Goal: Task Accomplishment & Management: Complete application form

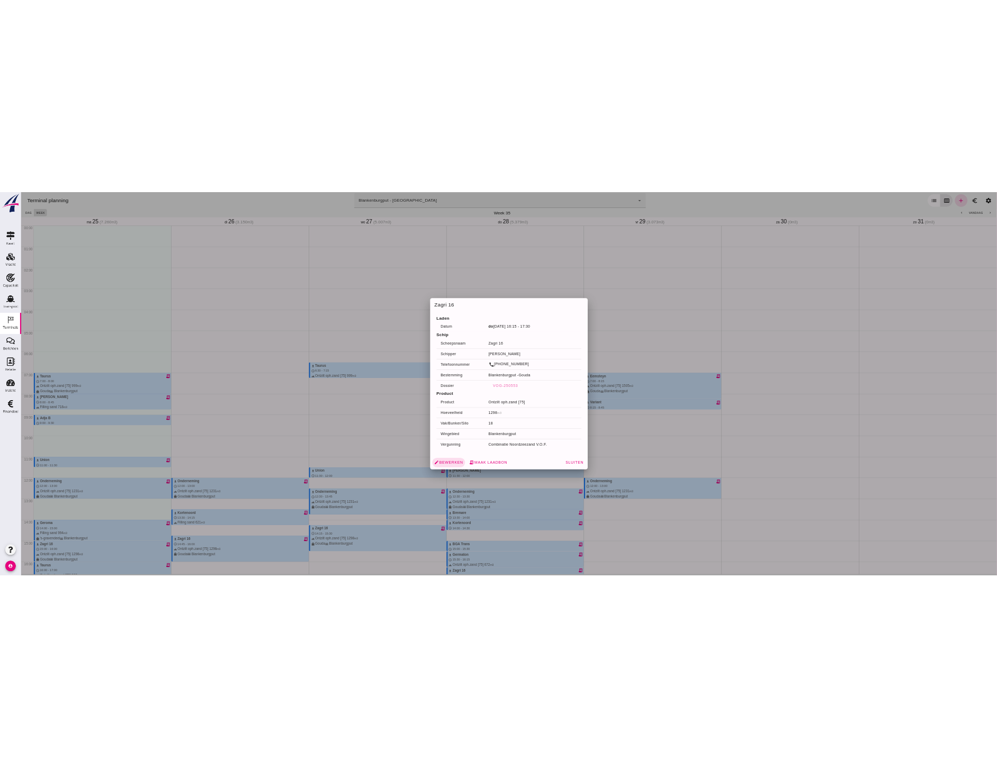
scroll to position [313, 0]
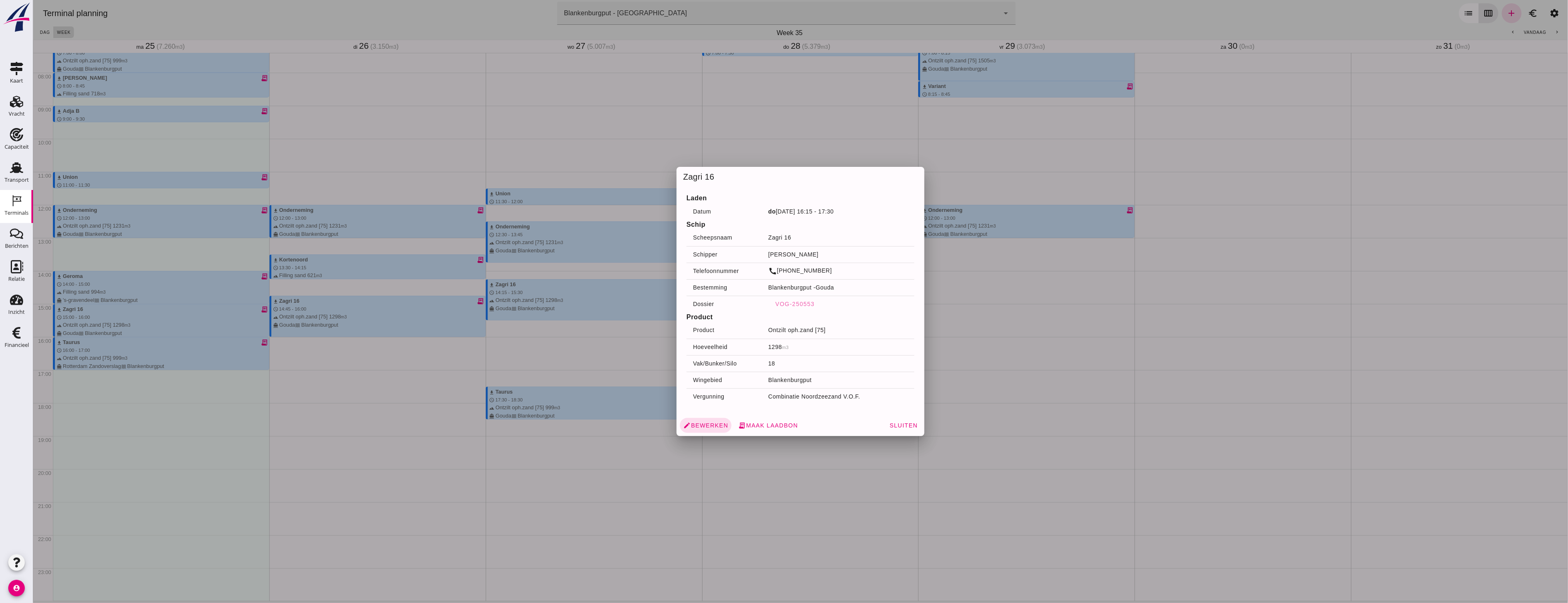
click at [1013, 287] on div at bounding box center [800, 301] width 1534 height 603
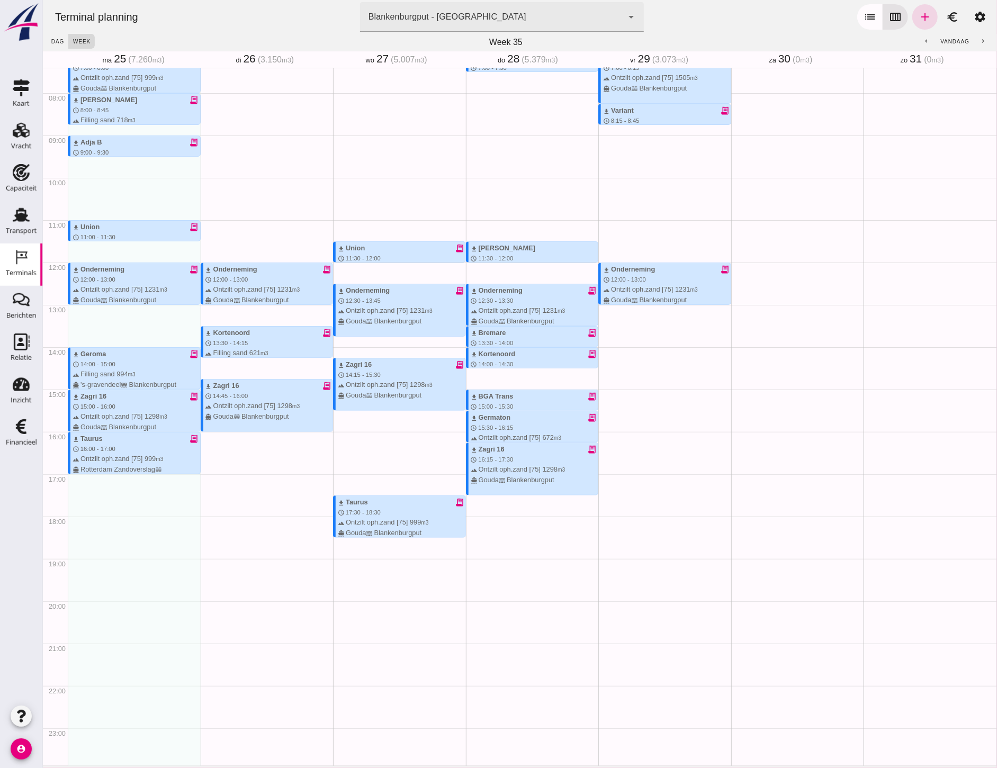
click at [17, 212] on use at bounding box center [21, 215] width 17 height 14
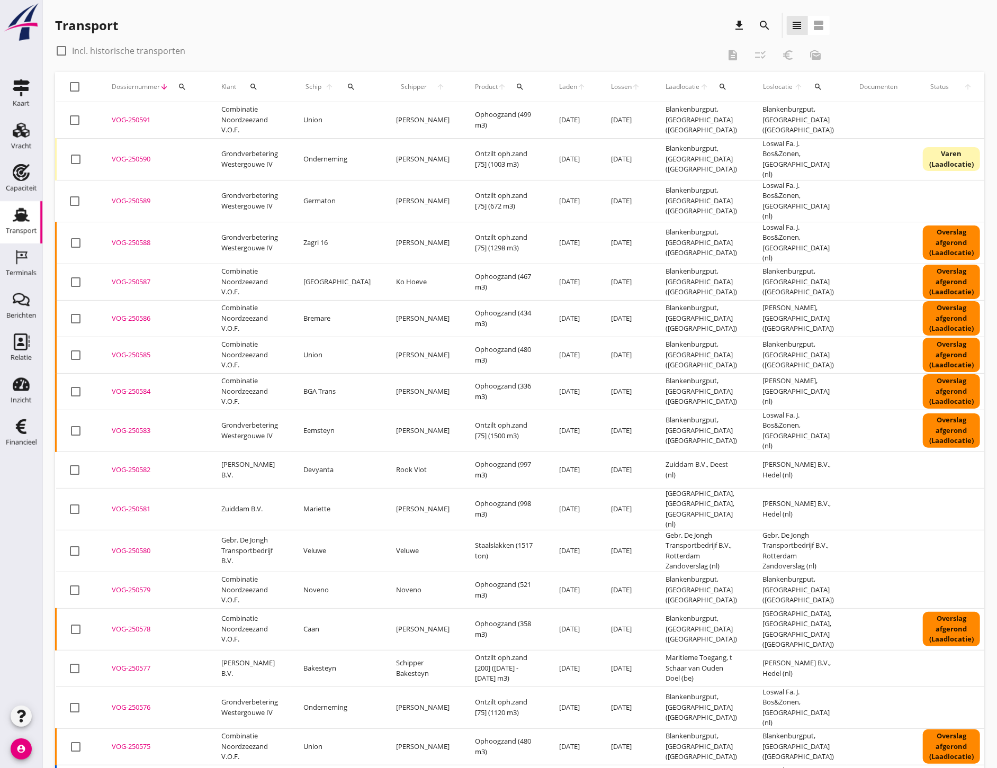
click at [25, 258] on icon "Terminals" at bounding box center [21, 257] width 17 height 17
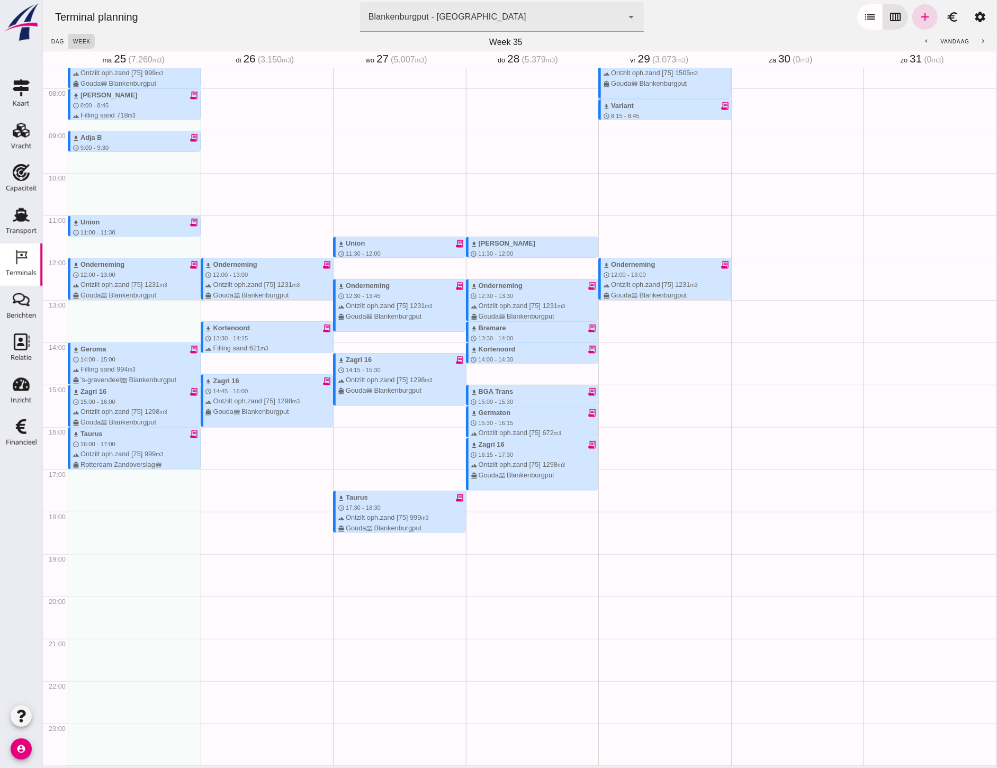
scroll to position [141, 0]
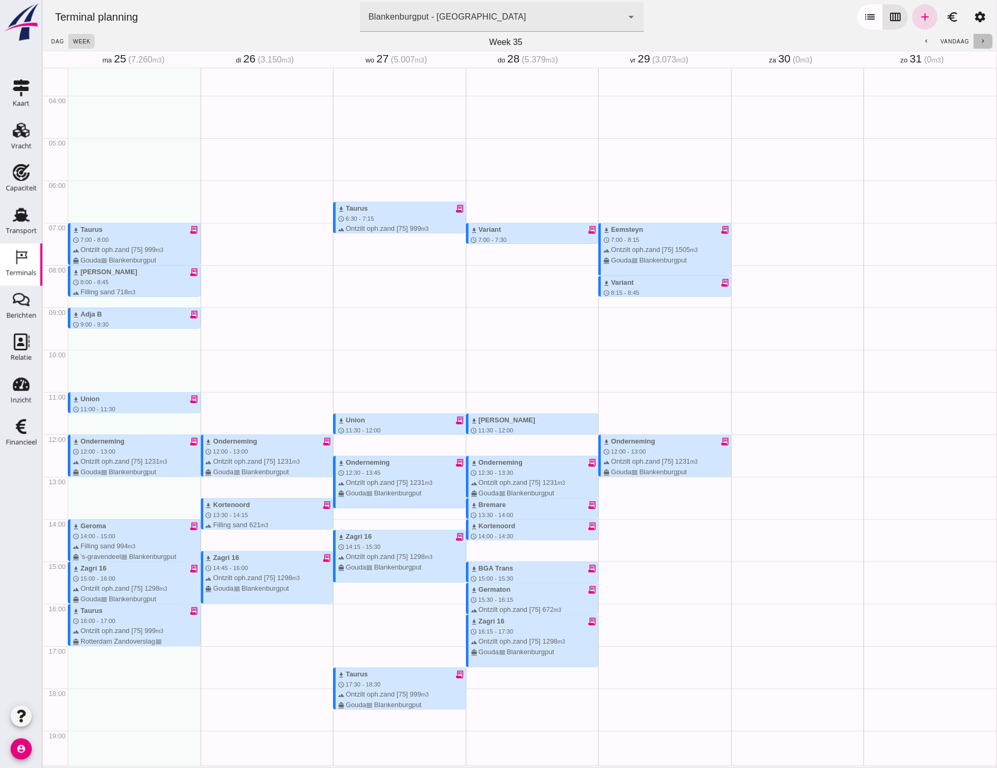
click at [977, 44] on button "chevron_right" at bounding box center [982, 41] width 19 height 15
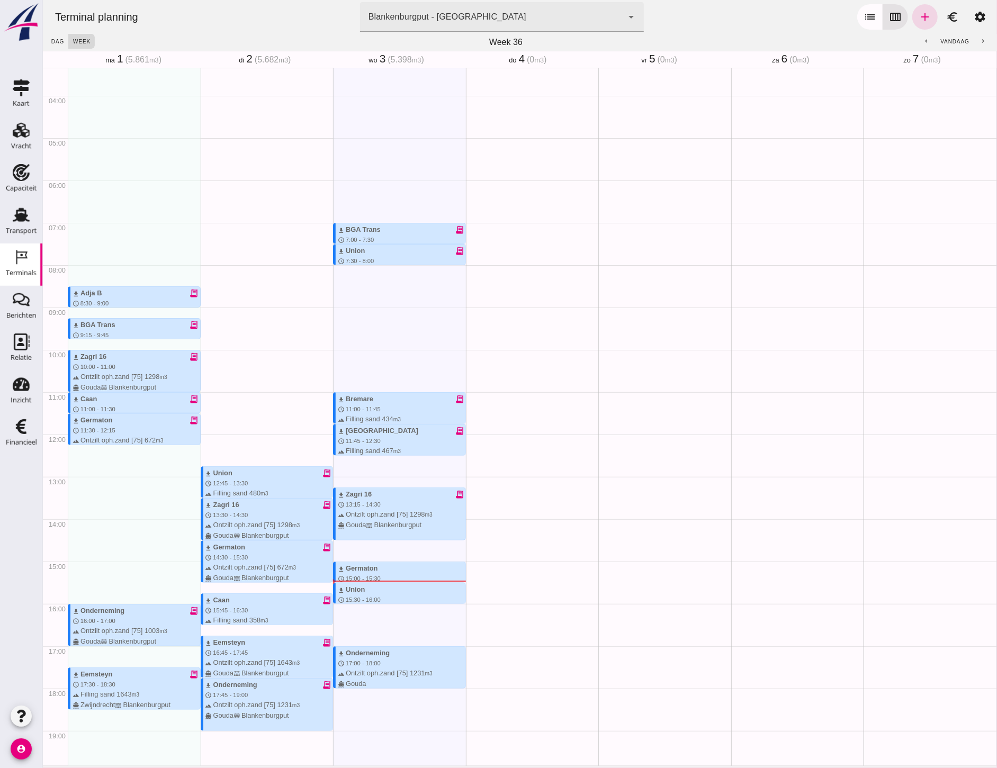
scroll to position [259, 0]
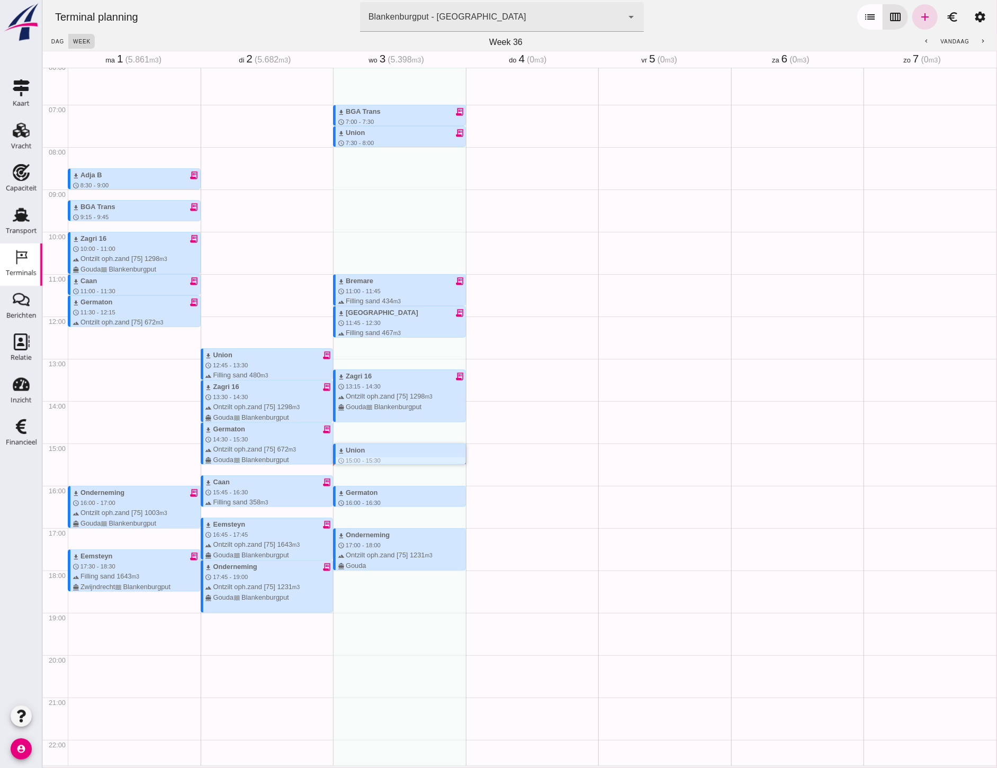
click at [372, 477] on div "download BGA Trans receipt_long schedule 7:00 - 7:30 terrain Filling sand 336 m…" at bounding box center [398, 316] width 133 height 1016
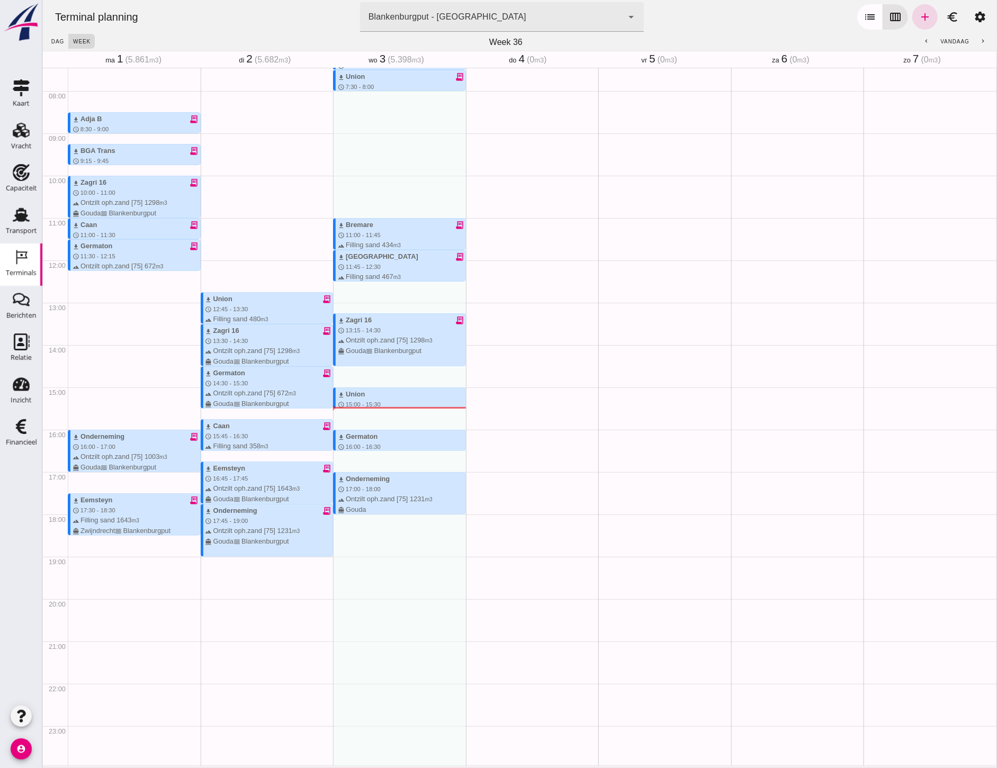
scroll to position [318, 0]
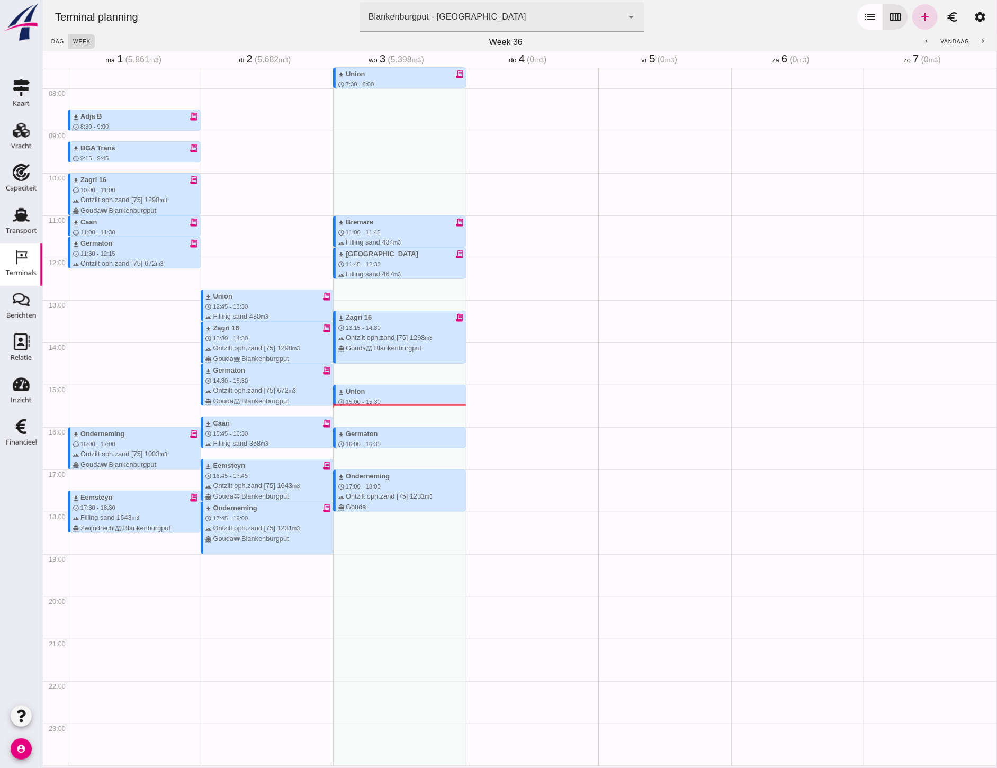
click at [16, 219] on use at bounding box center [21, 215] width 17 height 14
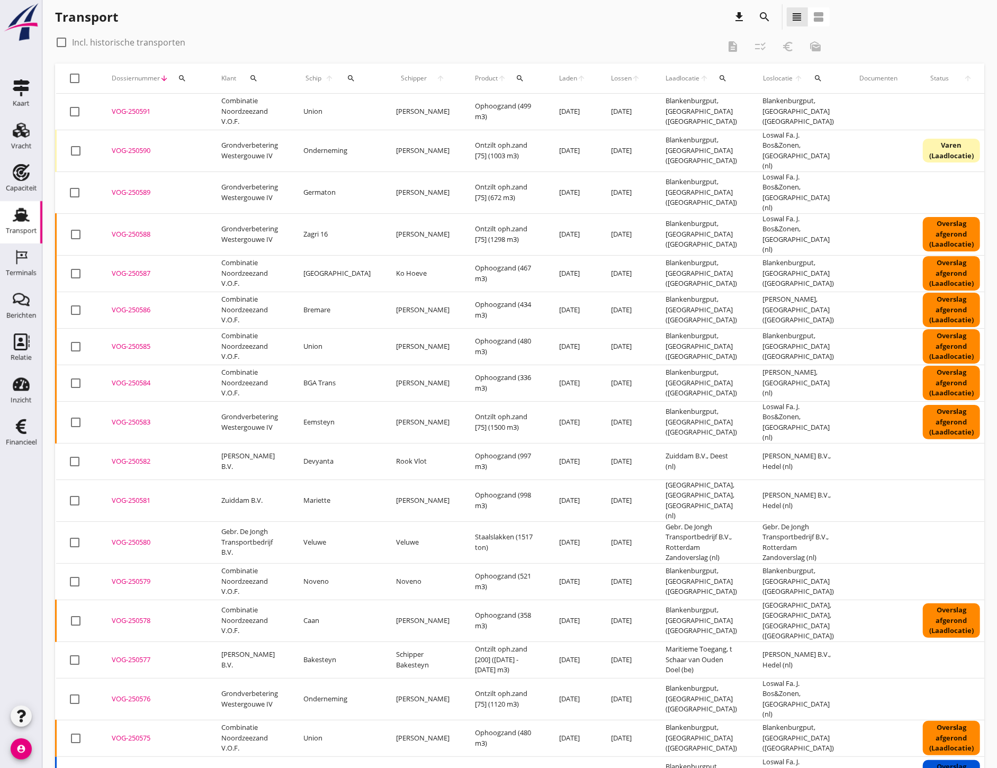
scroll to position [7, 0]
click at [23, 139] on div "Vracht" at bounding box center [21, 146] width 21 height 15
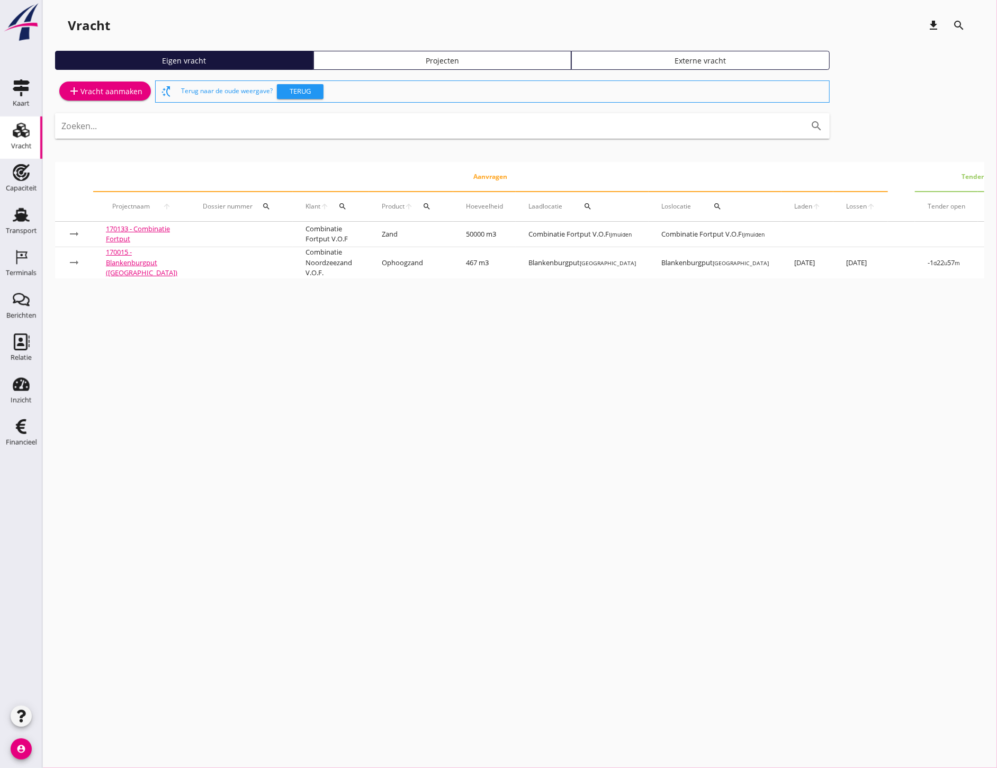
click at [394, 54] on link "Projecten" at bounding box center [442, 60] width 258 height 19
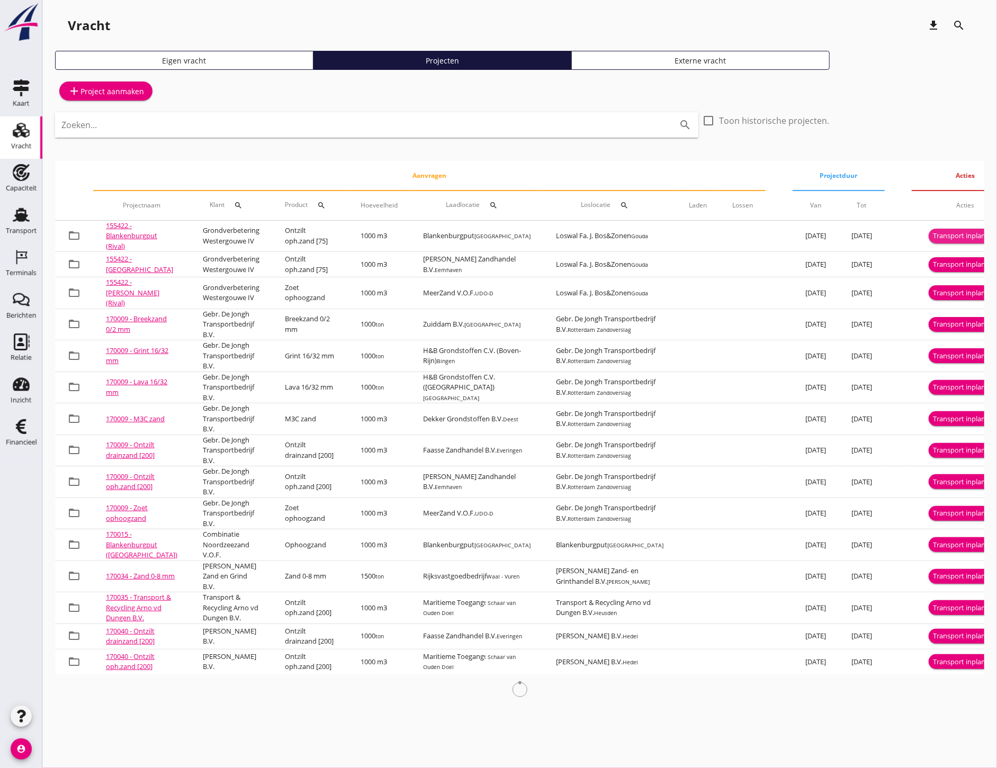
click at [933, 240] on div "Transport inplannen" at bounding box center [965, 236] width 65 height 11
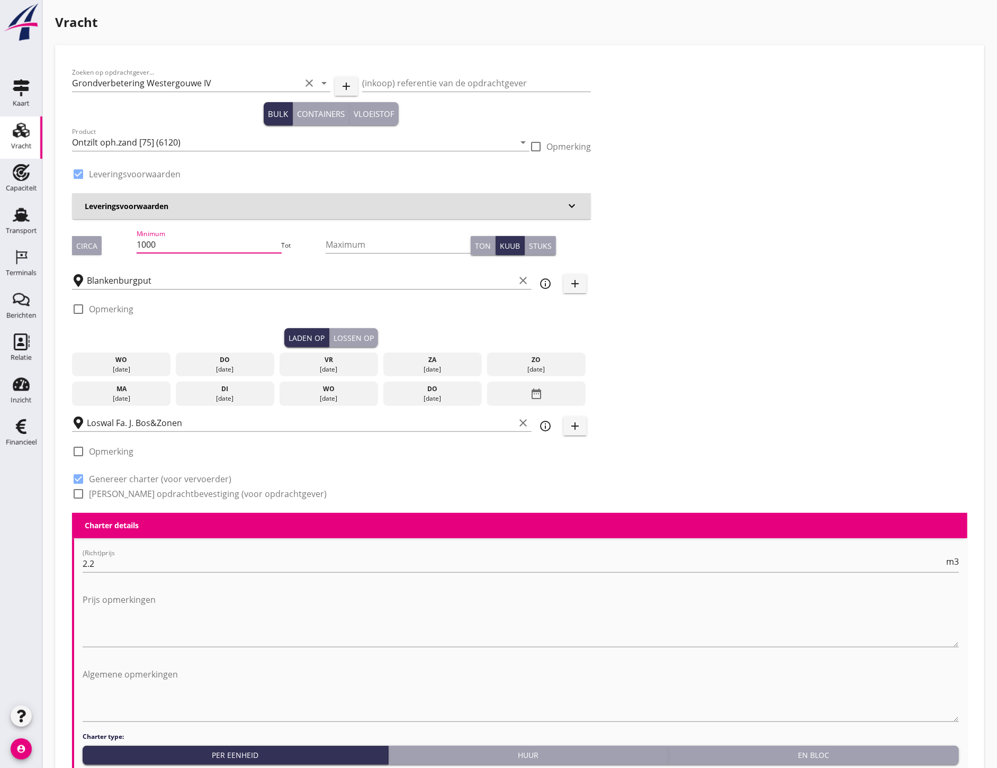
drag, startPoint x: 166, startPoint y: 242, endPoint x: 144, endPoint y: 245, distance: 21.9
click at [144, 245] on input "1000" at bounding box center [209, 244] width 145 height 17
type input "1298"
click at [127, 362] on div "wo" at bounding box center [122, 360] width 94 height 10
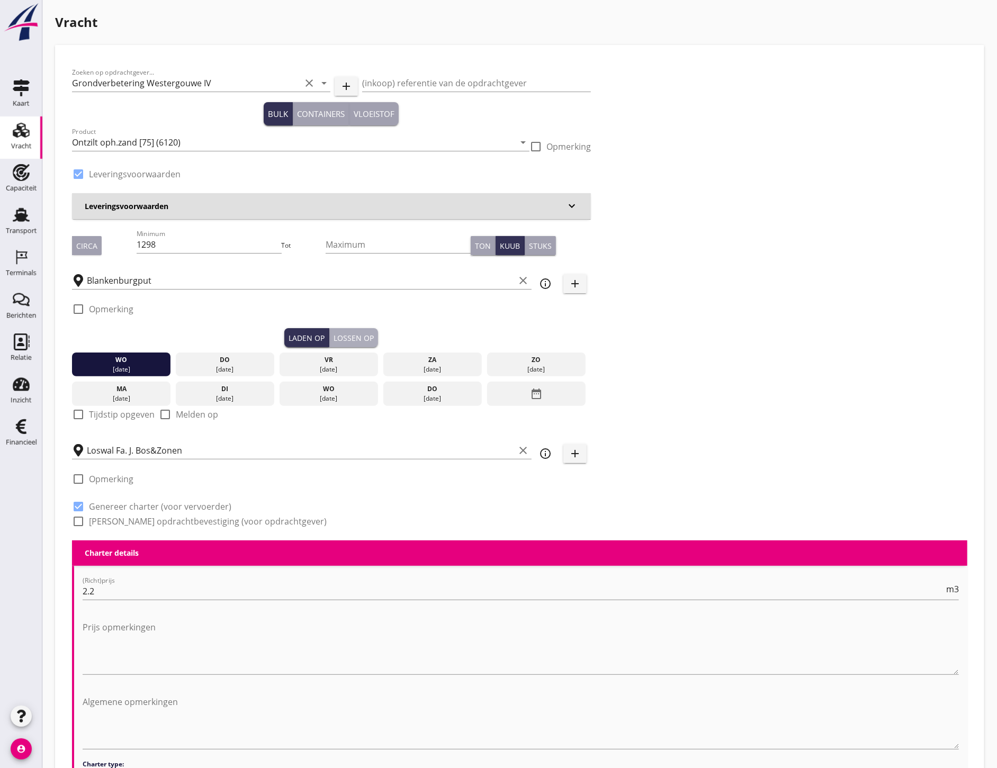
click at [353, 332] on div "Lossen op" at bounding box center [354, 337] width 40 height 11
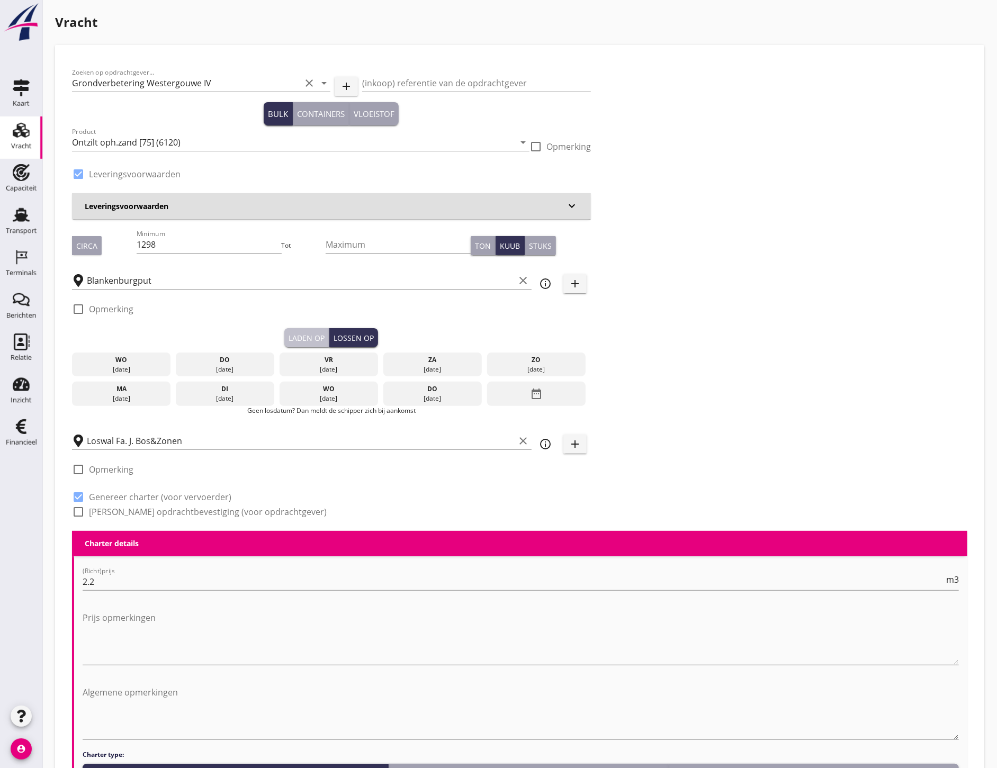
click at [313, 338] on div "Laden op" at bounding box center [307, 337] width 36 height 11
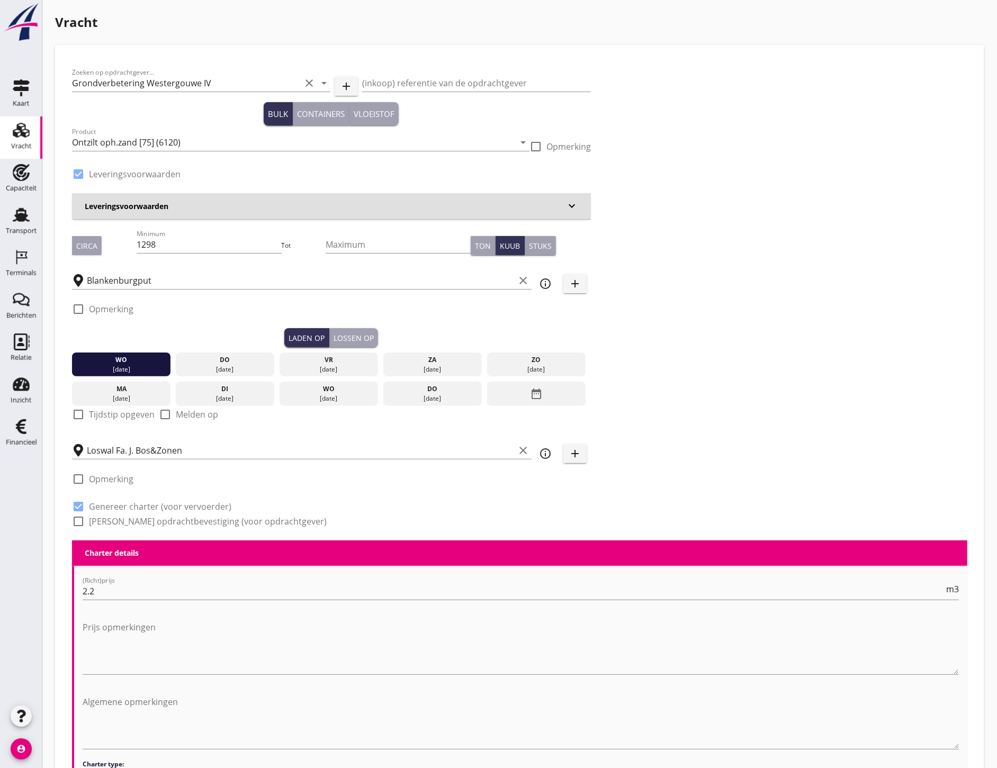
click at [154, 362] on div "wo" at bounding box center [122, 360] width 94 height 10
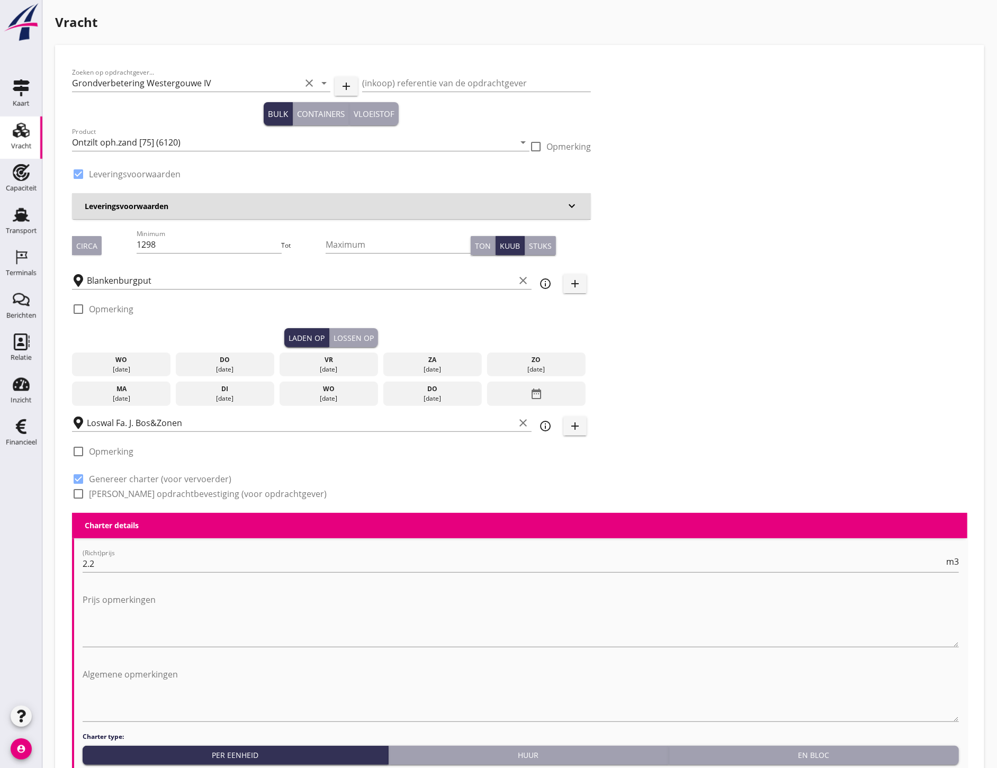
click at [212, 353] on div "[DATE]" at bounding box center [225, 365] width 98 height 24
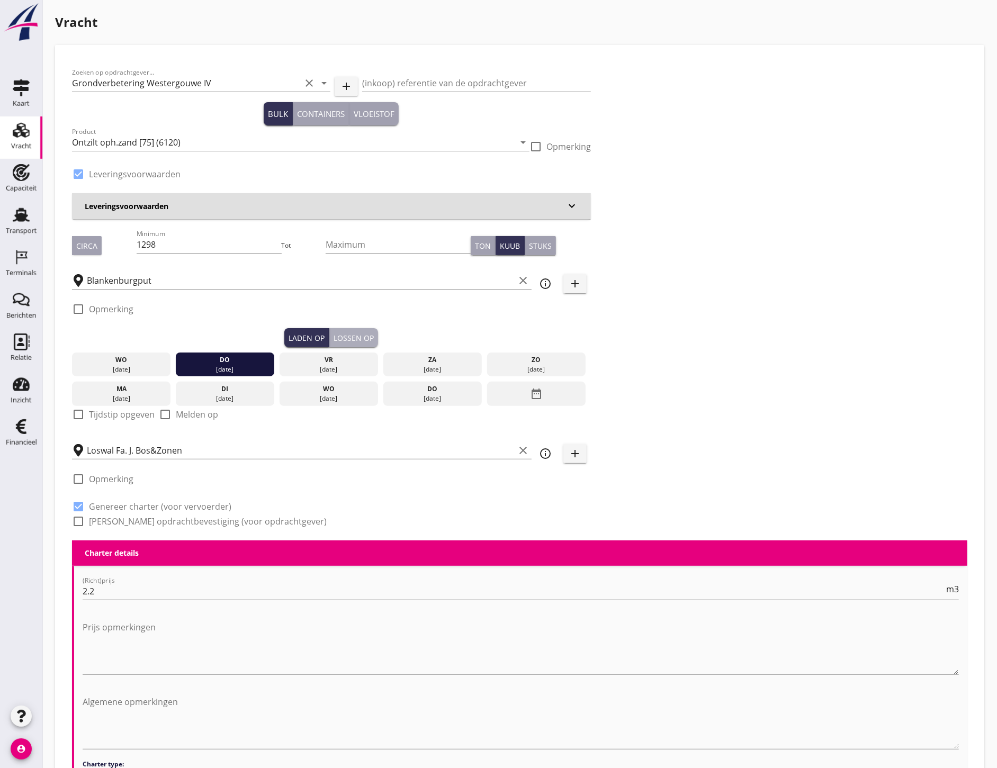
click at [344, 335] on div "Lossen op" at bounding box center [354, 337] width 40 height 11
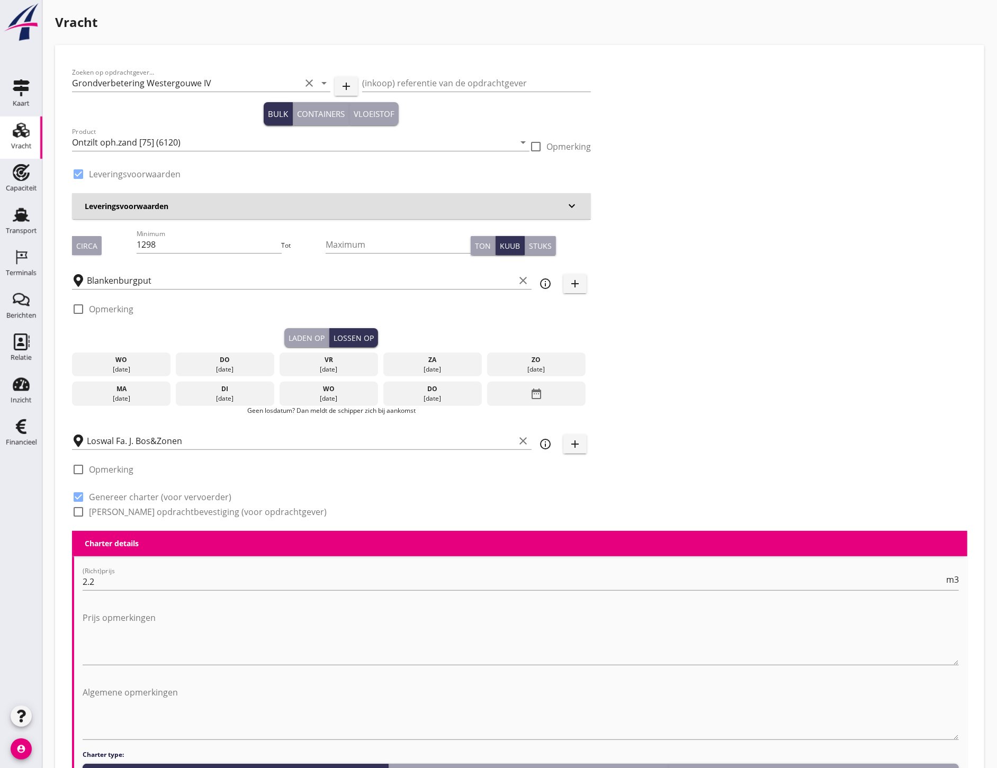
click at [297, 365] on div "[DATE]" at bounding box center [329, 370] width 94 height 10
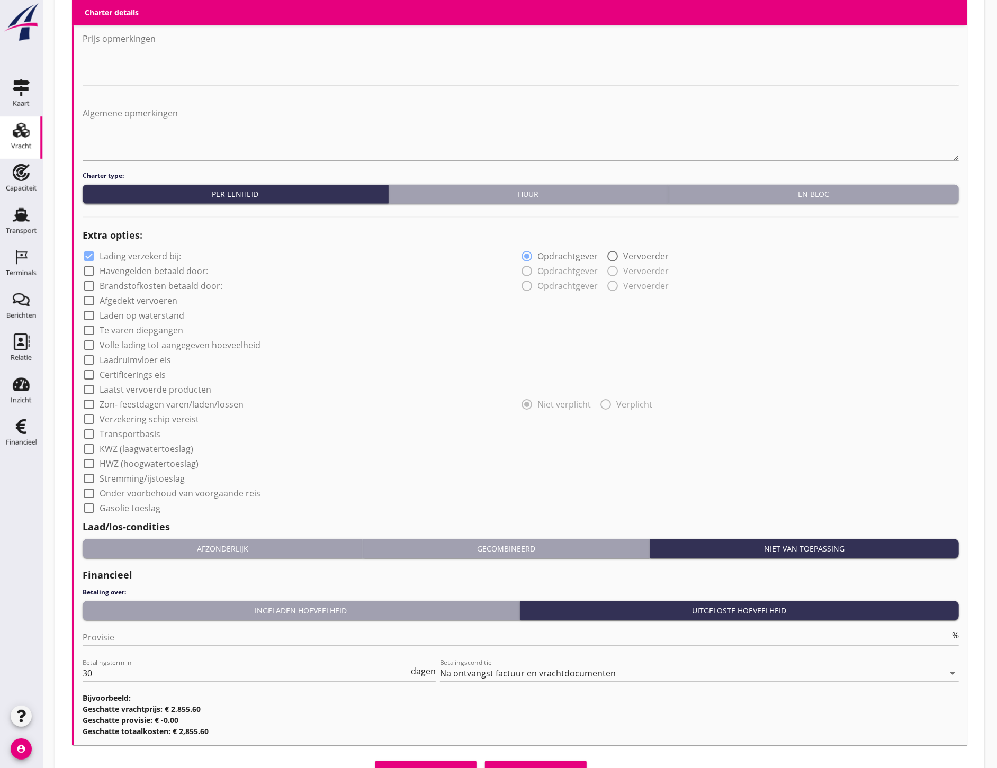
scroll to position [655, 0]
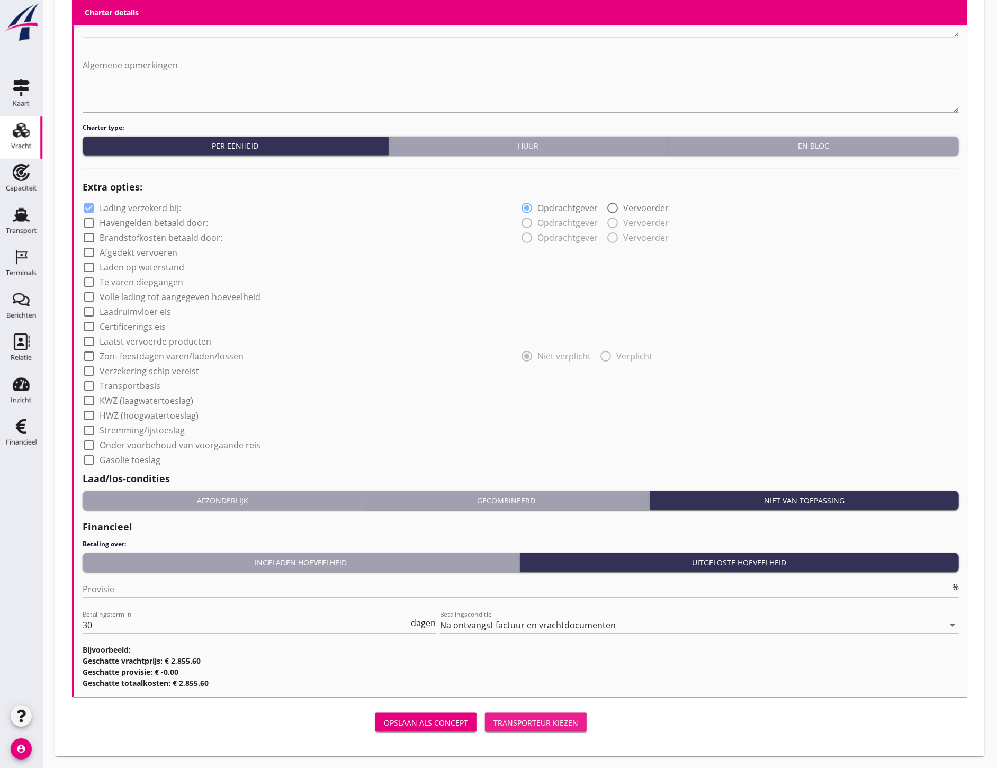
click at [565, 717] on div "Transporteur kiezen" at bounding box center [535, 722] width 85 height 11
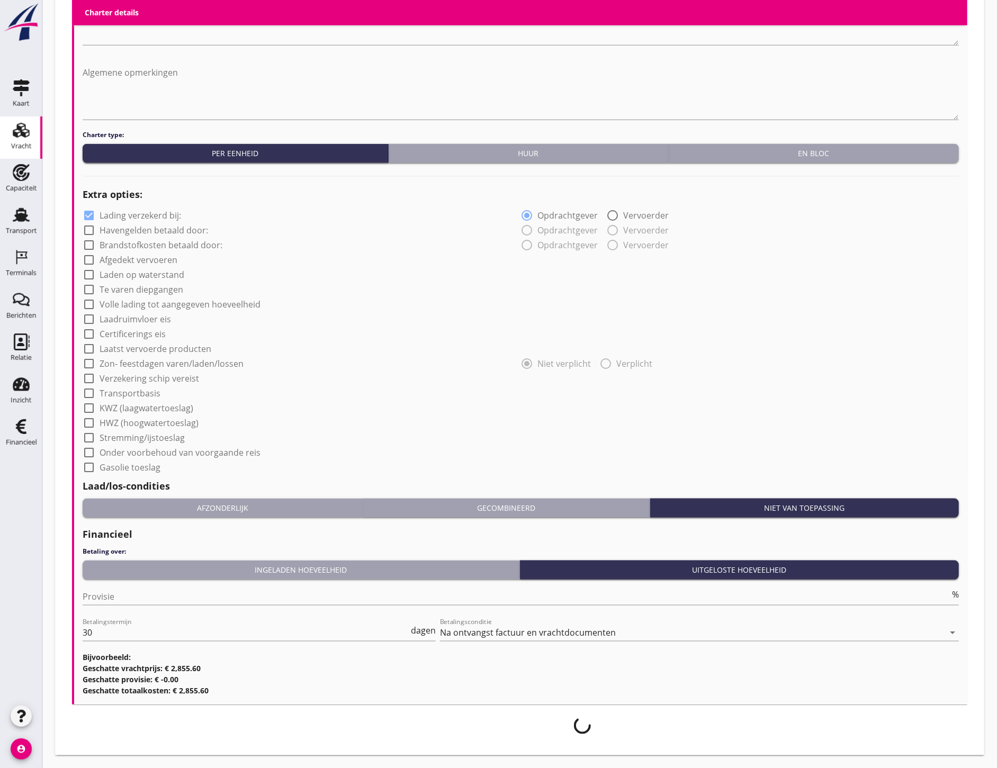
scroll to position [647, 0]
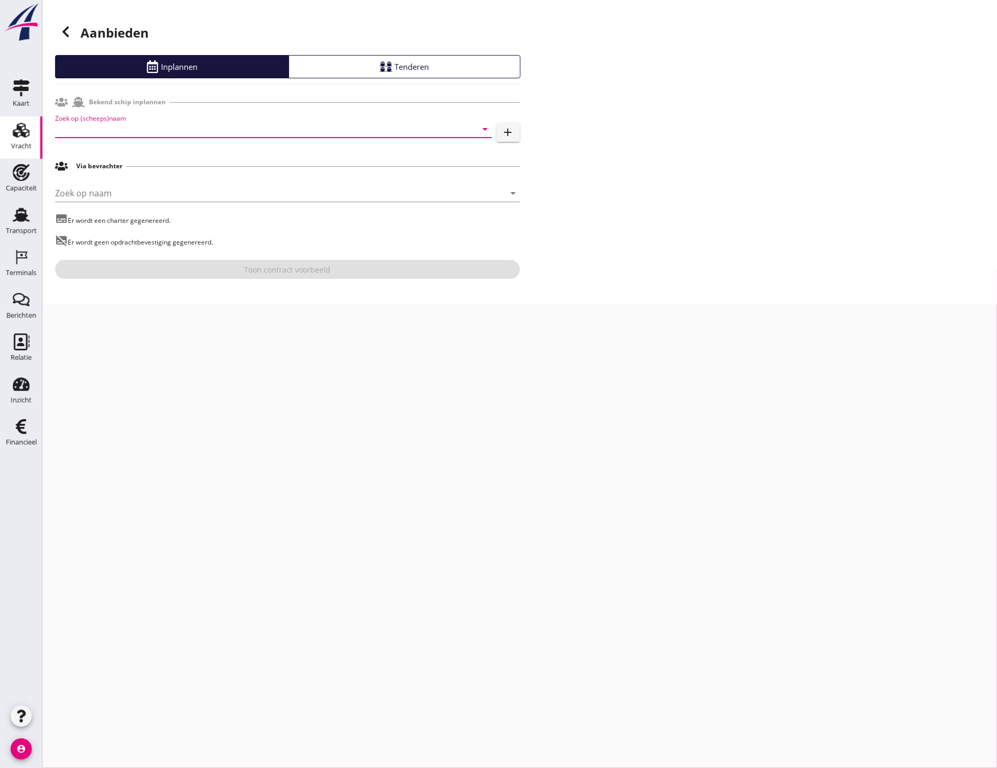
click at [175, 123] on input "Zoek op (scheeps)naam" at bounding box center [258, 129] width 407 height 17
click at [79, 182] on icon at bounding box center [74, 180] width 13 height 13
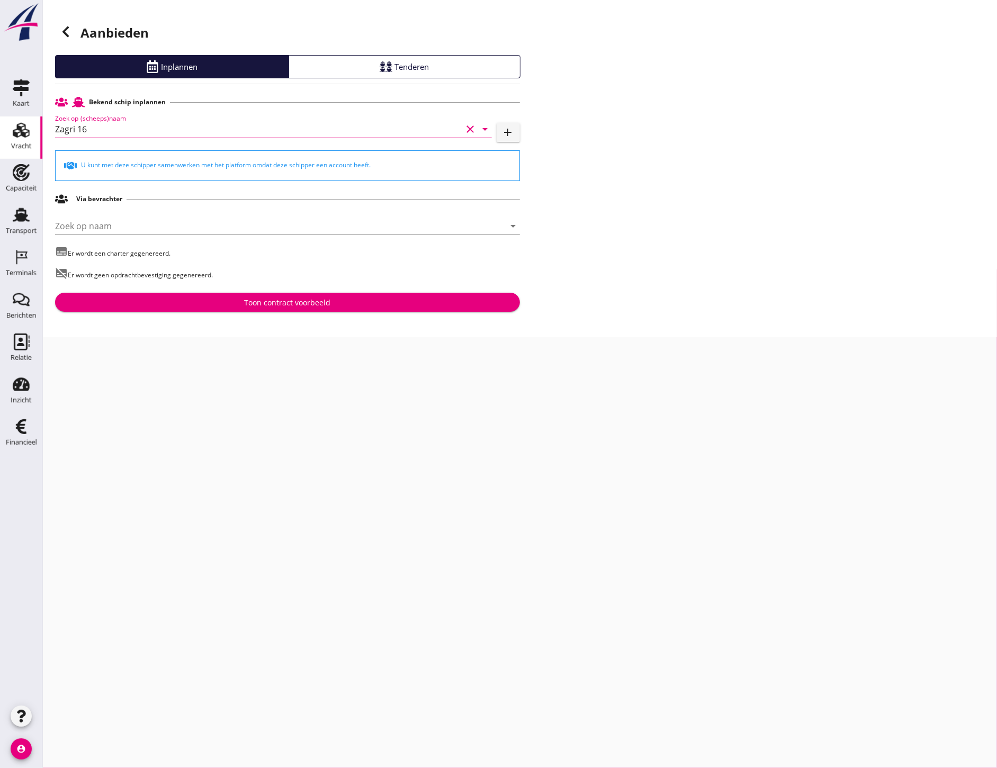
type input "Zagri 16"
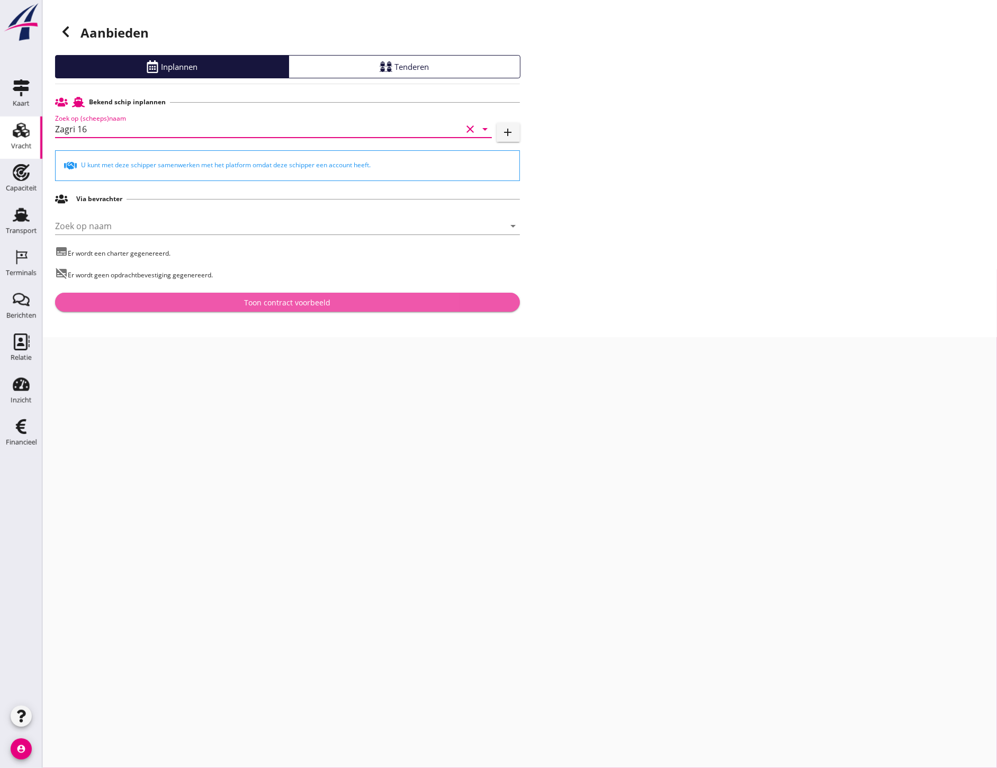
click at [361, 308] on div "Toon contract voorbeeld" at bounding box center [288, 302] width 448 height 11
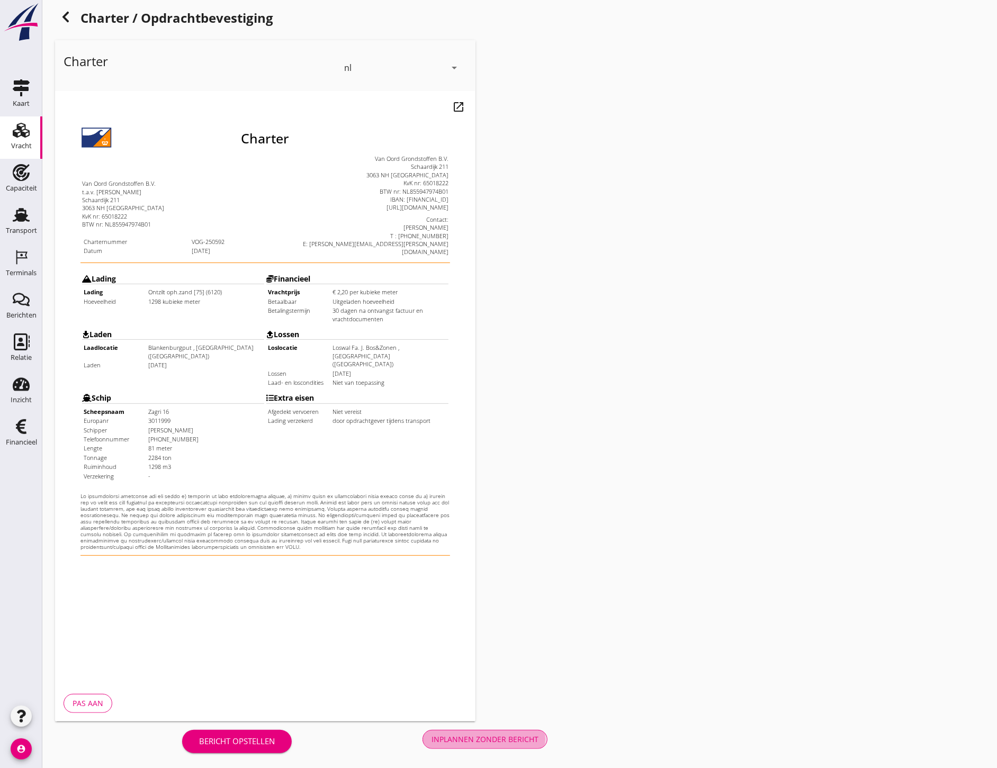
click at [501, 738] on div "Inplannen zonder bericht" at bounding box center [484, 739] width 107 height 11
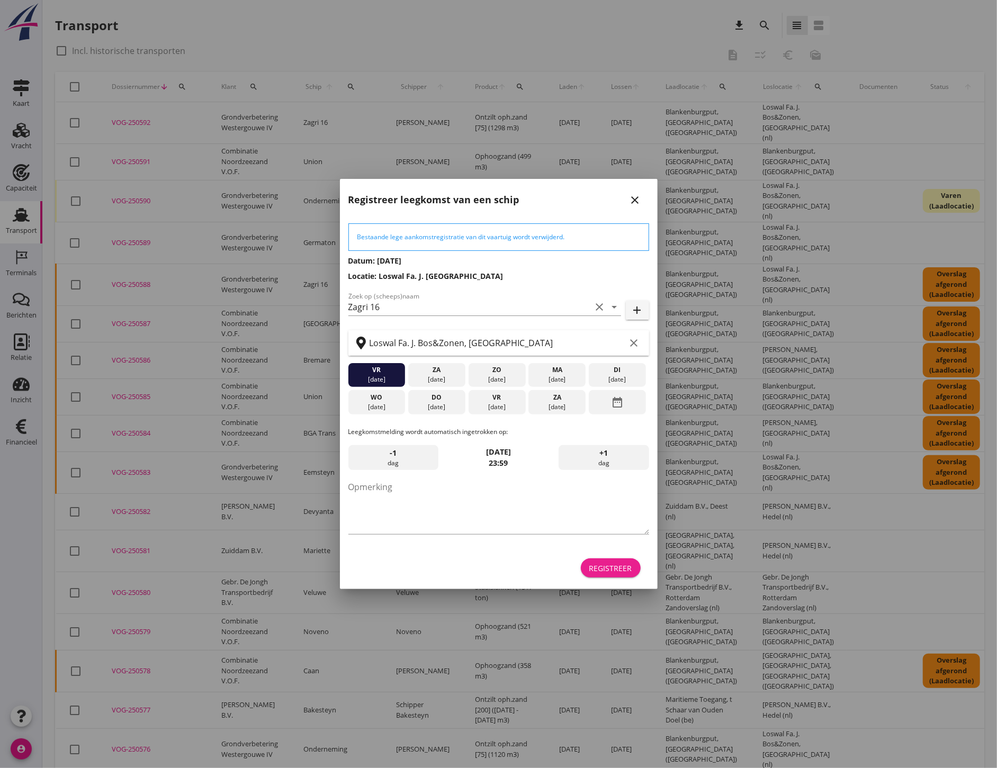
click at [605, 566] on div "Registreer" at bounding box center [610, 568] width 43 height 11
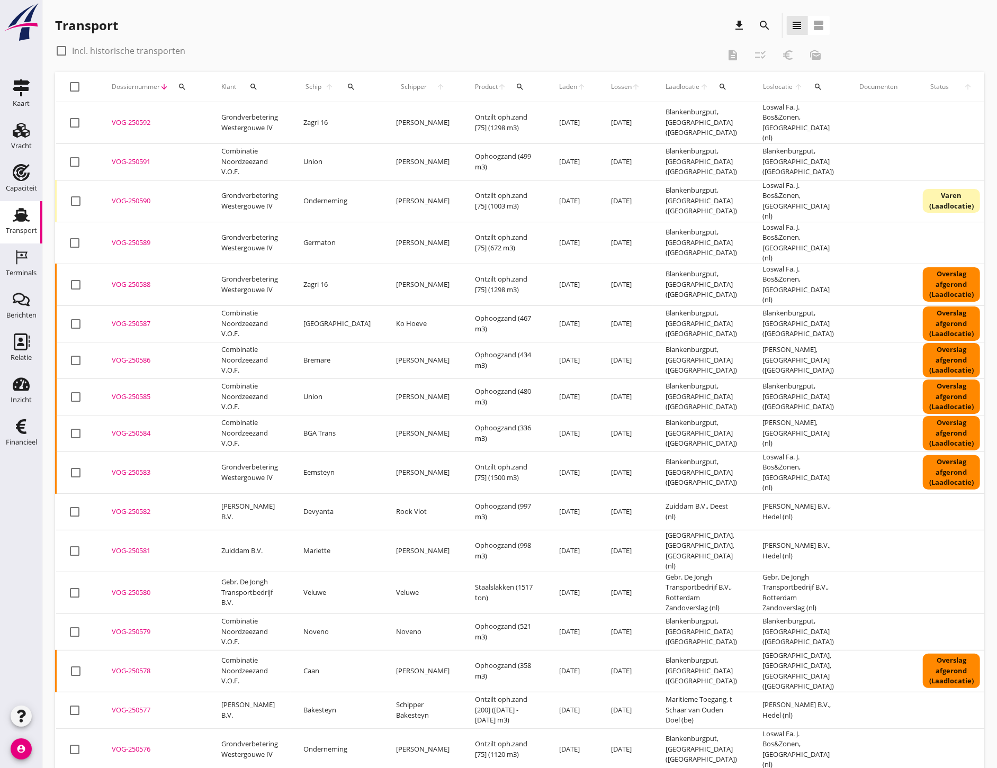
drag, startPoint x: 16, startPoint y: 135, endPoint x: 24, endPoint y: 147, distance: 14.8
click at [16, 135] on use at bounding box center [21, 130] width 17 height 15
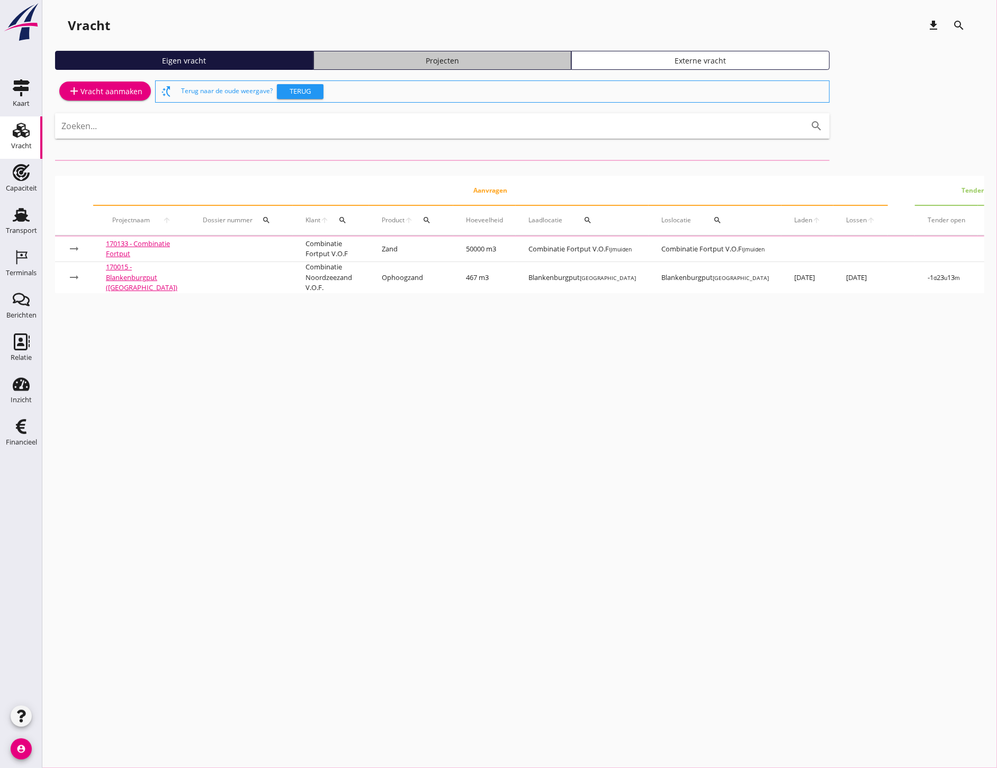
click at [482, 57] on div "Projecten" at bounding box center [442, 60] width 249 height 11
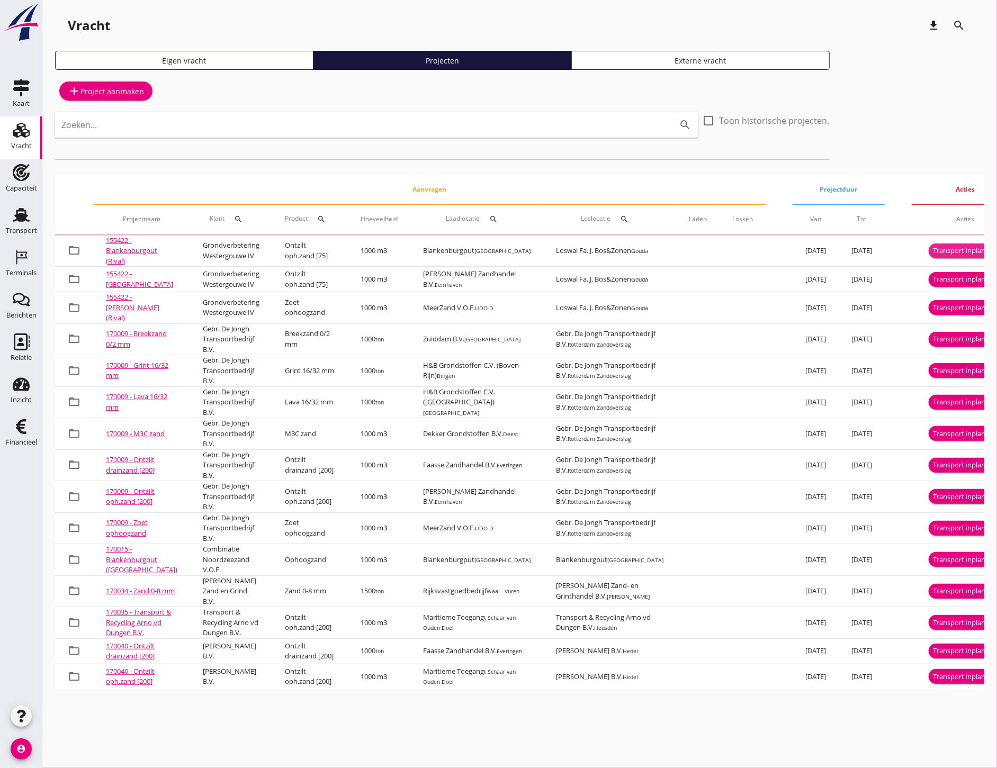
click at [933, 254] on div "Transport inplannen" at bounding box center [965, 251] width 65 height 11
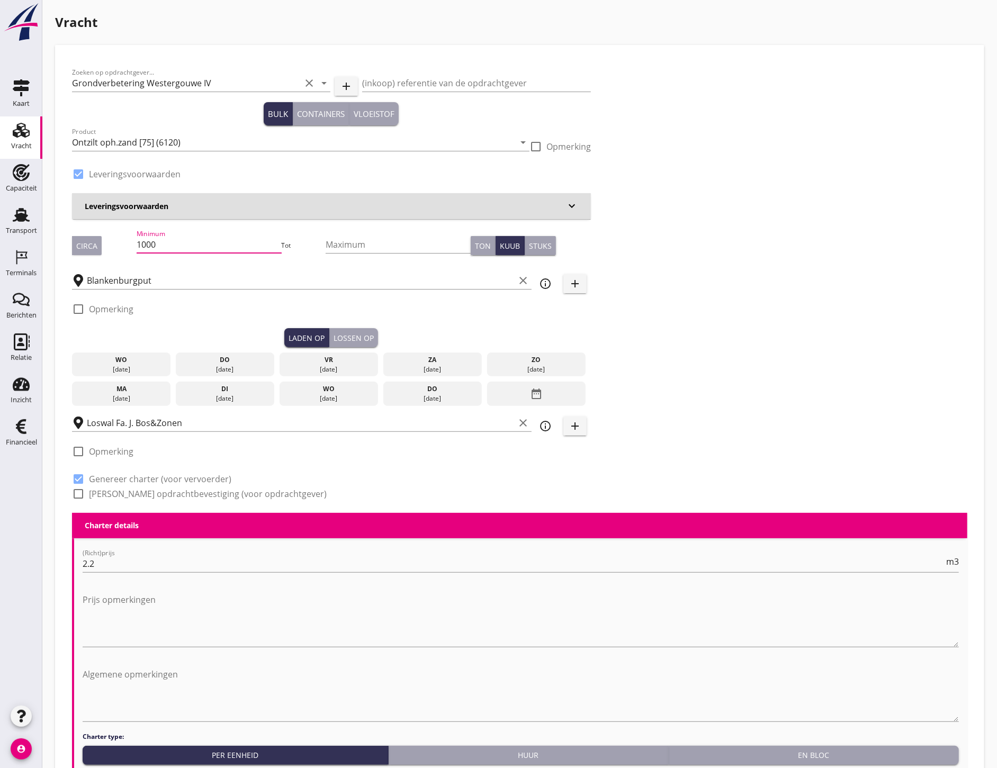
drag, startPoint x: 168, startPoint y: 247, endPoint x: 133, endPoint y: 250, distance: 35.1
click at [133, 250] on div "Circa Minimum 1000 Tot Maximum Ton Kuub Stuks" at bounding box center [331, 246] width 519 height 36
type input "672"
click at [217, 365] on div "[DATE]" at bounding box center [225, 370] width 94 height 10
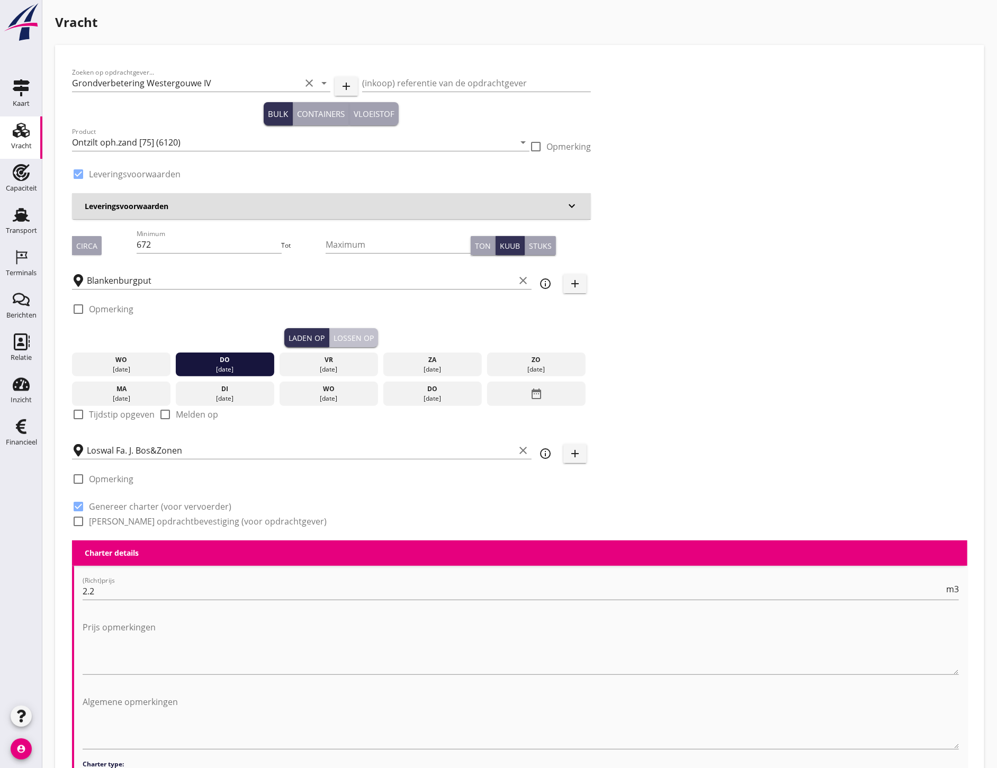
click at [364, 337] on div "Lossen op" at bounding box center [354, 337] width 40 height 11
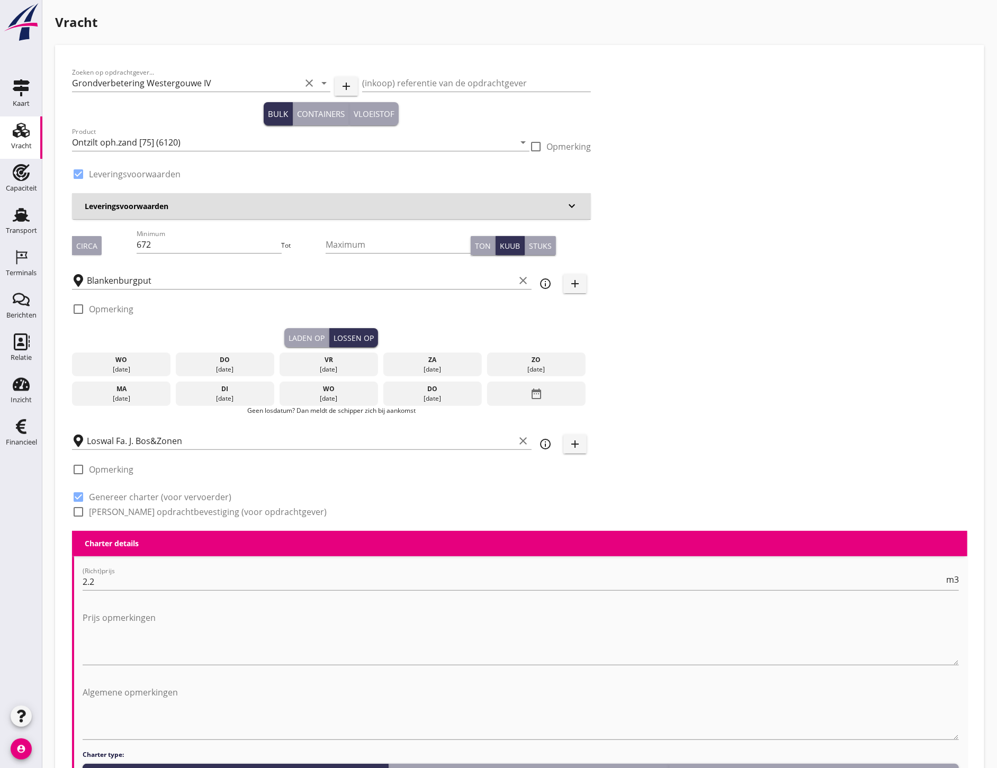
click at [323, 363] on div "vr" at bounding box center [329, 360] width 94 height 10
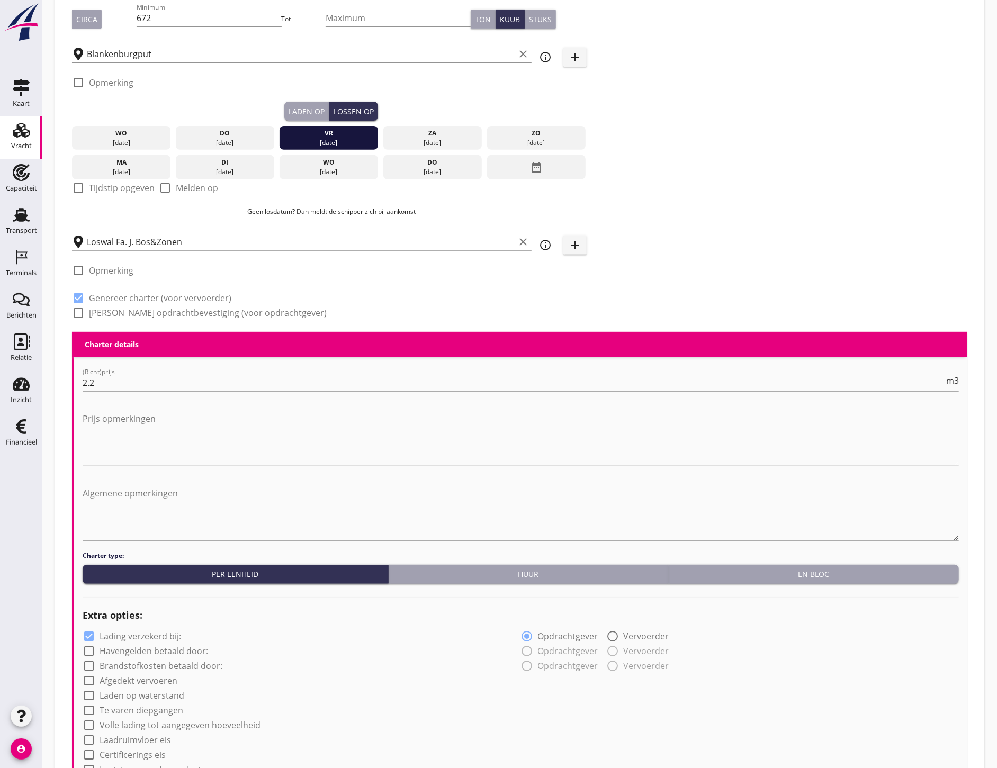
scroll to position [655, 0]
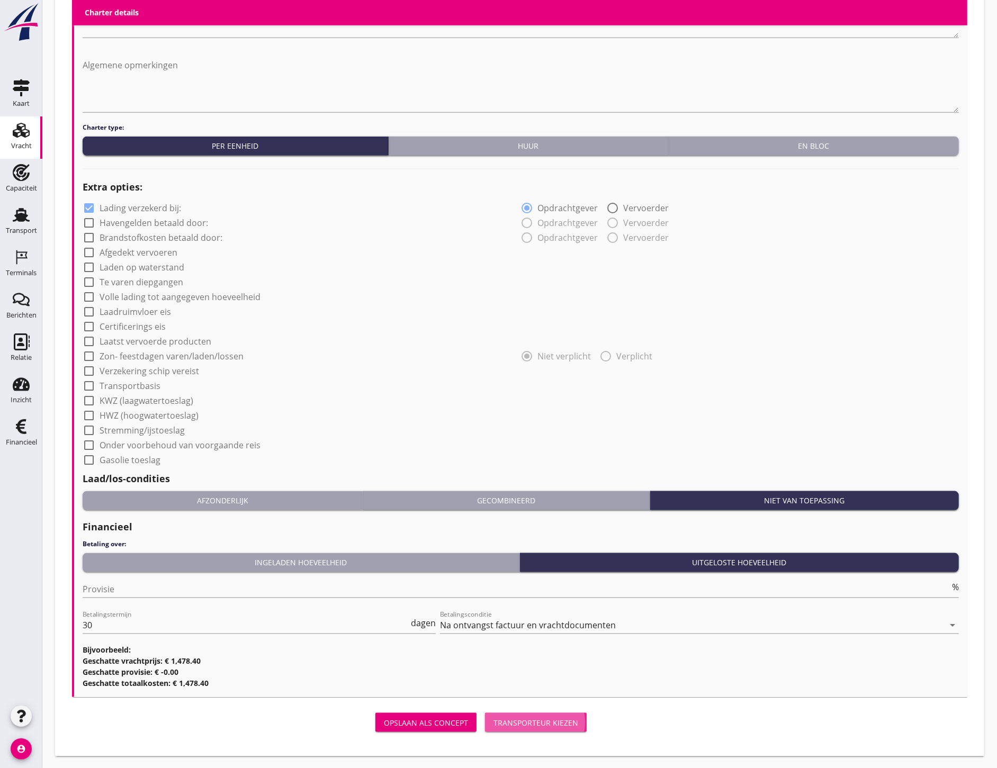
click at [574, 718] on div "Transporteur kiezen" at bounding box center [535, 722] width 85 height 11
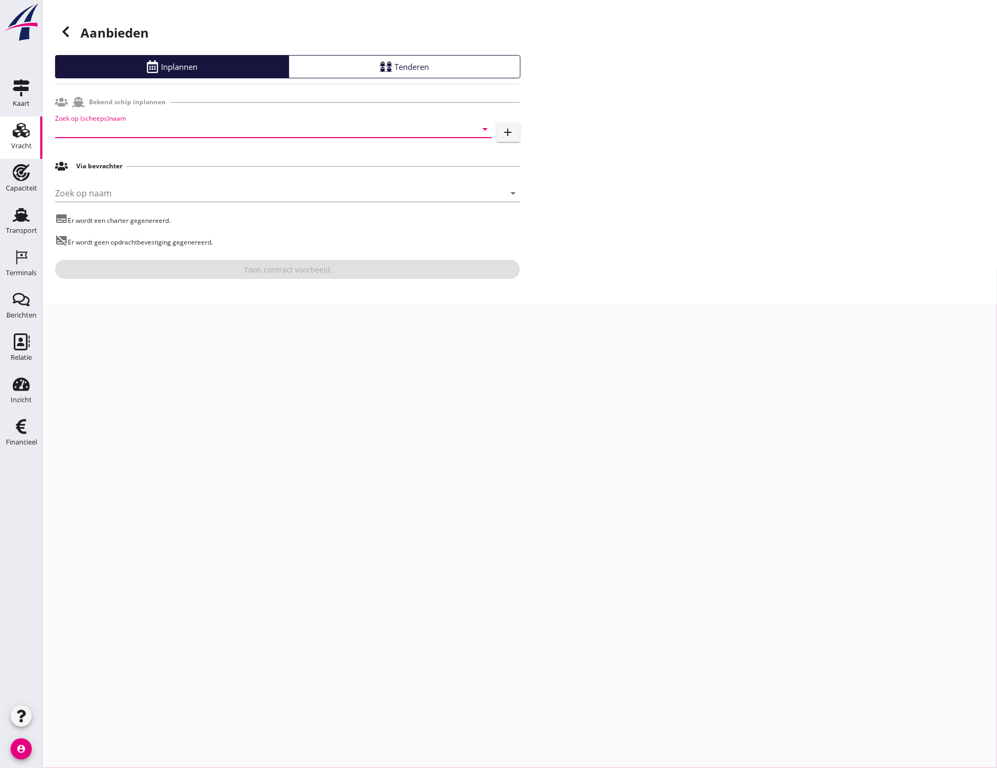
click at [121, 133] on input "Zoek op (scheeps)naam" at bounding box center [258, 129] width 407 height 17
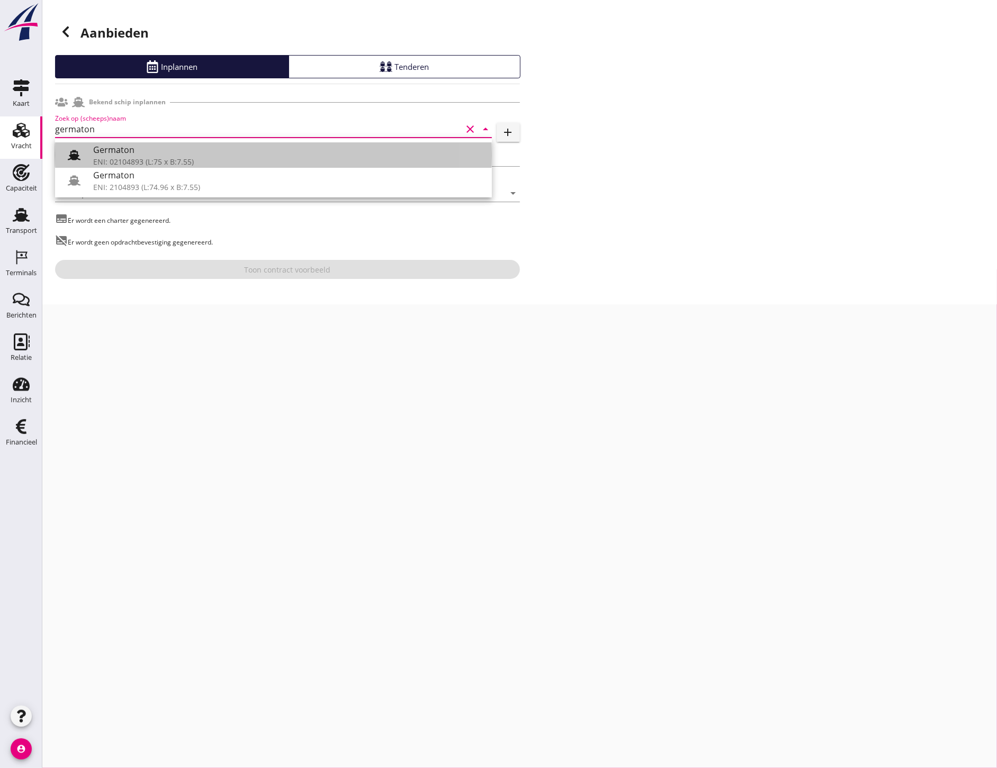
click at [71, 149] on icon at bounding box center [74, 155] width 13 height 13
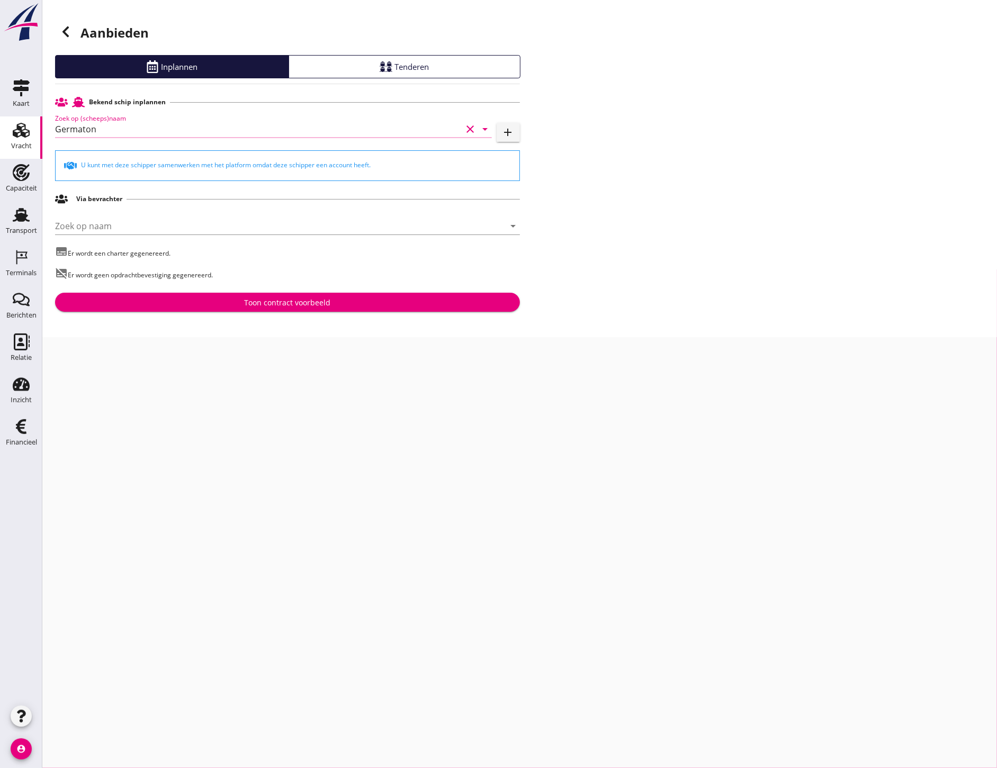
type input "Germaton"
click at [311, 301] on div "Toon contract voorbeeld" at bounding box center [287, 302] width 86 height 11
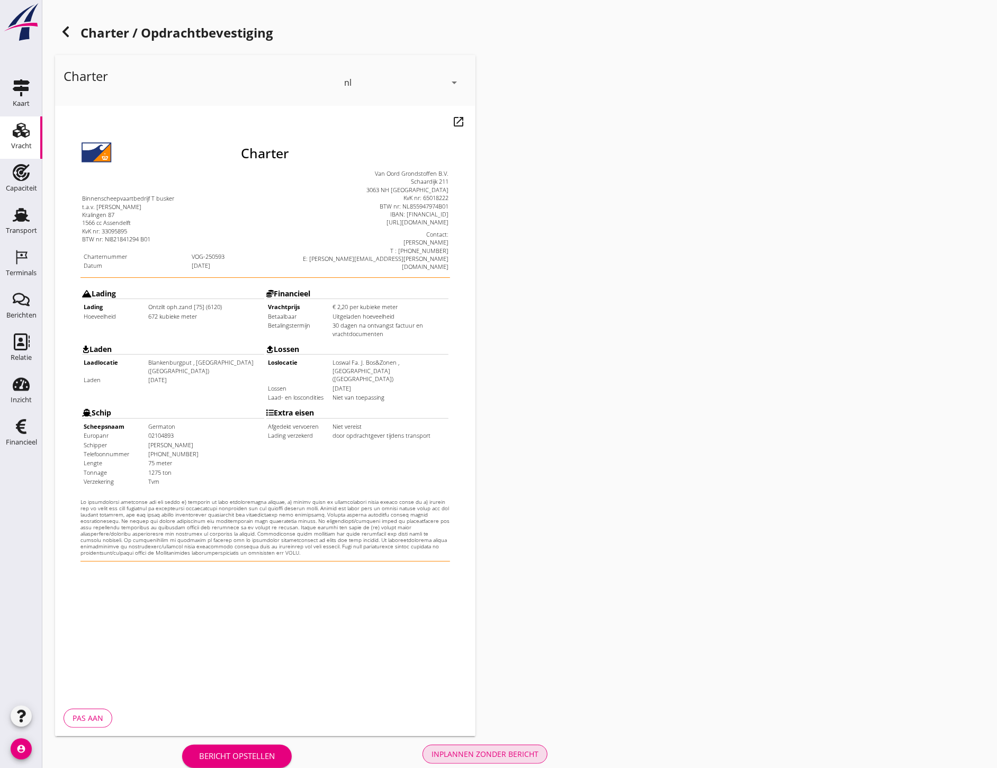
click at [500, 762] on button "Inplannen zonder bericht" at bounding box center [484, 754] width 125 height 19
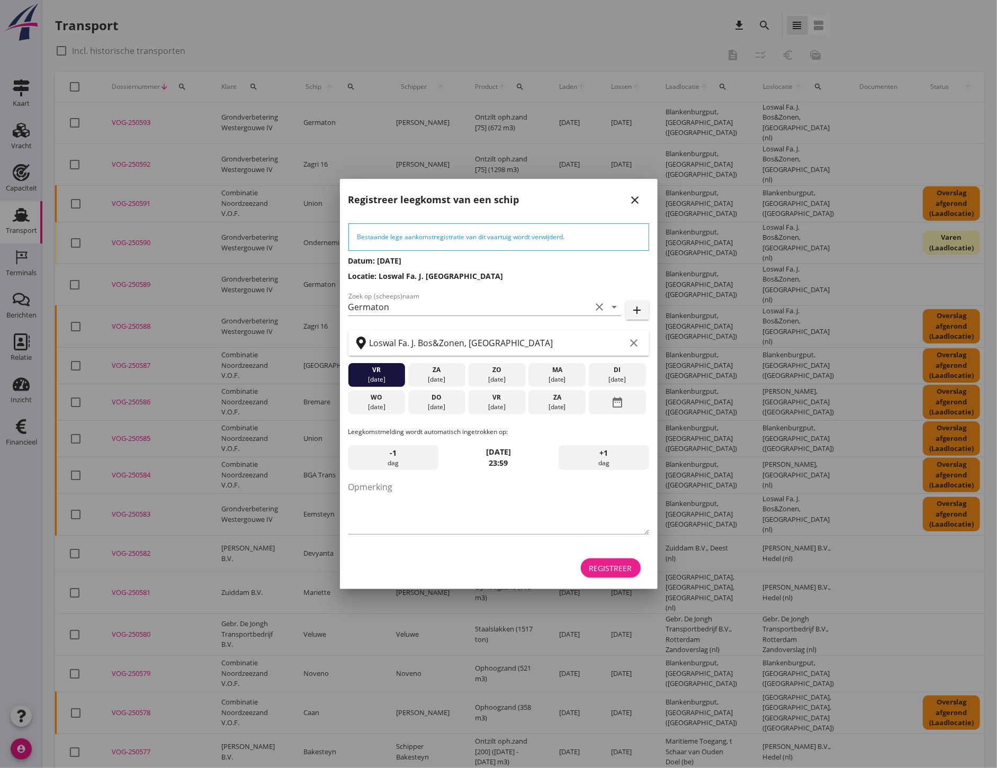
click at [625, 572] on div "Registreer" at bounding box center [610, 568] width 43 height 11
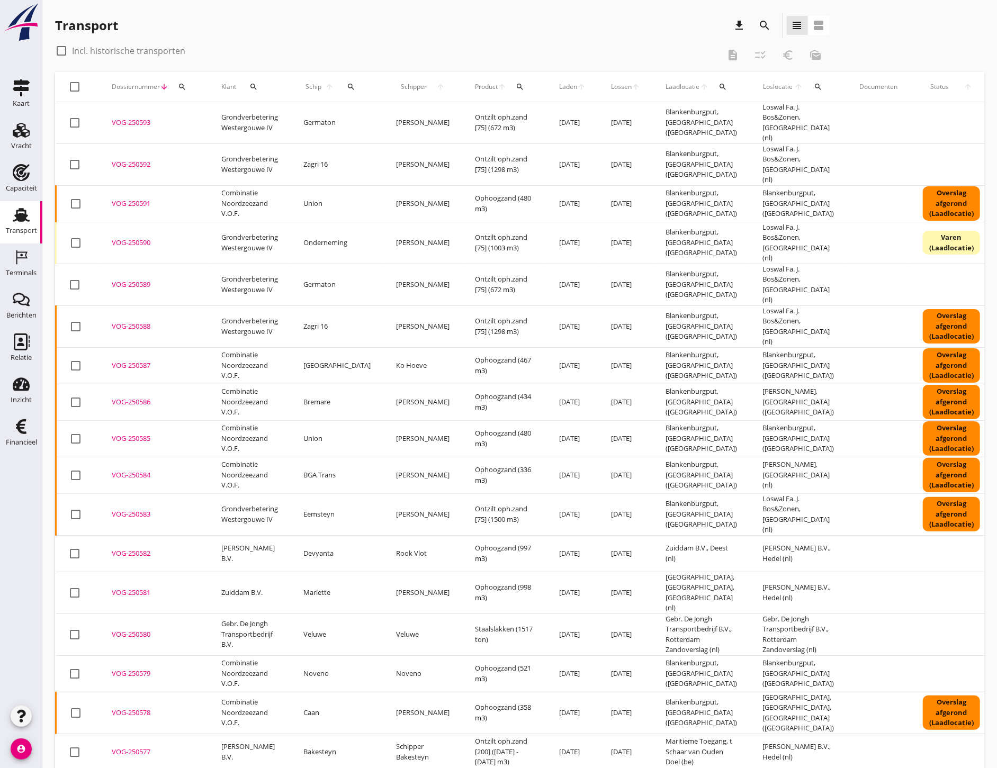
click at [25, 124] on icon "Vracht" at bounding box center [21, 130] width 17 height 17
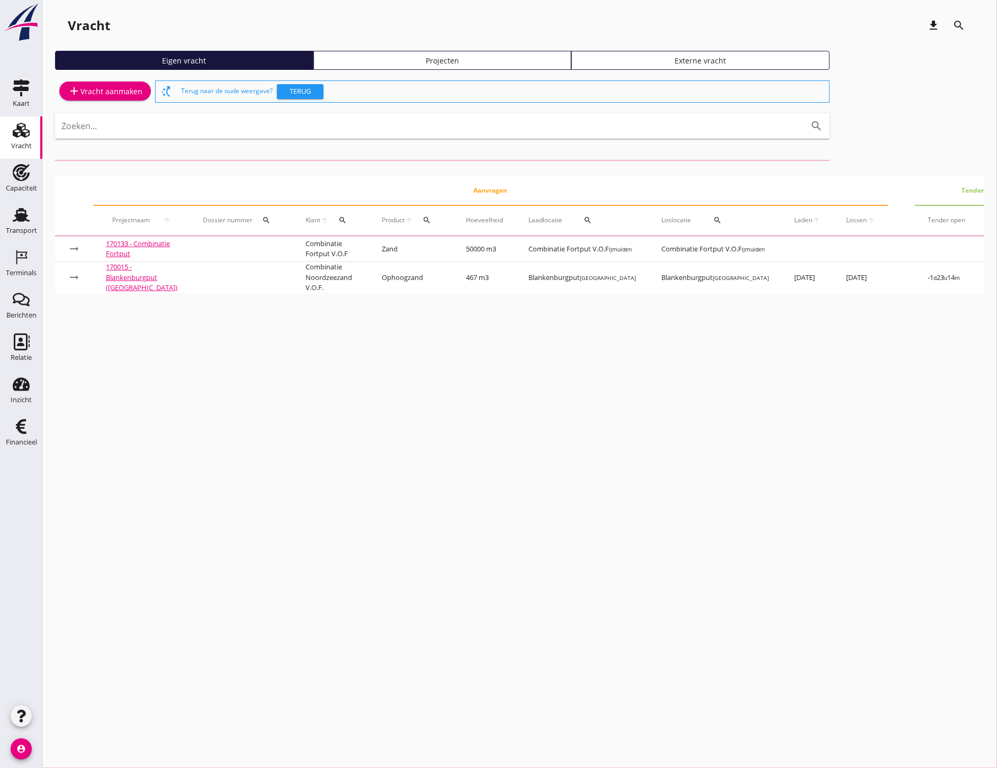
click at [440, 66] on link "Projecten" at bounding box center [442, 60] width 258 height 19
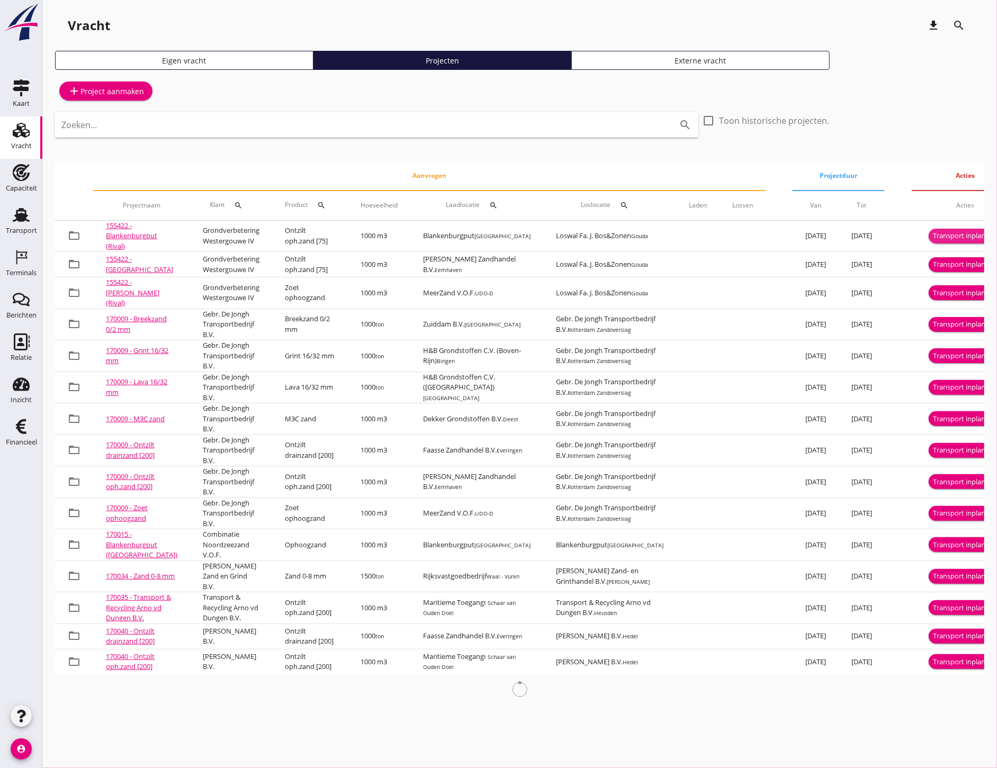
click at [933, 236] on div "Transport inplannen" at bounding box center [965, 236] width 65 height 11
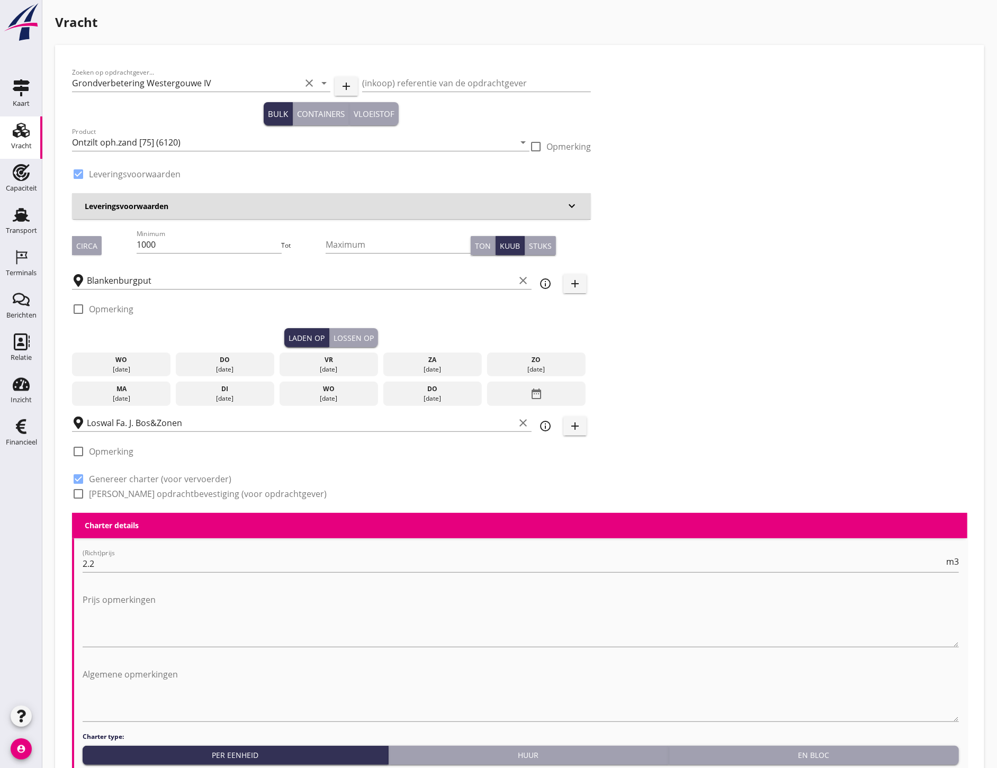
click at [251, 360] on div "do" at bounding box center [225, 360] width 94 height 10
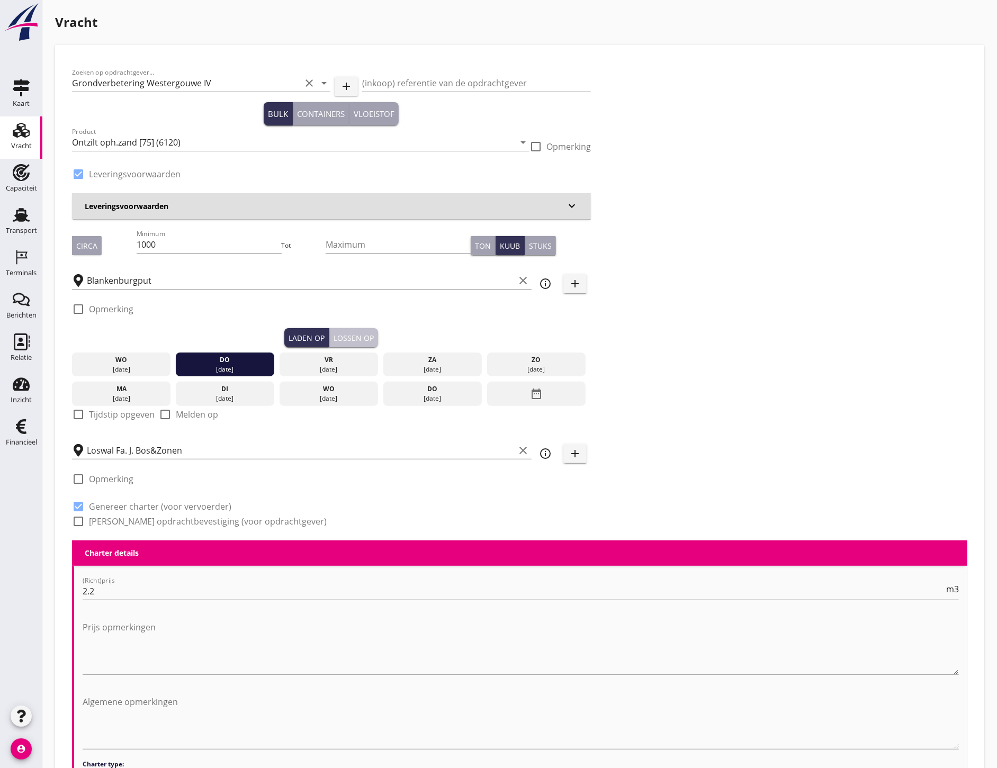
click at [335, 331] on button "Lossen op" at bounding box center [353, 337] width 49 height 19
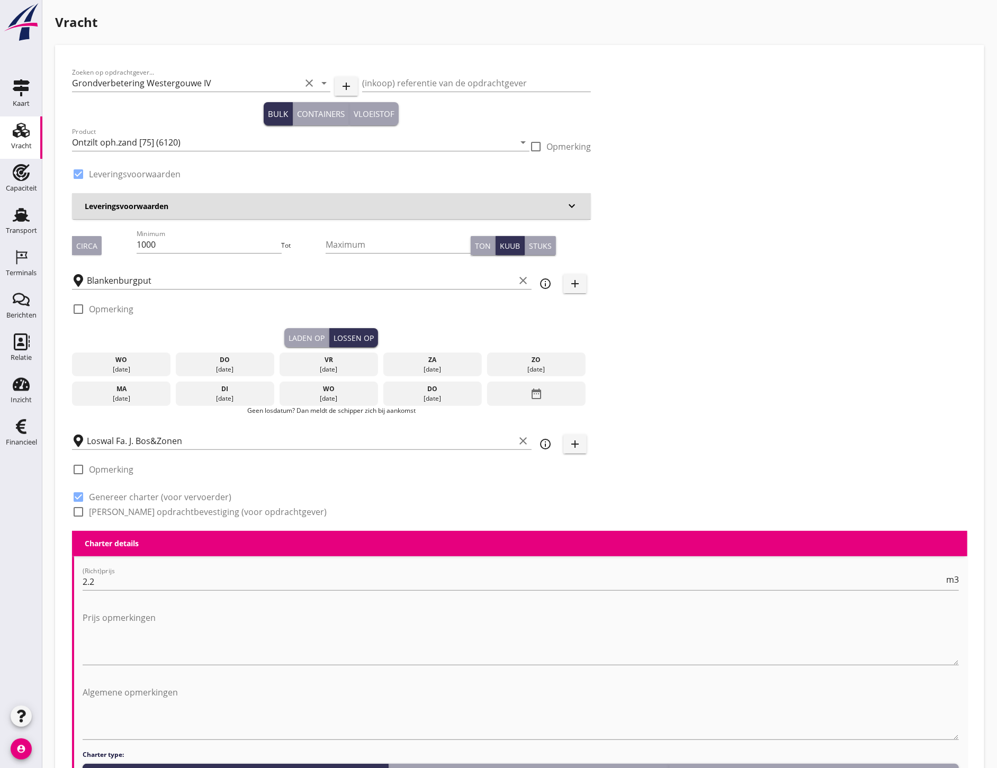
click at [318, 356] on div "vr" at bounding box center [329, 360] width 94 height 10
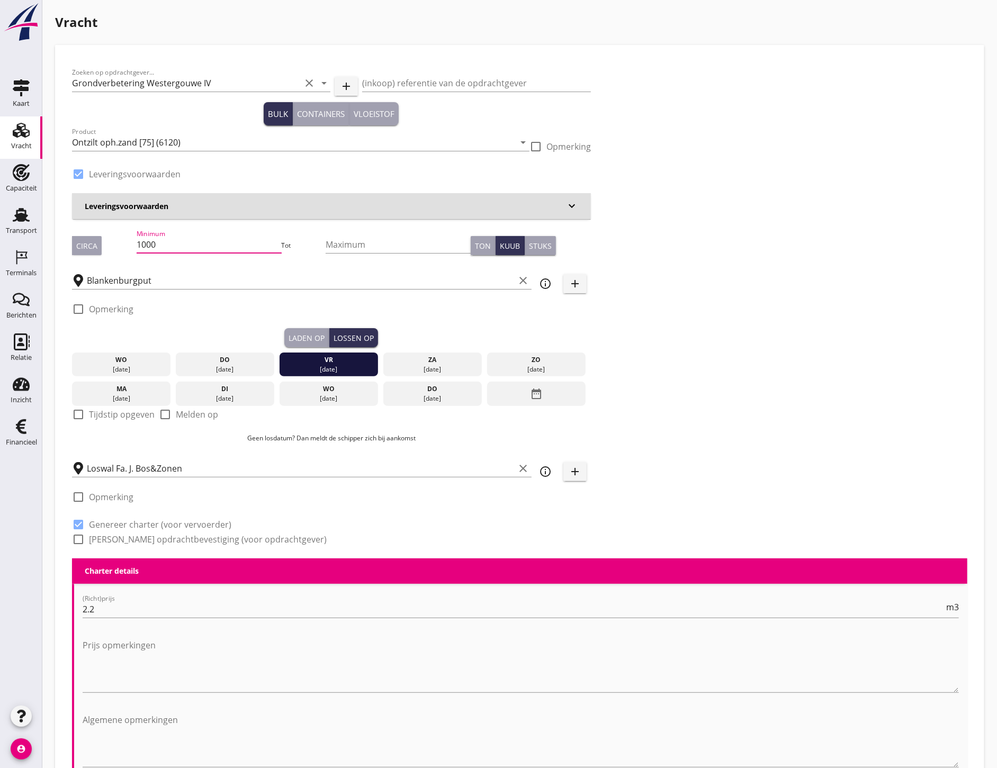
drag, startPoint x: 171, startPoint y: 240, endPoint x: 115, endPoint y: 241, distance: 56.1
click at [115, 241] on div "Circa Minimum 1000 Tot Maximum Ton Kuub Stuks" at bounding box center [331, 246] width 519 height 36
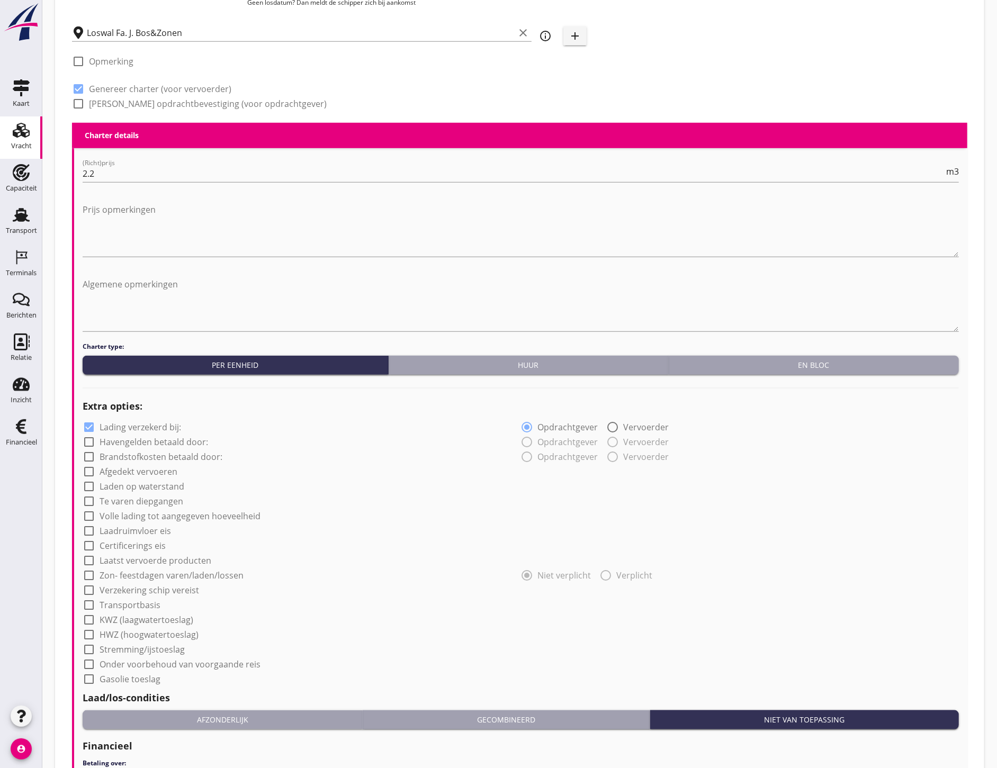
scroll to position [655, 0]
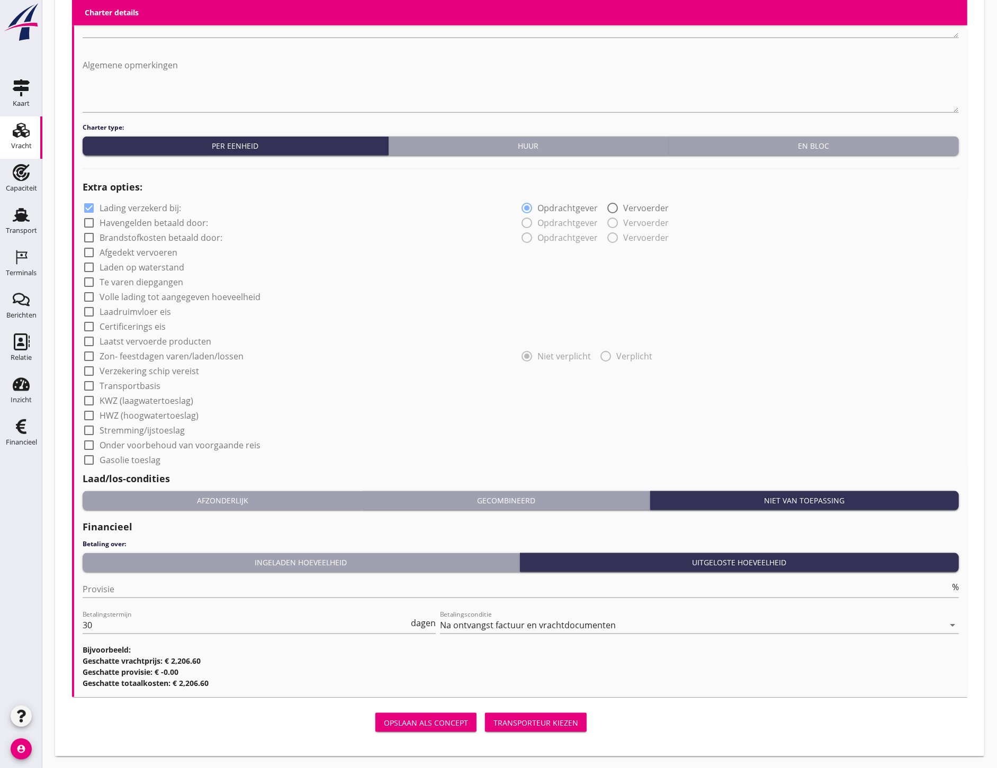
type input "1003"
click at [570, 717] on div "Transporteur kiezen" at bounding box center [535, 722] width 85 height 11
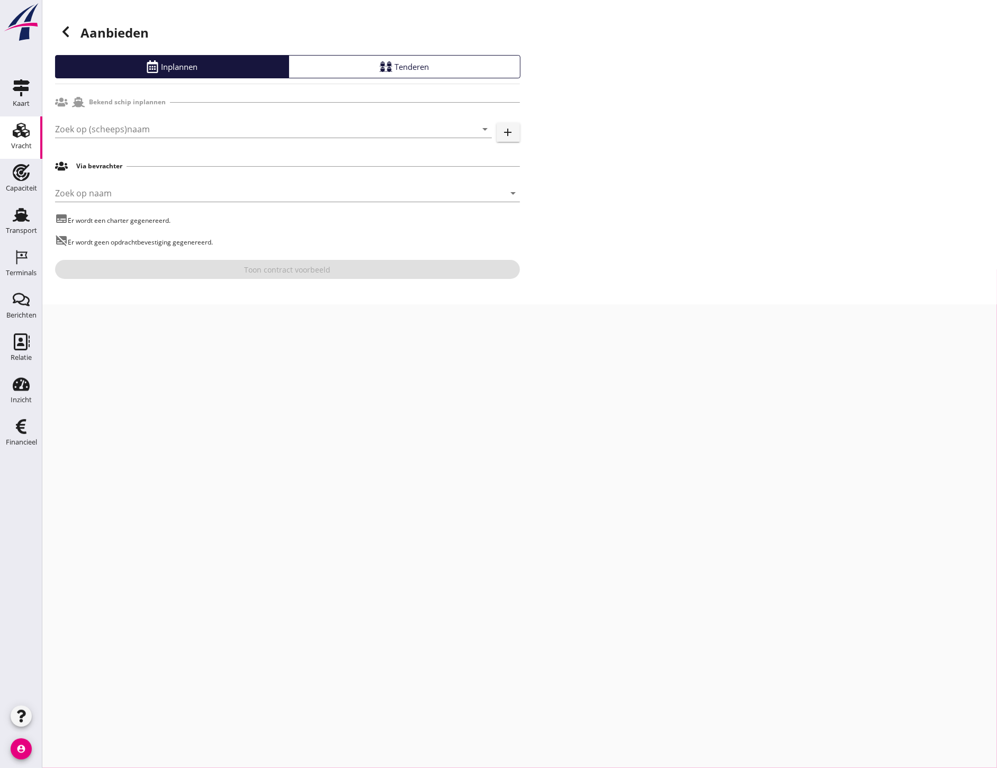
click at [114, 130] on input "Zoek op (scheeps)naam" at bounding box center [258, 129] width 407 height 17
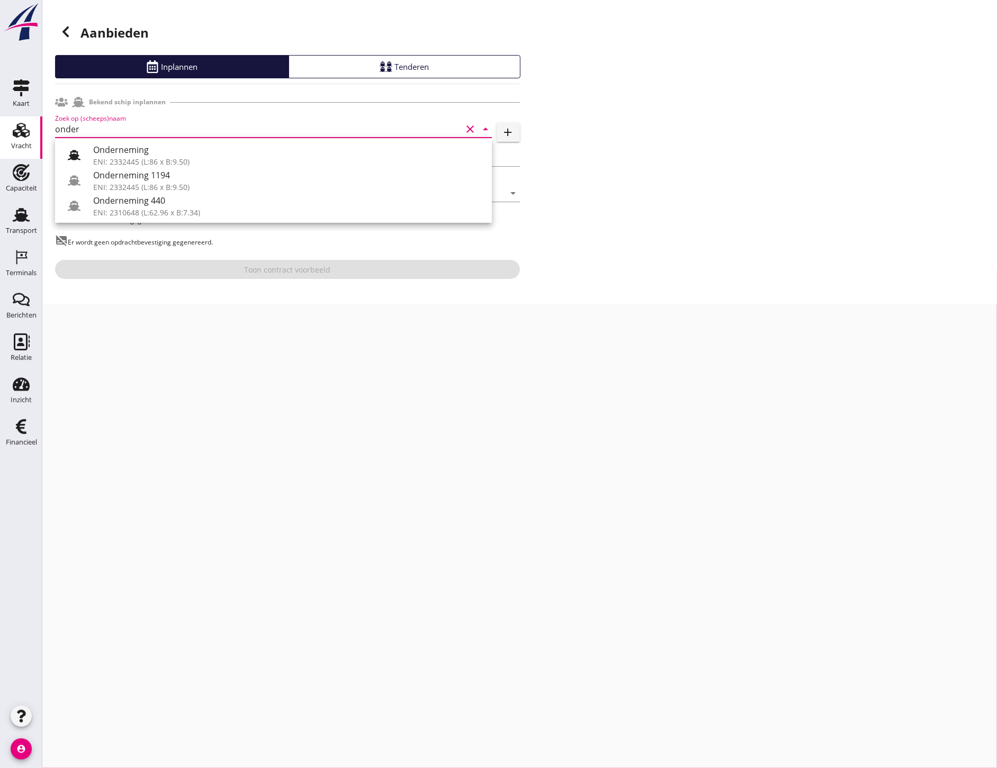
click at [80, 155] on icon at bounding box center [74, 155] width 13 height 13
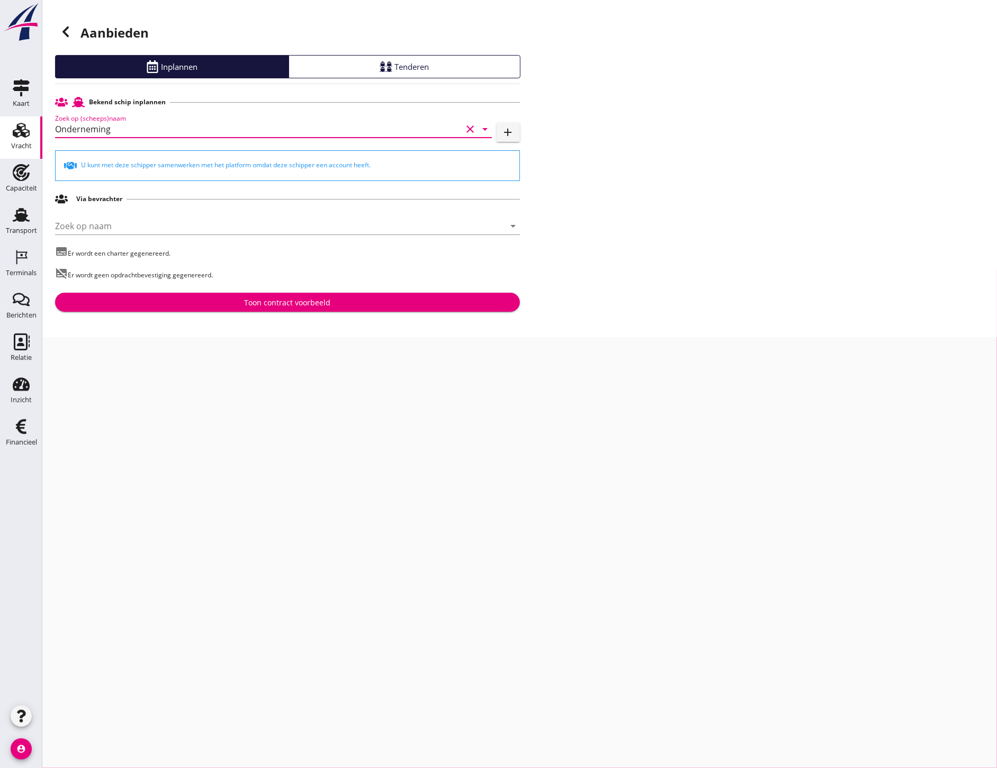
type input "Onderneming"
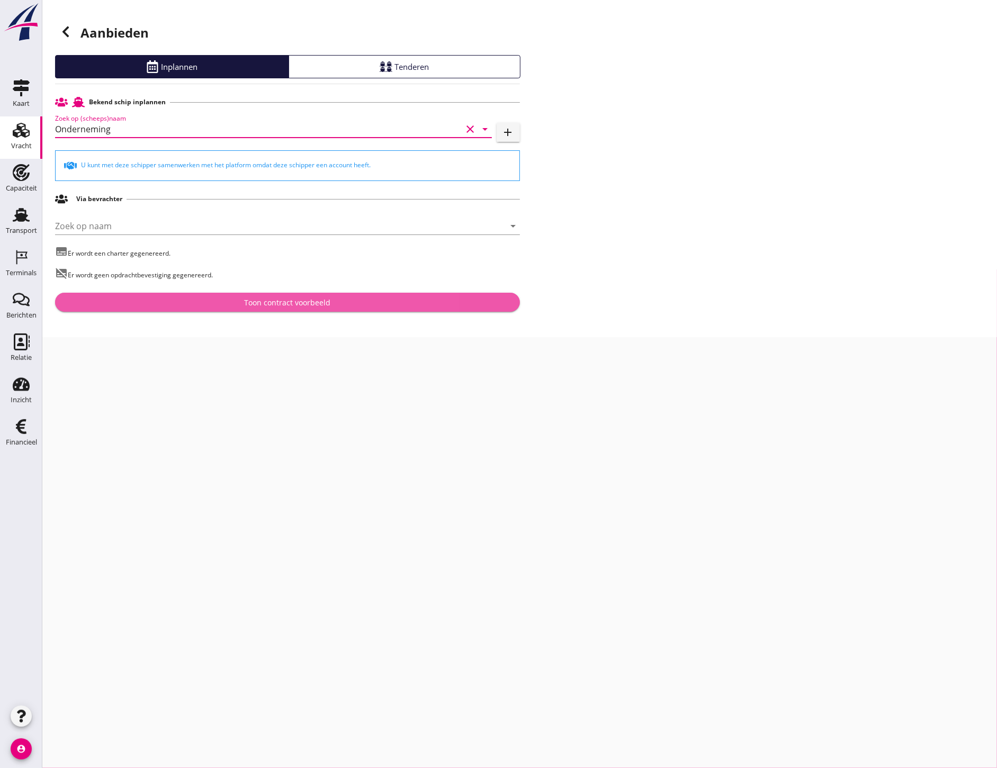
click at [242, 302] on div "Toon contract voorbeeld" at bounding box center [288, 302] width 448 height 11
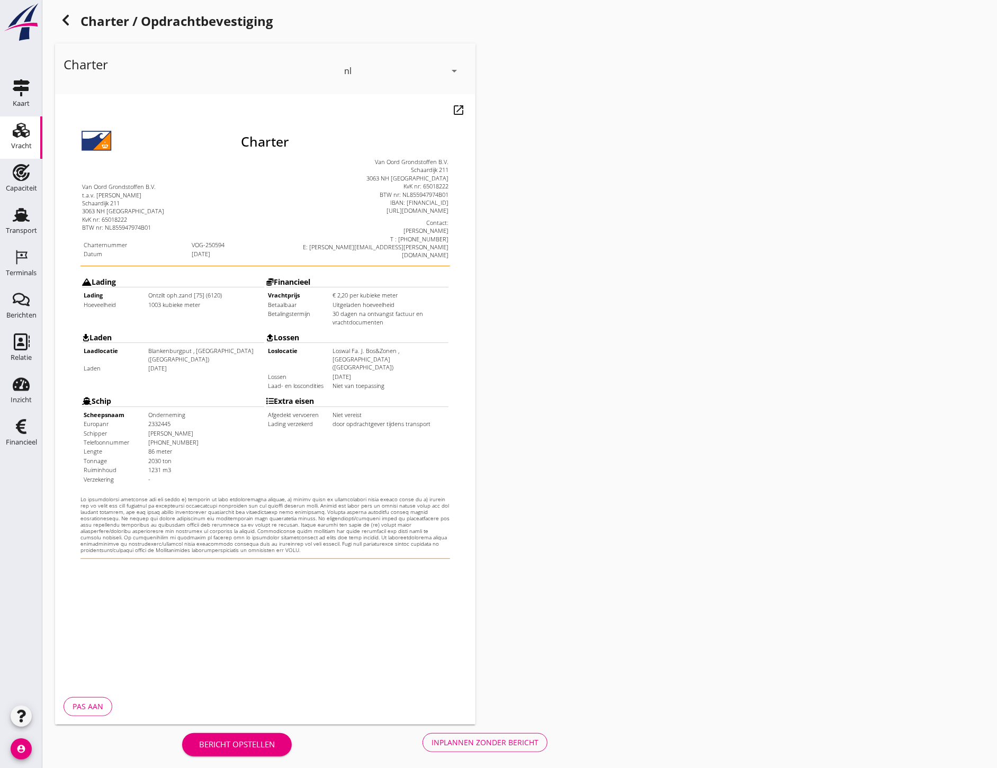
scroll to position [15, 0]
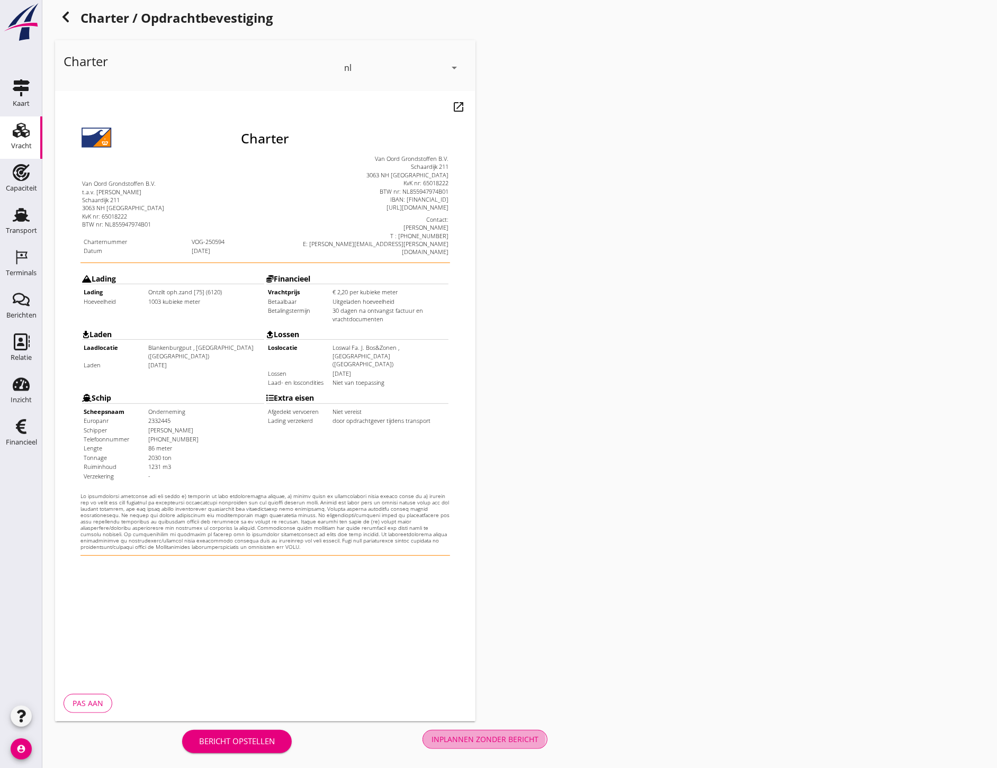
click at [485, 732] on button "Inplannen zonder bericht" at bounding box center [484, 739] width 125 height 19
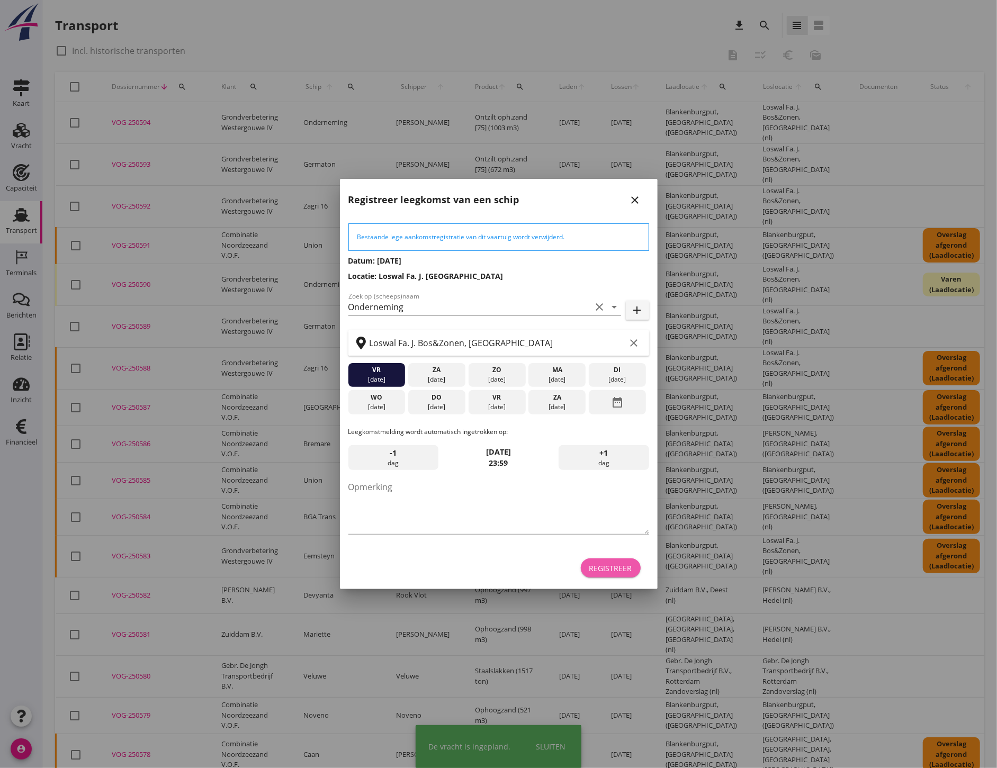
click at [623, 570] on div "Registreer" at bounding box center [610, 568] width 43 height 11
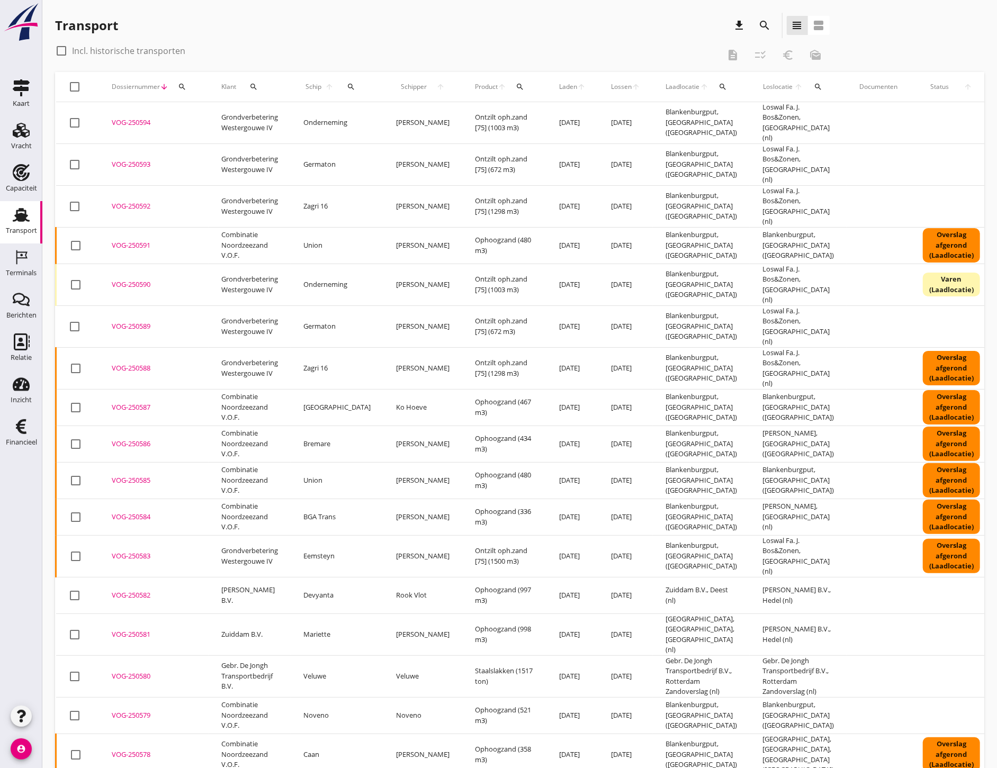
click at [33, 126] on div "Vracht" at bounding box center [20, 130] width 25 height 17
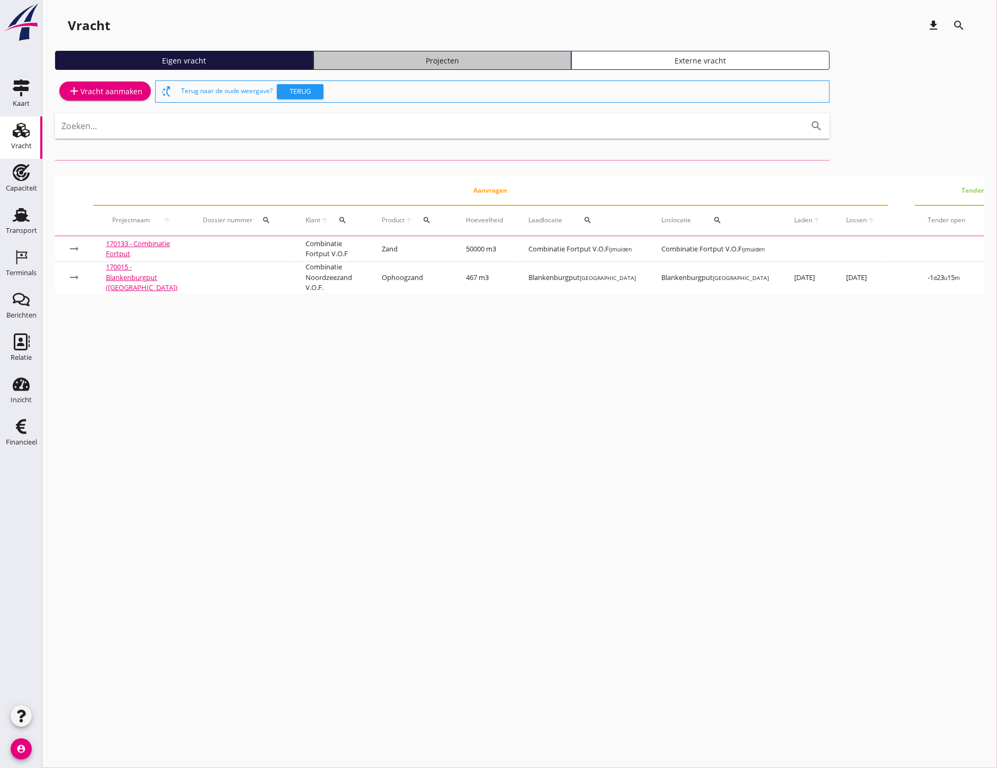
click at [515, 65] on div "Projecten" at bounding box center [442, 60] width 249 height 11
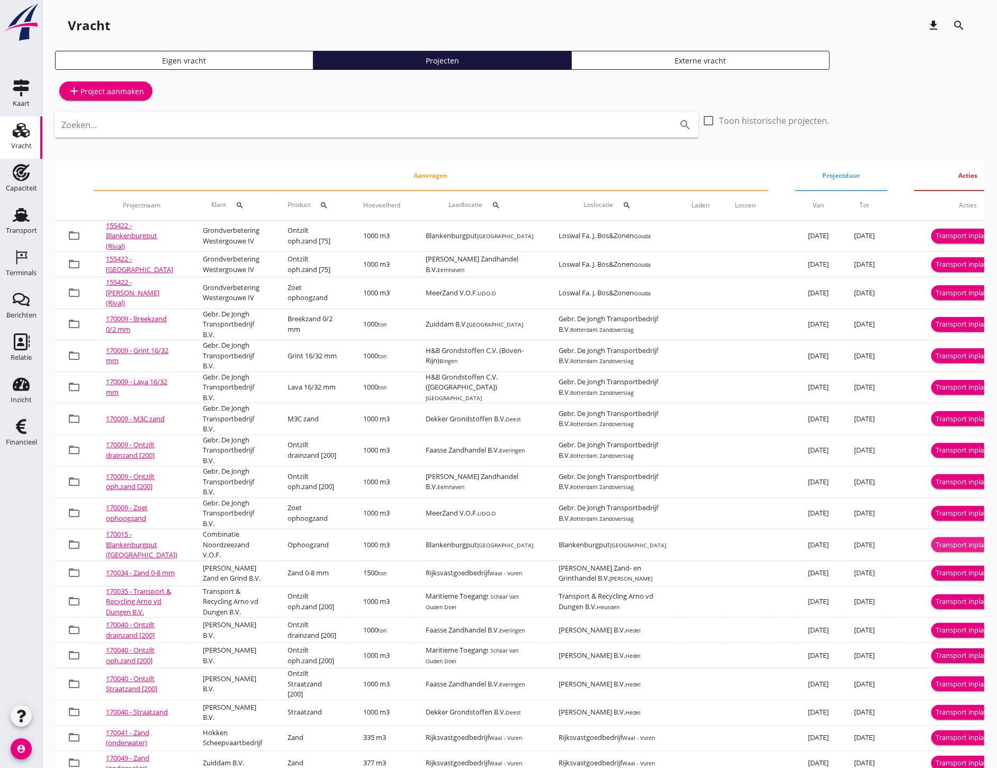
click at [936, 544] on div "Transport inplannen" at bounding box center [968, 545] width 65 height 11
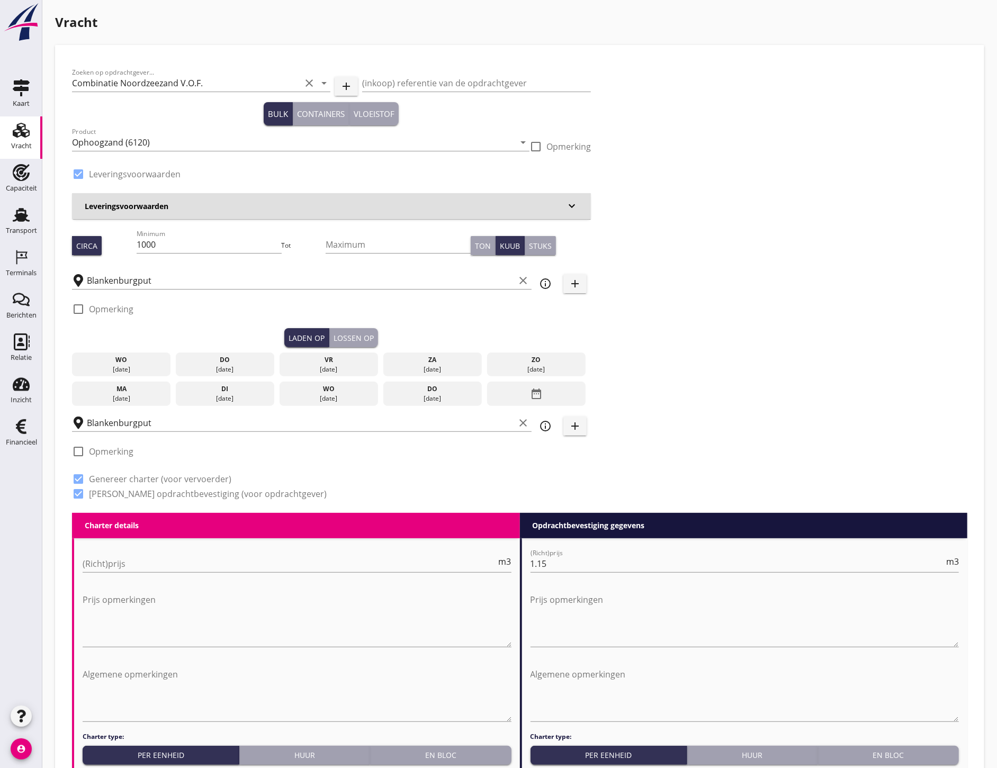
click at [175, 242] on input "1000" at bounding box center [209, 244] width 145 height 17
type input "1"
type input "336"
click at [178, 429] on input "Blankenburgput" at bounding box center [301, 423] width 428 height 17
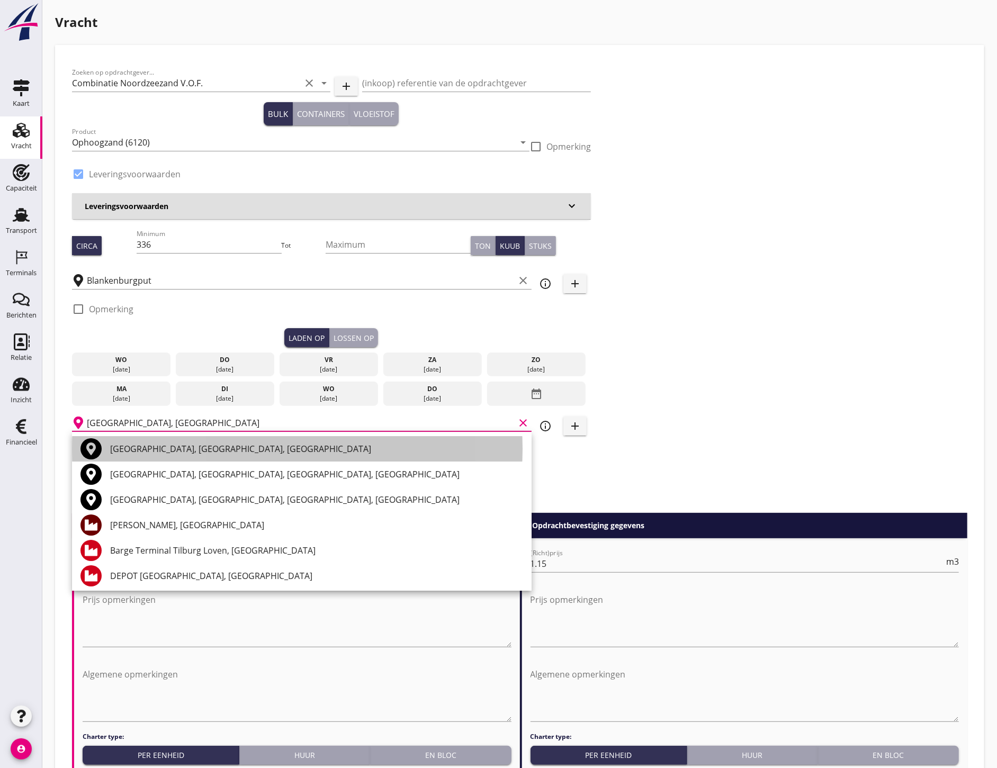
click at [223, 453] on div "[GEOGRAPHIC_DATA], [GEOGRAPHIC_DATA], [GEOGRAPHIC_DATA]" at bounding box center [316, 449] width 413 height 13
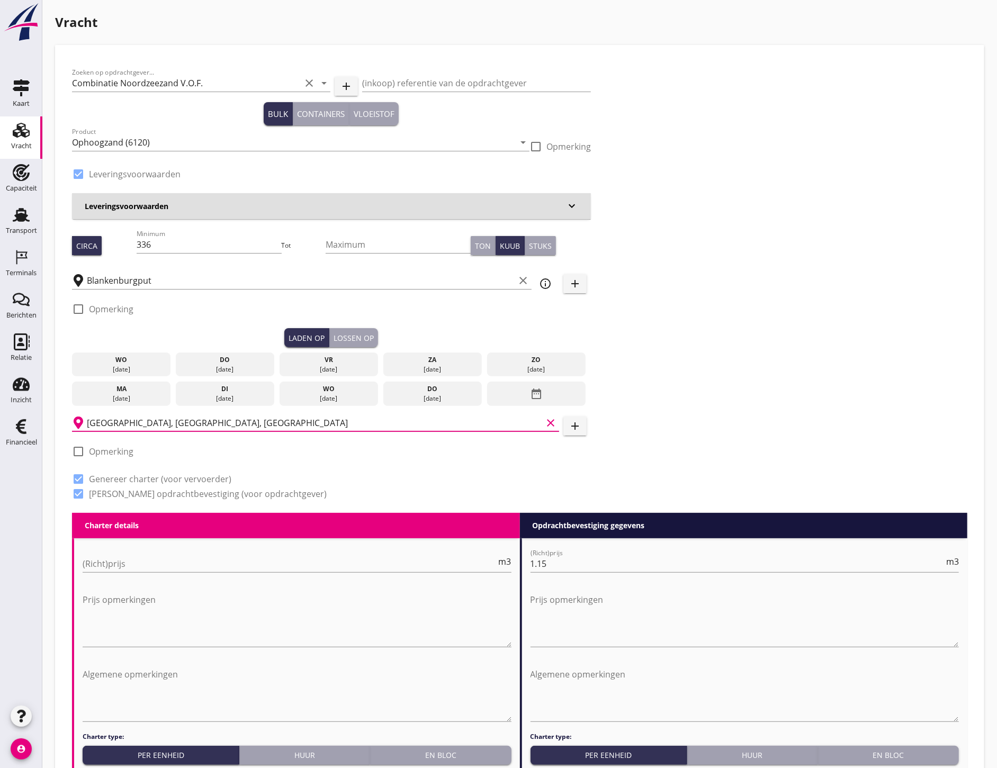
type input "[GEOGRAPHIC_DATA], [GEOGRAPHIC_DATA], [GEOGRAPHIC_DATA]"
click at [230, 361] on div "do" at bounding box center [225, 360] width 94 height 10
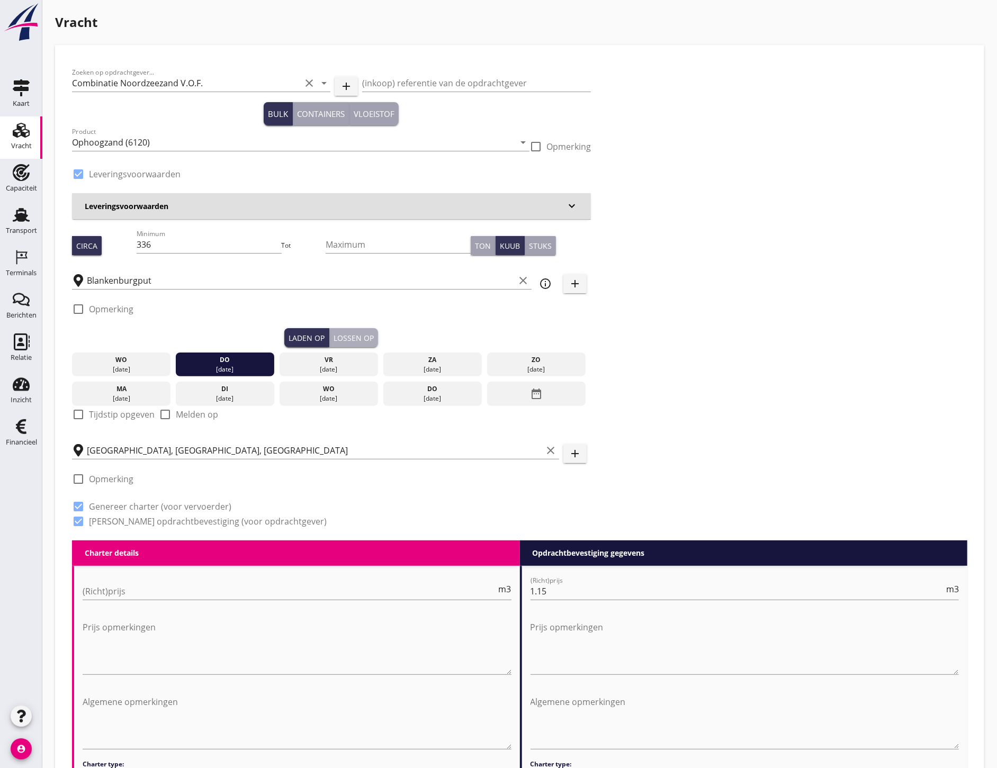
click at [358, 338] on div "Lossen op" at bounding box center [354, 337] width 40 height 11
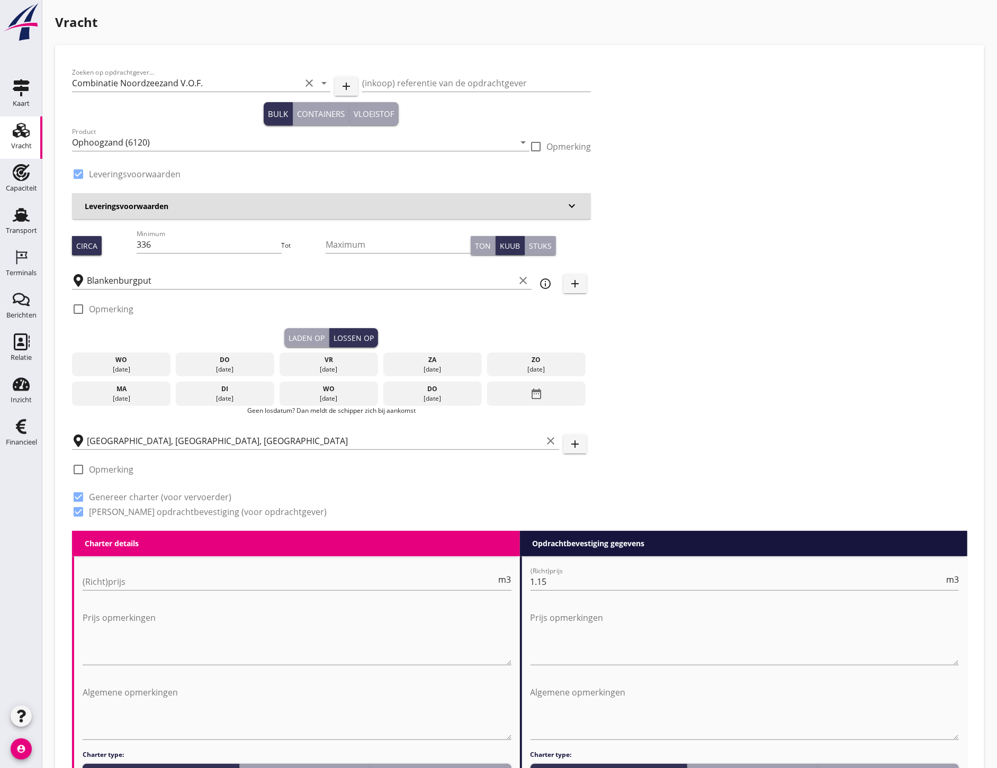
click at [266, 362] on div "do" at bounding box center [225, 360] width 94 height 10
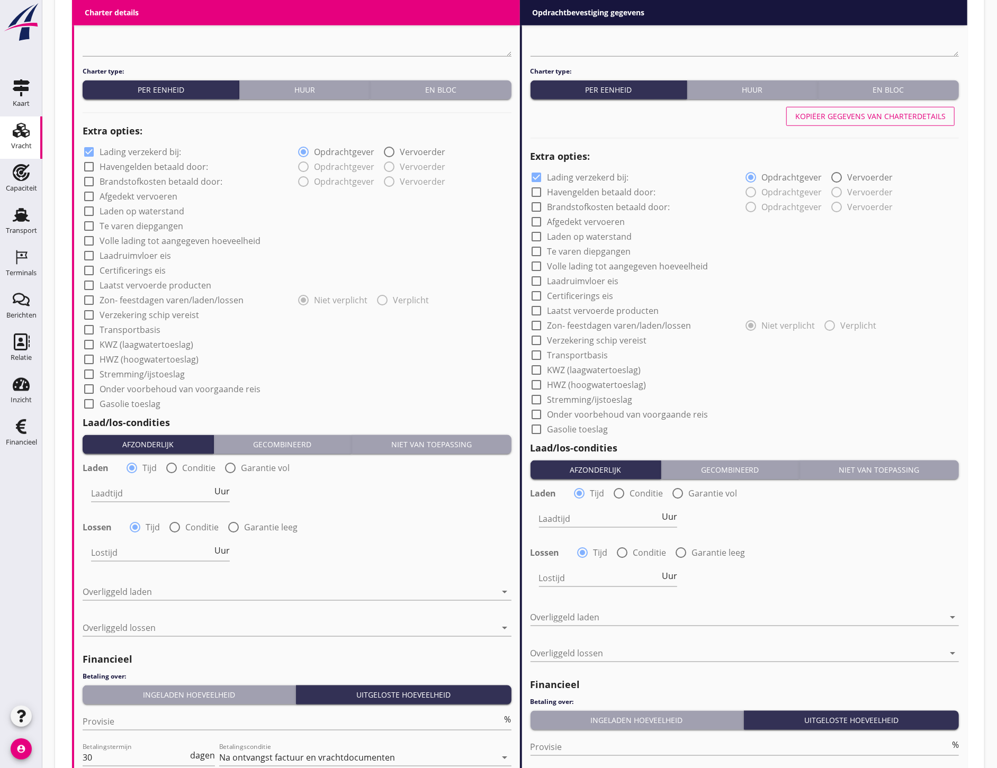
scroll to position [869, 0]
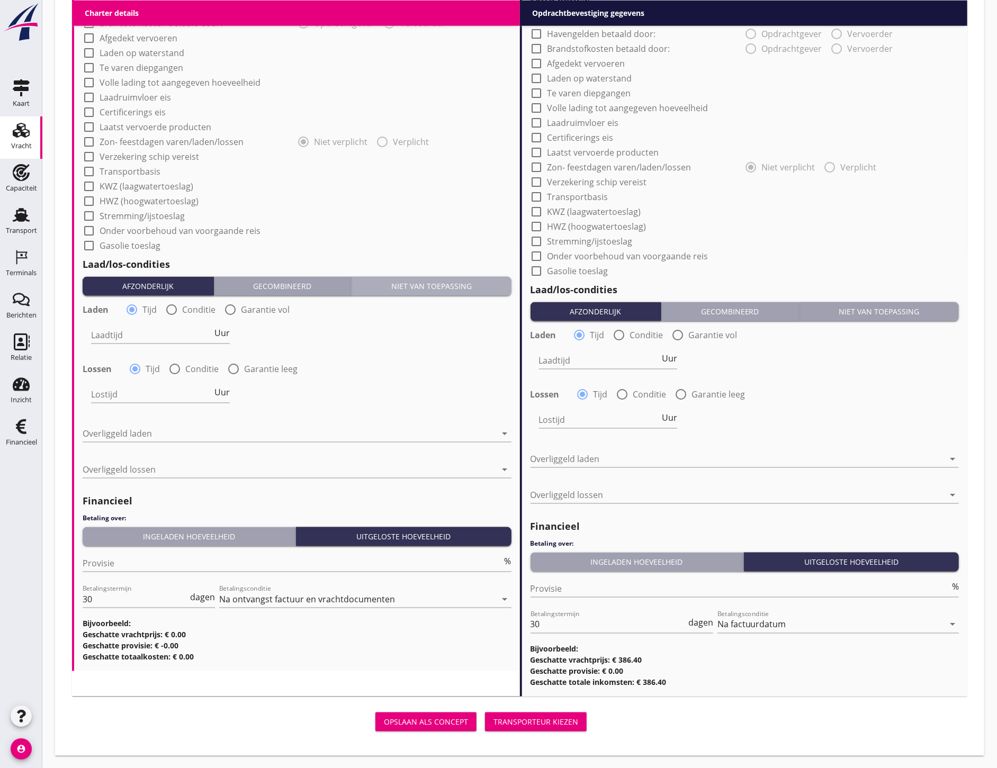
click at [491, 286] on div "Niet van toepassing" at bounding box center [431, 286] width 151 height 11
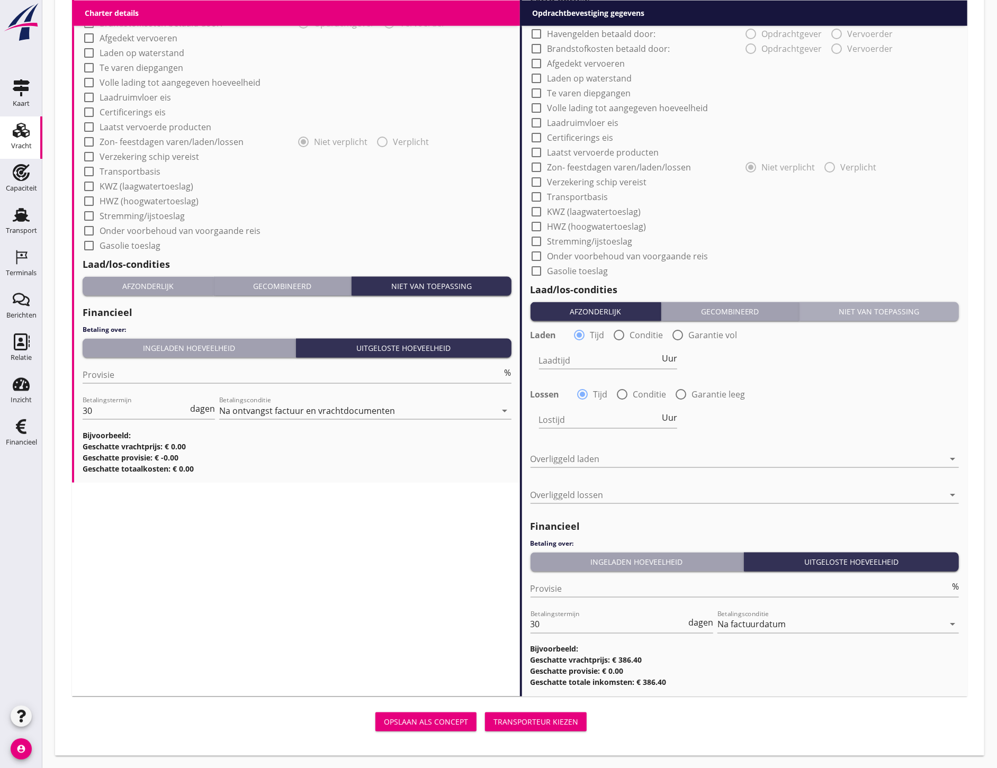
click at [895, 318] on button "Niet van toepassing" at bounding box center [879, 311] width 160 height 19
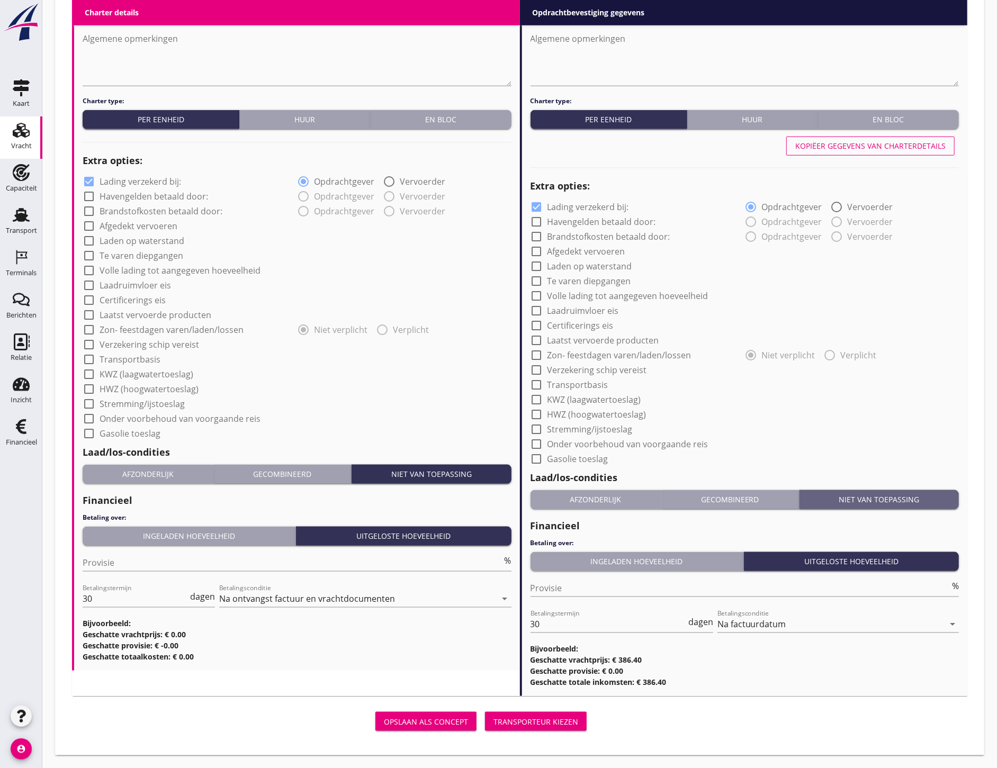
scroll to position [680, 0]
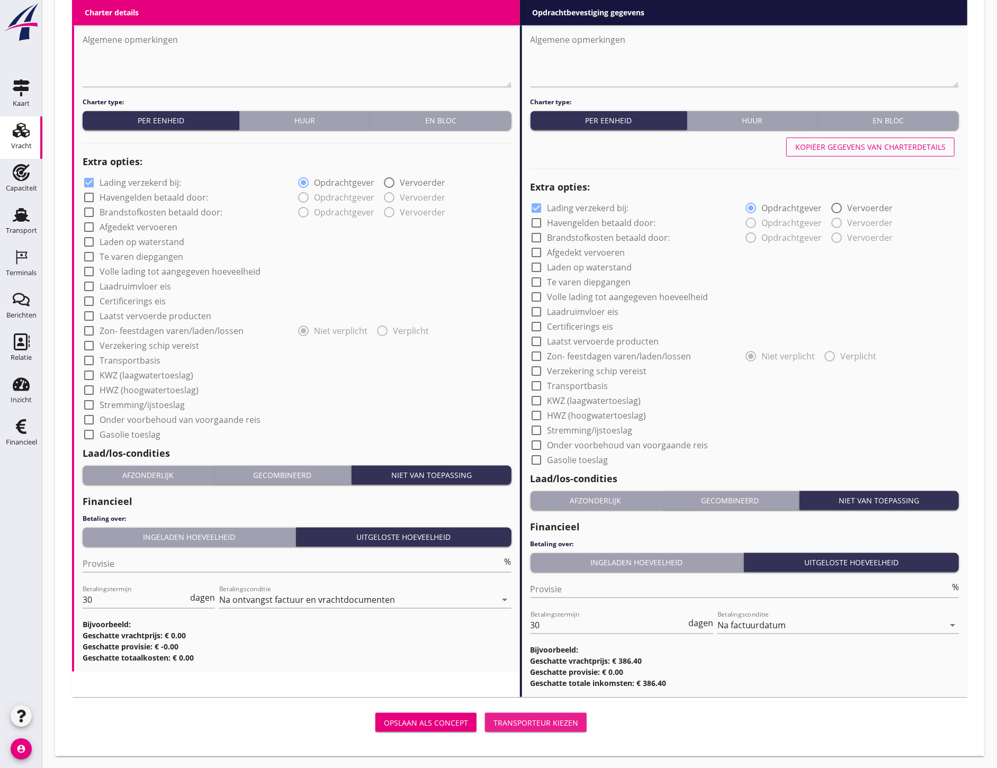
click at [563, 721] on div "Transporteur kiezen" at bounding box center [535, 722] width 85 height 11
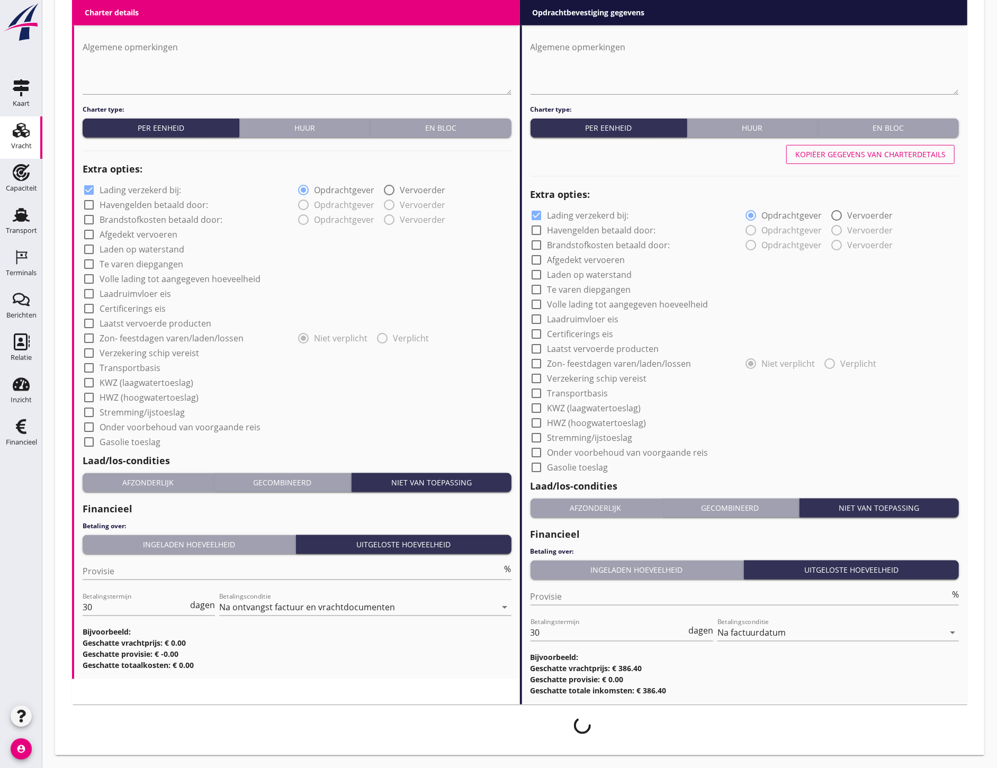
scroll to position [672, 0]
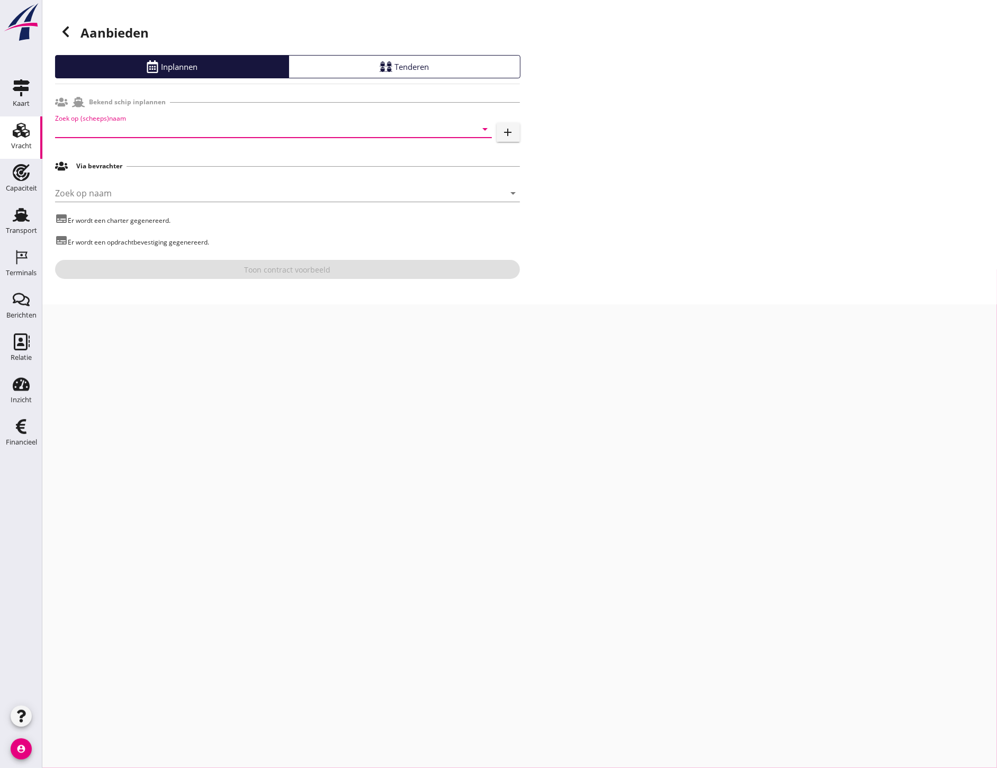
click at [116, 128] on input "Zoek op (scheeps)naam" at bounding box center [258, 129] width 407 height 17
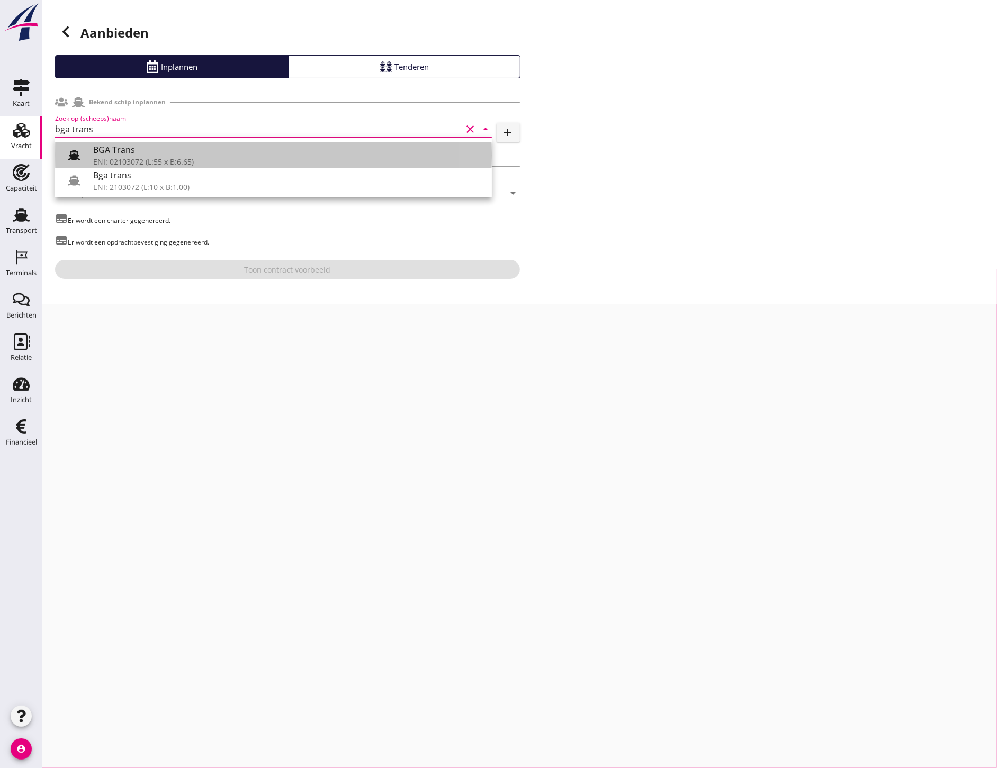
click at [73, 146] on div at bounding box center [74, 155] width 21 height 21
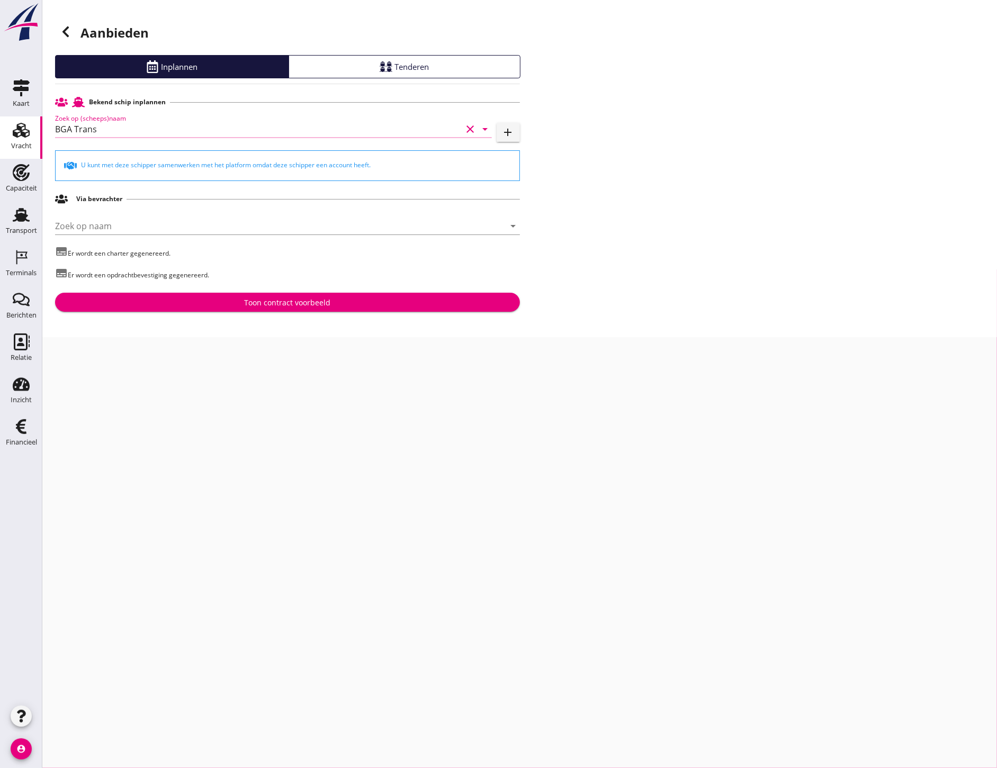
type input "BGA Trans"
click at [402, 309] on button "Toon contract voorbeeld" at bounding box center [287, 302] width 465 height 19
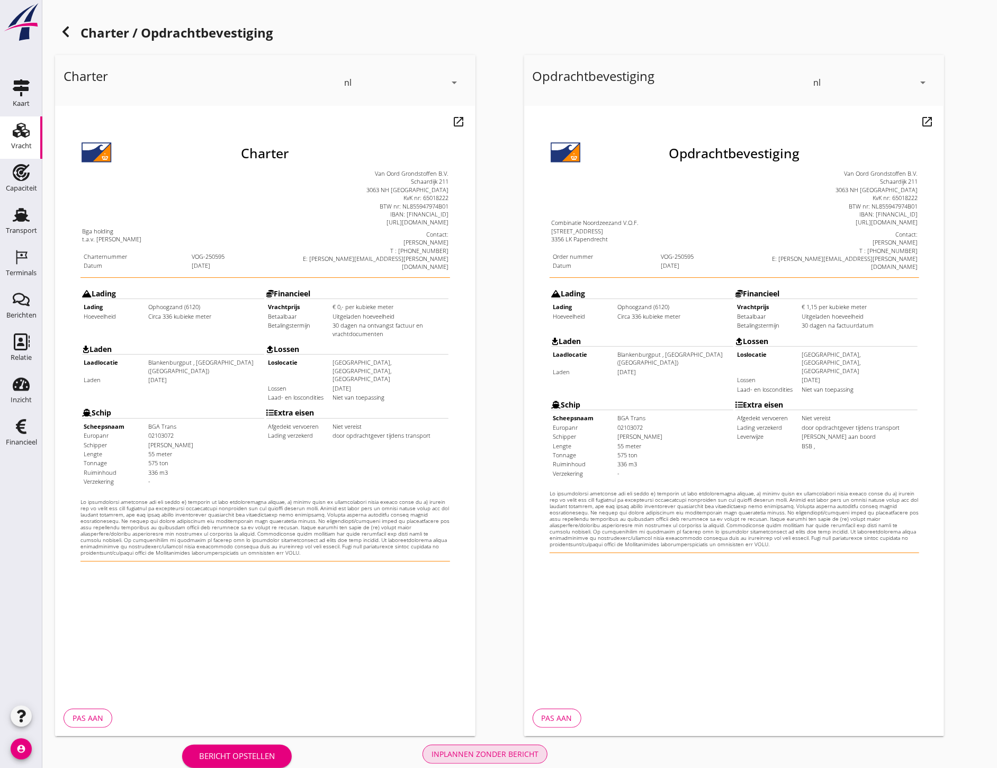
click at [507, 749] on div "Inplannen zonder bericht" at bounding box center [484, 754] width 107 height 11
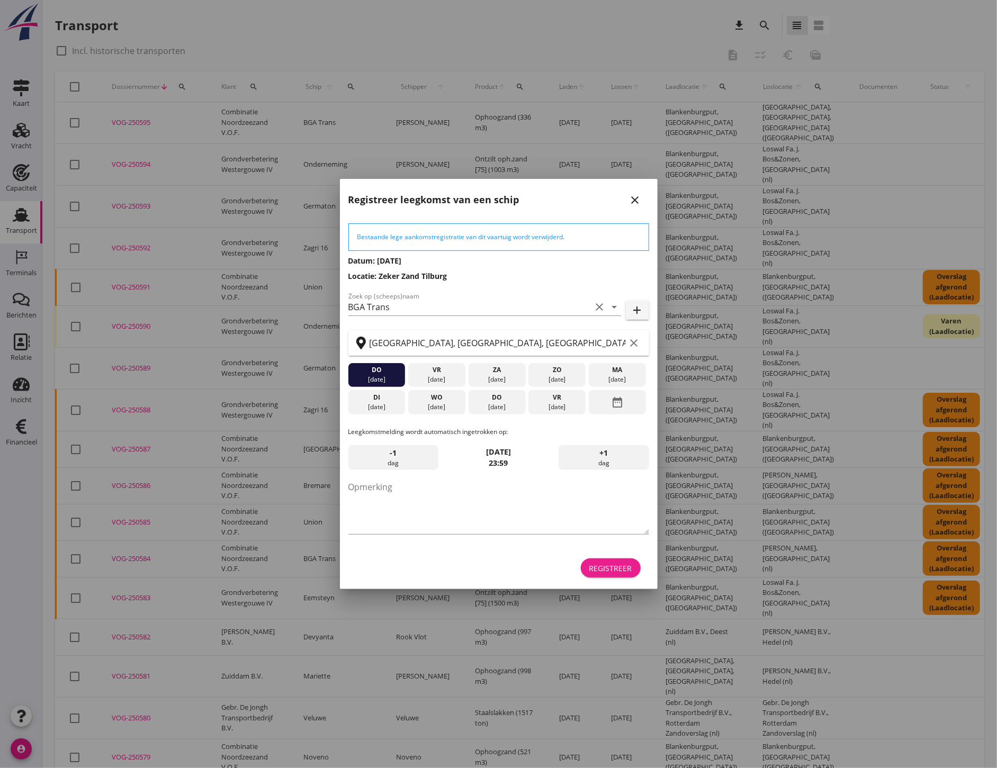
click at [602, 568] on div "Registreer" at bounding box center [610, 568] width 43 height 11
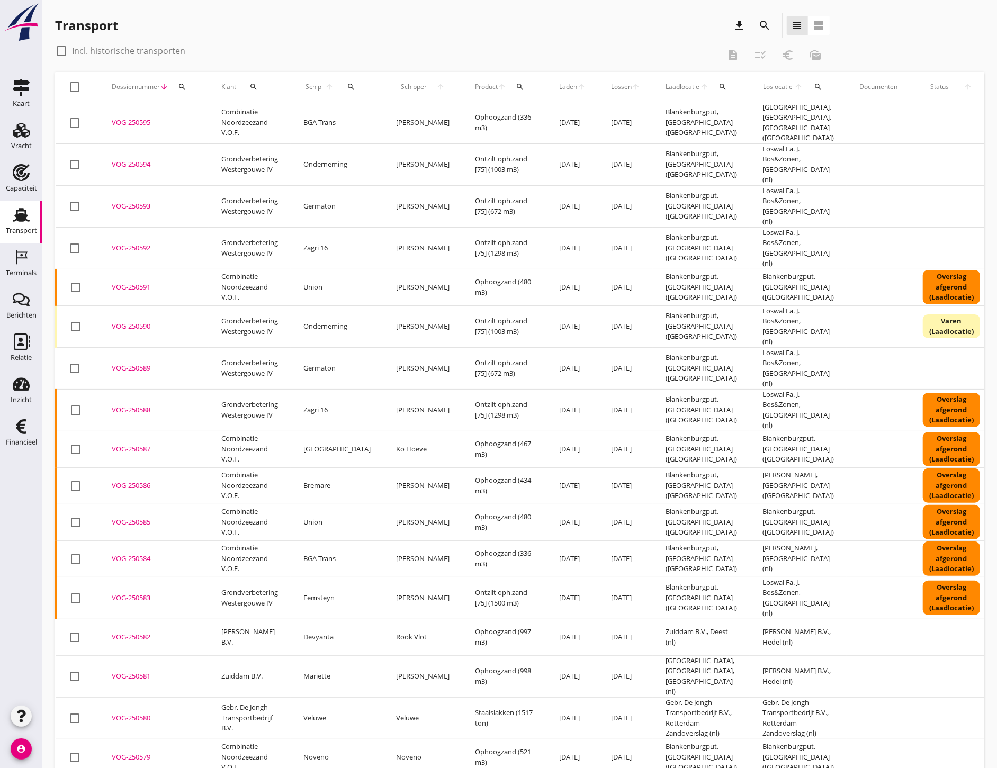
click at [23, 256] on icon "Terminals" at bounding box center [21, 257] width 17 height 17
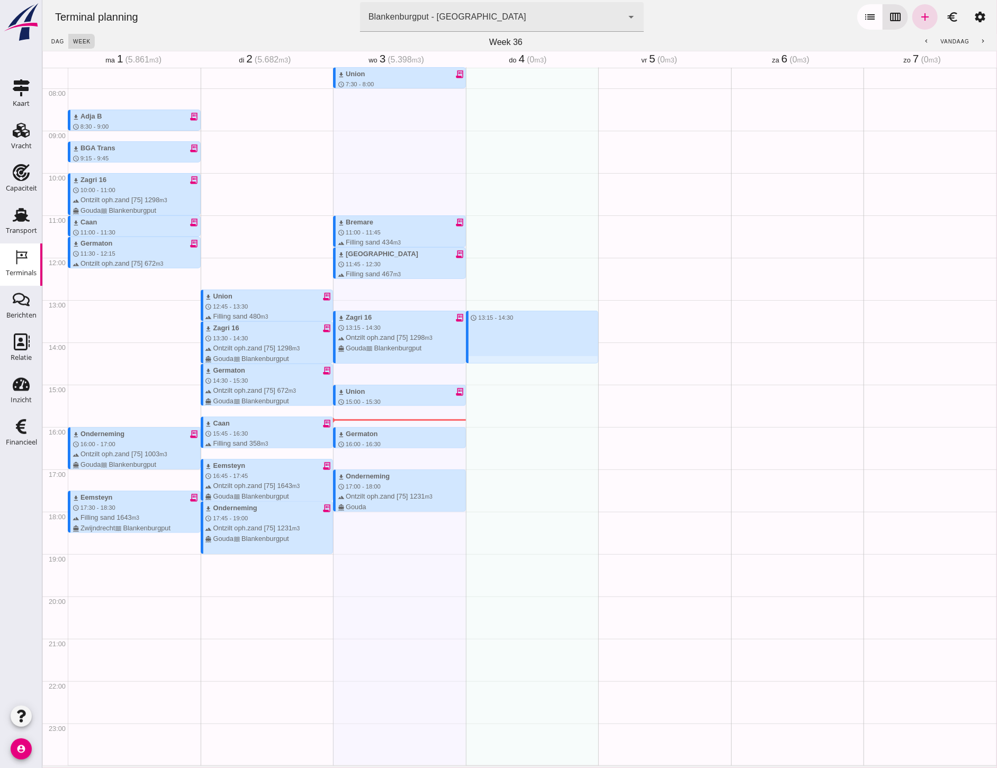
drag, startPoint x: 487, startPoint y: 313, endPoint x: 503, endPoint y: 364, distance: 53.8
click at [503, 364] on div "schedule 13:15 - 14:30" at bounding box center [531, 258] width 133 height 1016
type input "Combinatie Noordzeezand V.O.F."
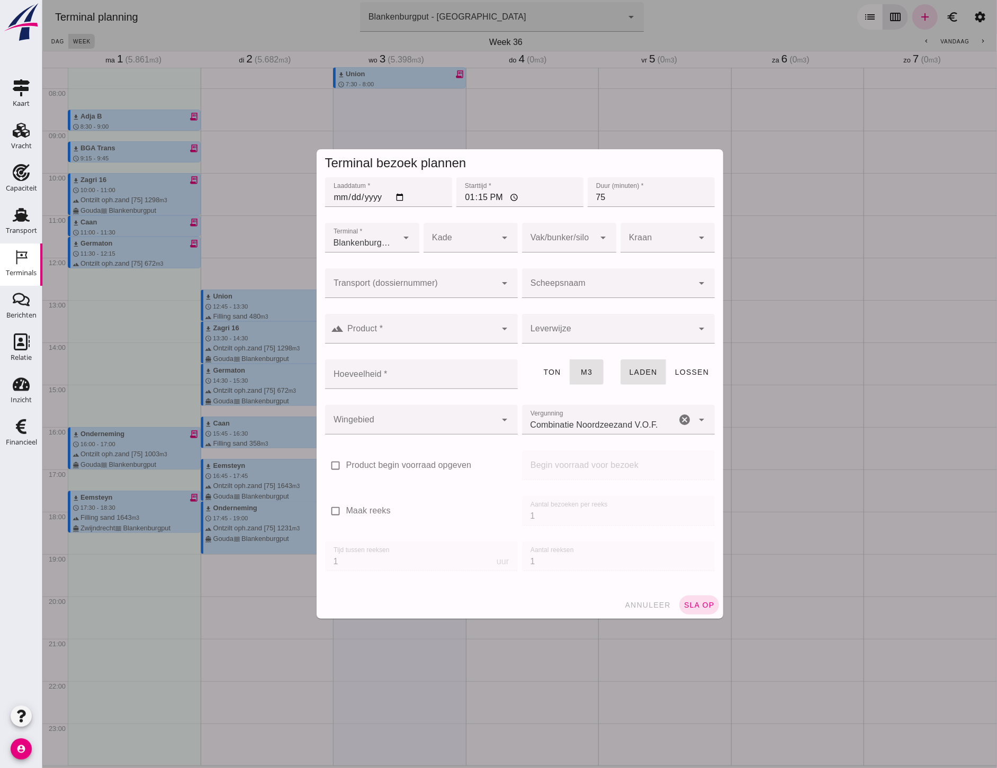
click input "Transport (dossiernummer)"
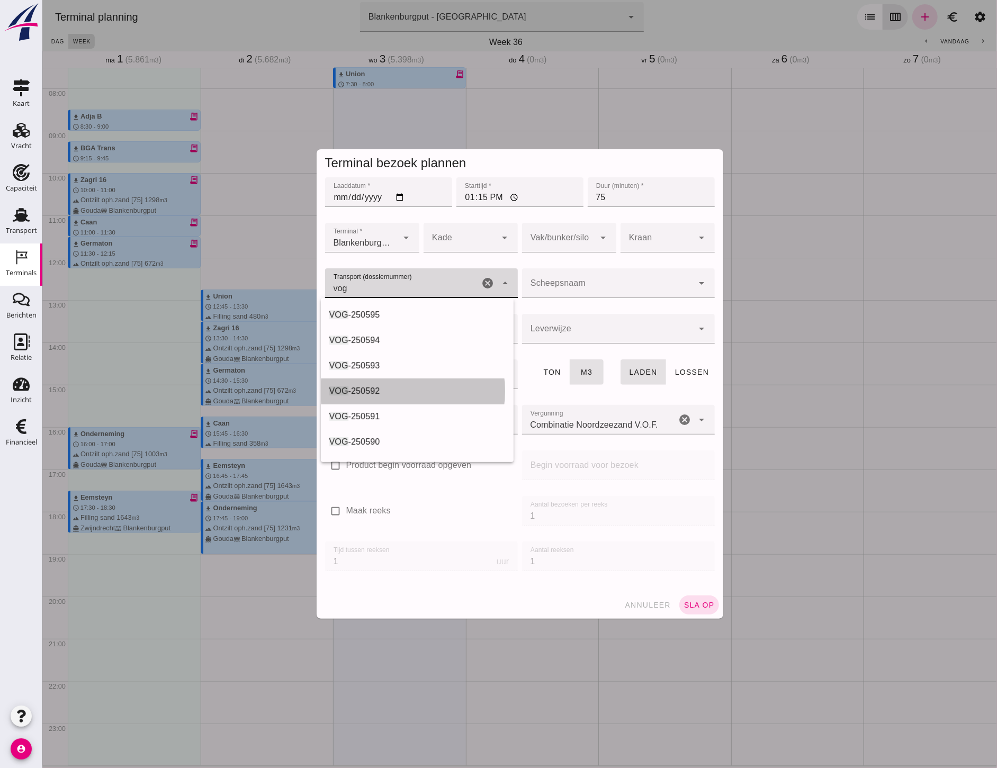
click div "VOG -250592"
type input "VOG-250592"
type input "franco_on_shore"
type input "1298"
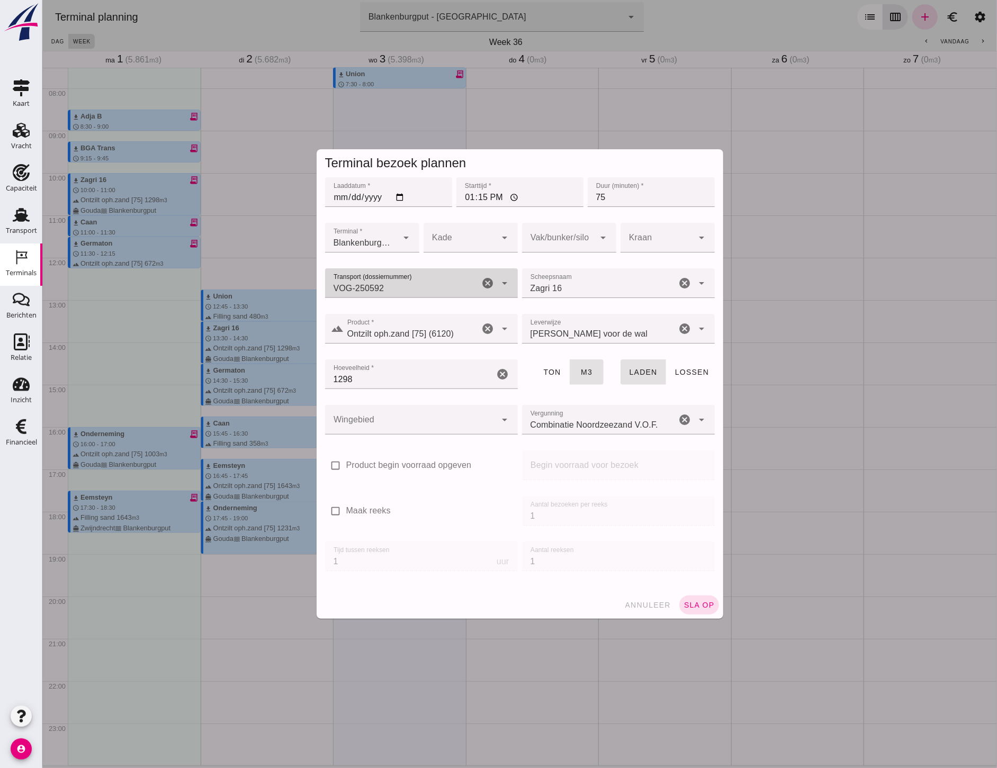
type input "VOG-250592"
click div
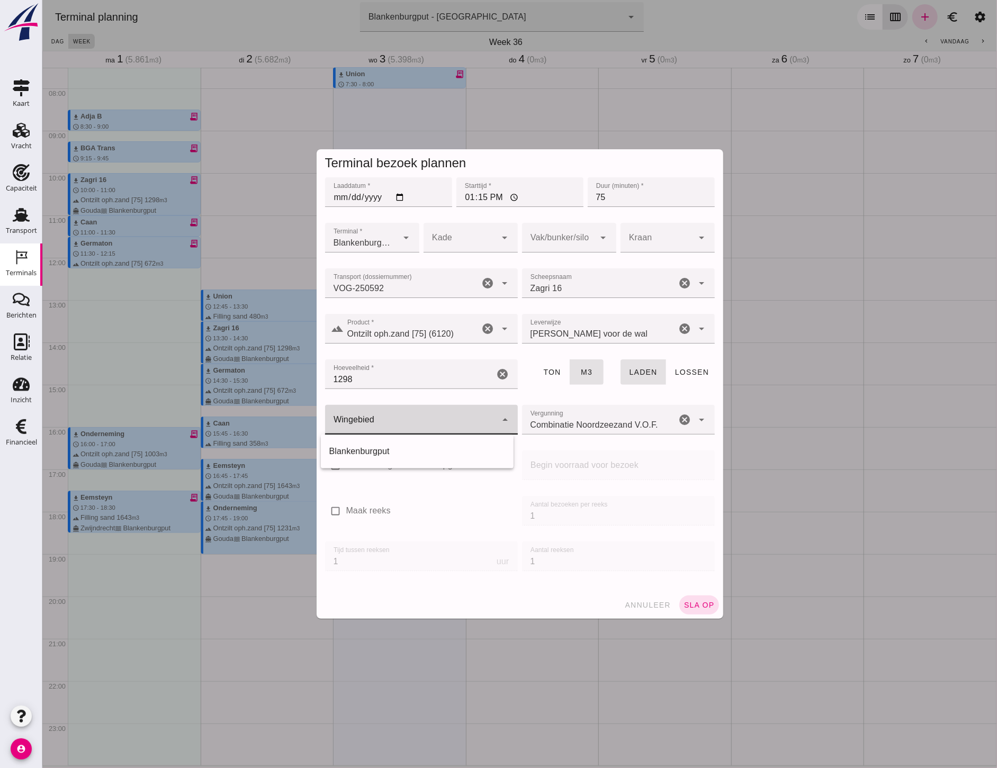
click div
click at [402, 452] on div "Blankenburgput" at bounding box center [417, 451] width 176 height 13
type input "333"
click at [536, 257] on div at bounding box center [568, 260] width 77 height 7
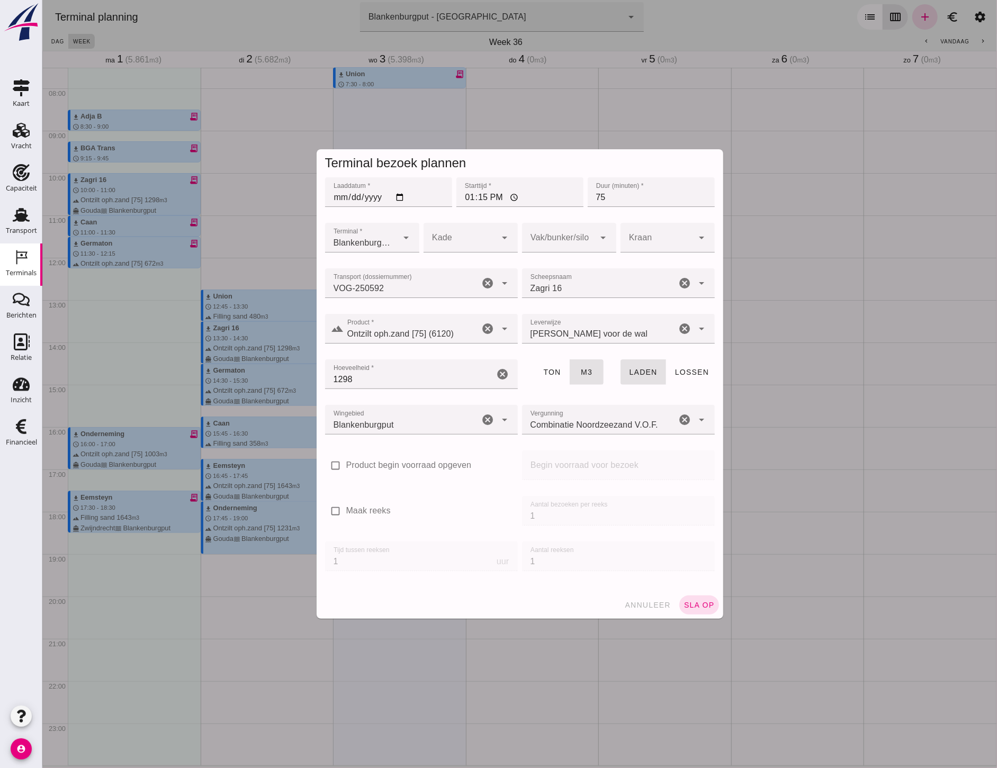
click div
click div "18"
type input "366"
click button "sla op"
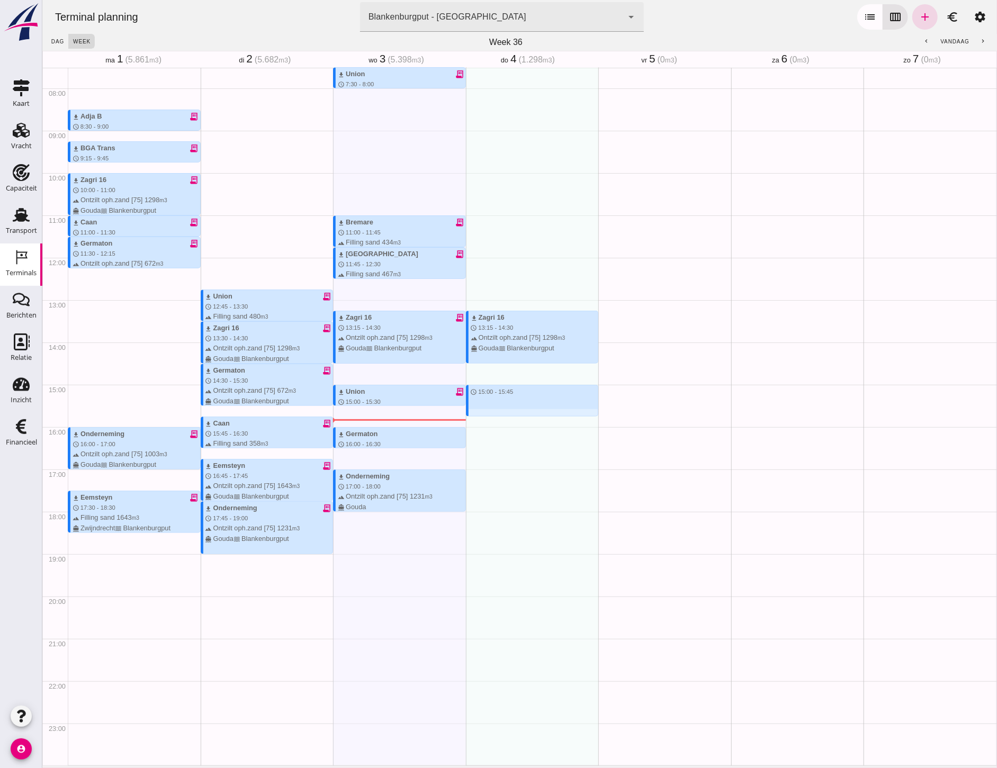
drag, startPoint x: 523, startPoint y: 387, endPoint x: 529, endPoint y: 415, distance: 28.4
click at [529, 415] on div "download Zagri 16 schedule 13:15 - 14:30 terrain Ontzilt oph.zand [75] 1298 m3 …" at bounding box center [531, 258] width 133 height 1016
type input "Combinatie Noordzeezand V.O.F."
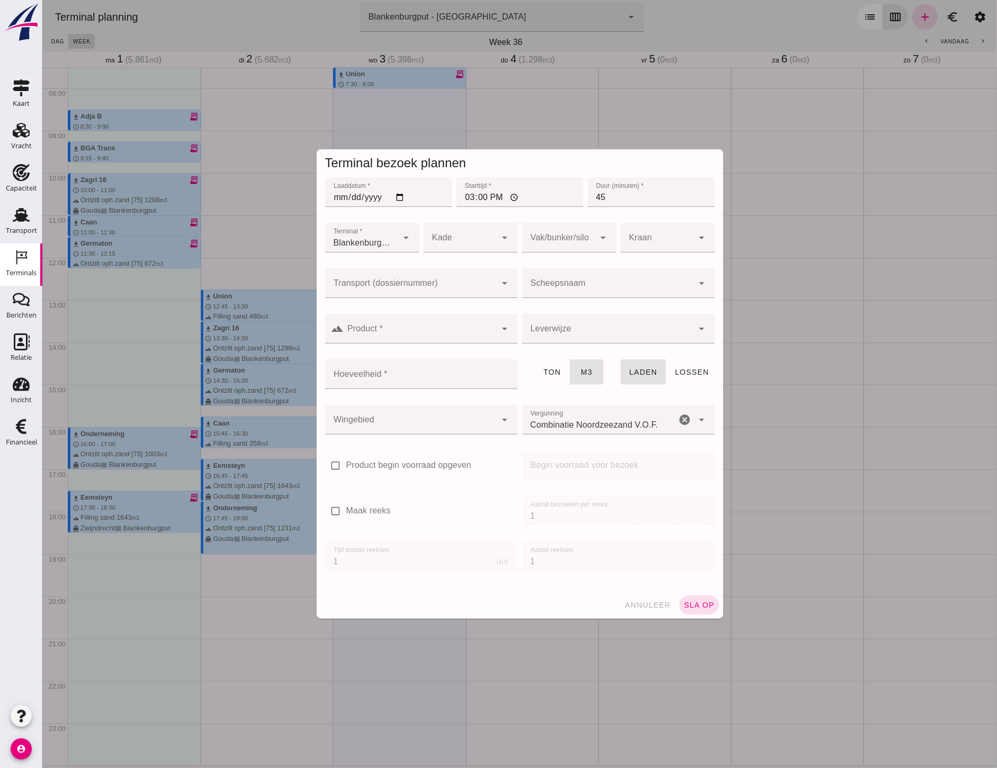
click input "Transport (dossiernummer)"
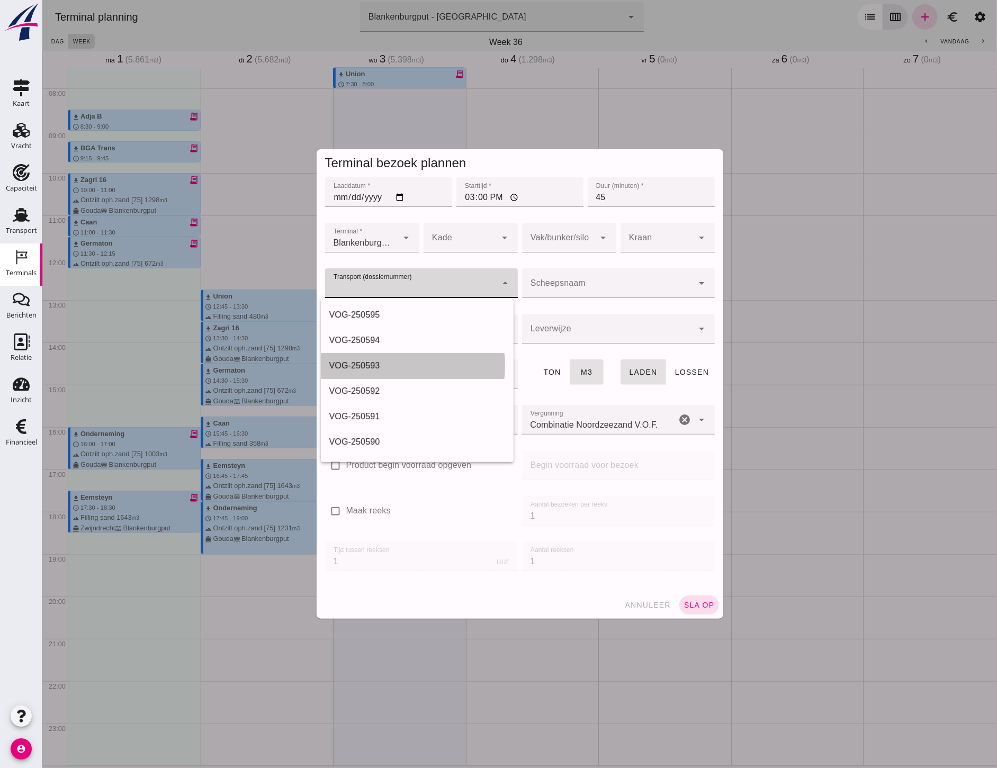
click at [384, 361] on div "VOG-250593" at bounding box center [417, 365] width 176 height 13
type input "VOG-250593"
type input "franco_on_shore"
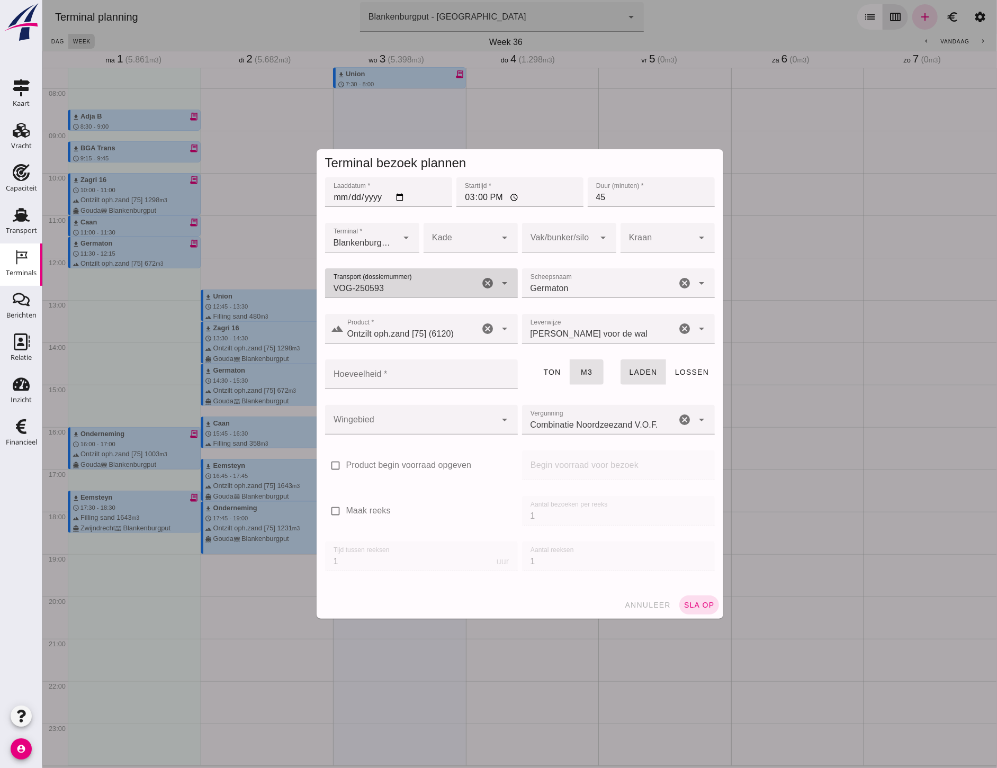
drag, startPoint x: 538, startPoint y: 242, endPoint x: 542, endPoint y: 255, distance: 13.1
click div
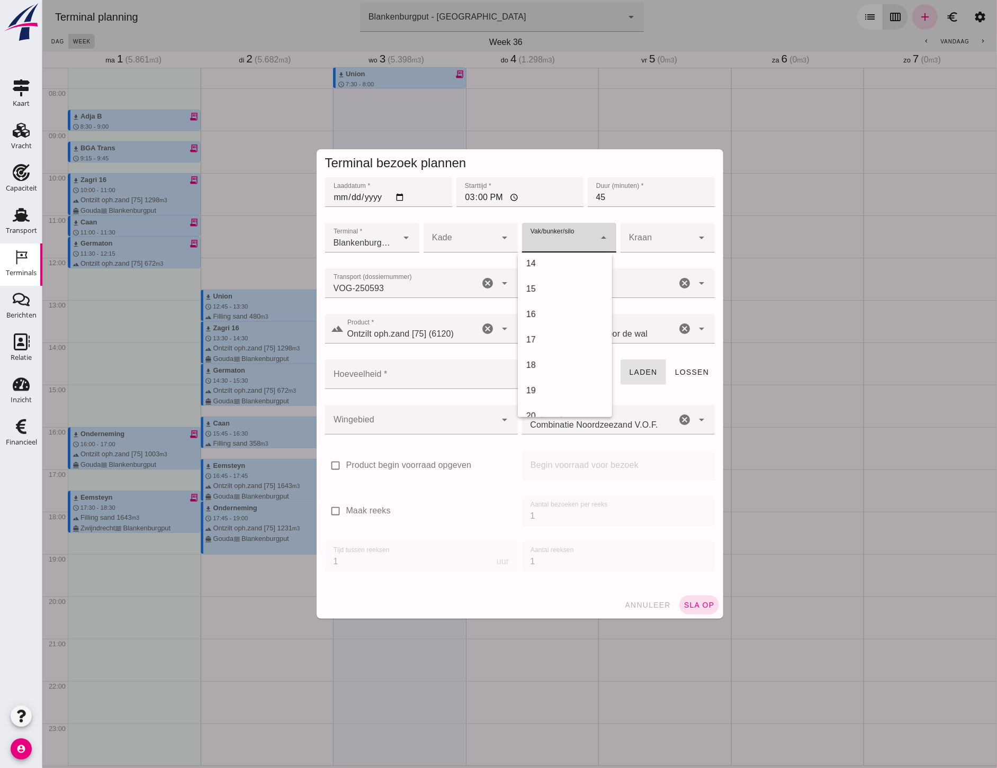
scroll to position [312, 0]
click at [548, 383] on div "18" at bounding box center [564, 389] width 77 height 13
type input "366"
click input "Hoeveelheid *"
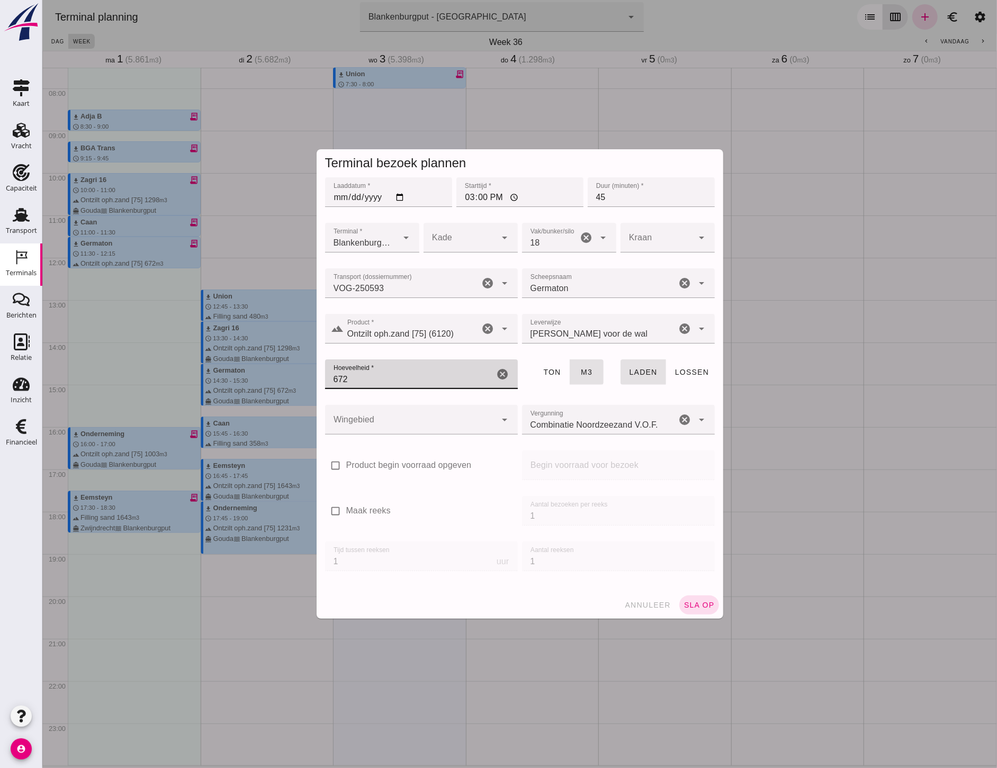
type input "672"
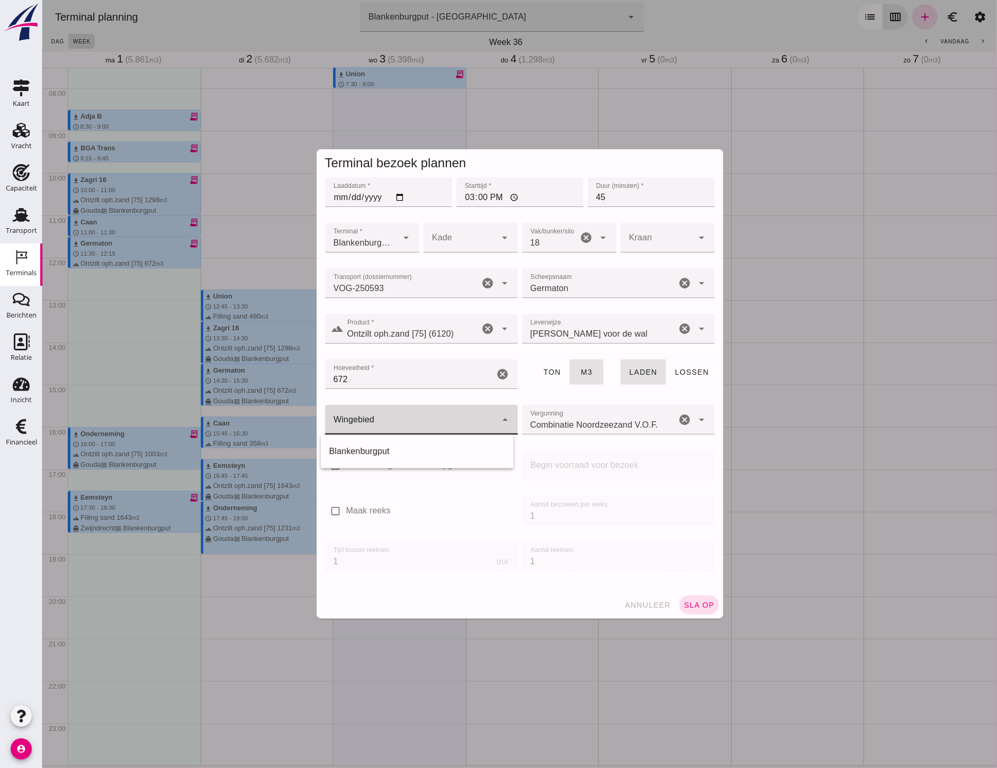
click div
click at [426, 456] on div "Blankenburgput" at bounding box center [417, 451] width 176 height 13
type input "333"
click span "sla op"
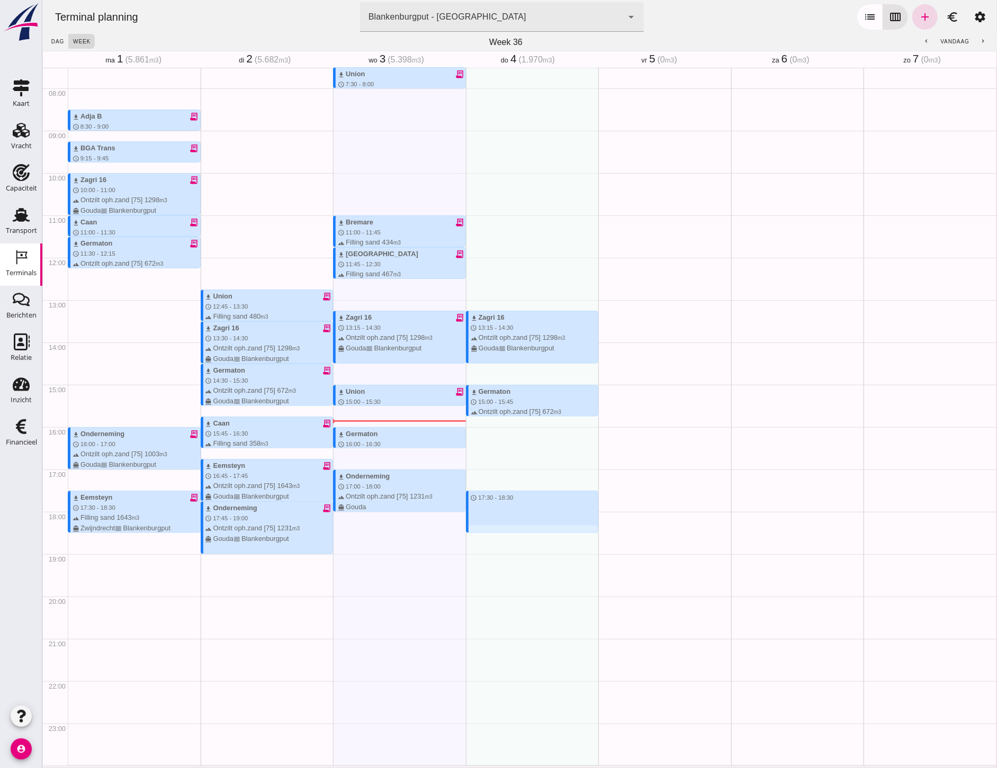
drag, startPoint x: 496, startPoint y: 488, endPoint x: 518, endPoint y: 536, distance: 52.6
click at [518, 536] on div "download Zagri 16 schedule 13:15 - 14:30 terrain Ontzilt oph.zand [75] 1298 m3 …" at bounding box center [531, 258] width 133 height 1016
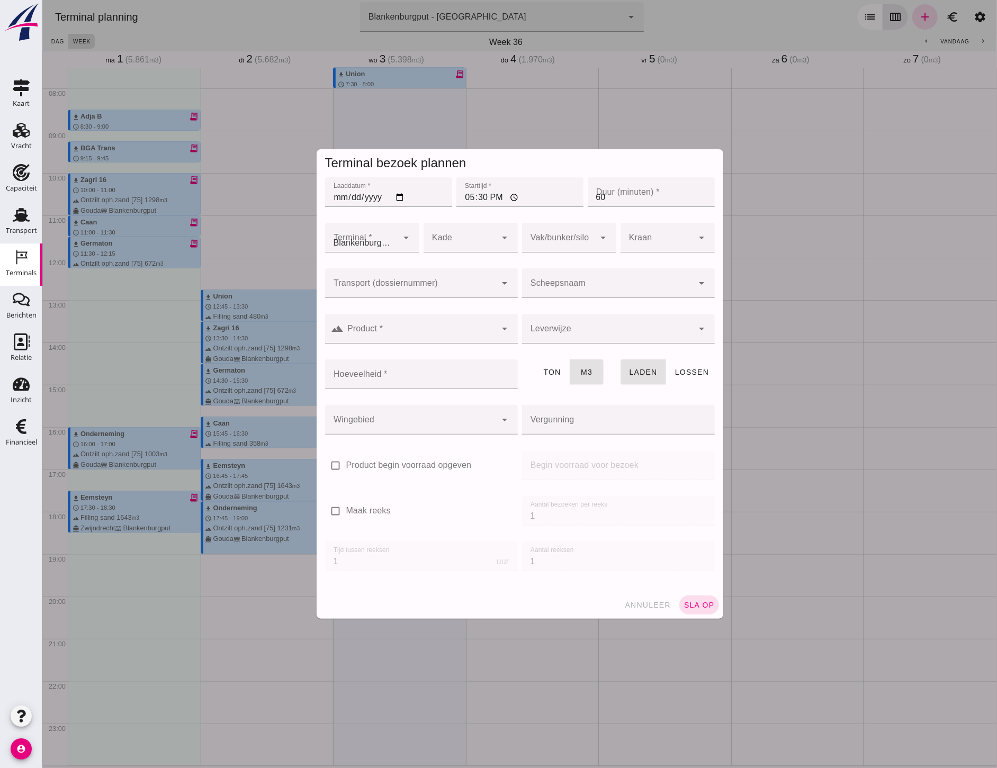
type input "Combinatie Noordzeezand V.O.F."
click input "Transport (dossiernummer)"
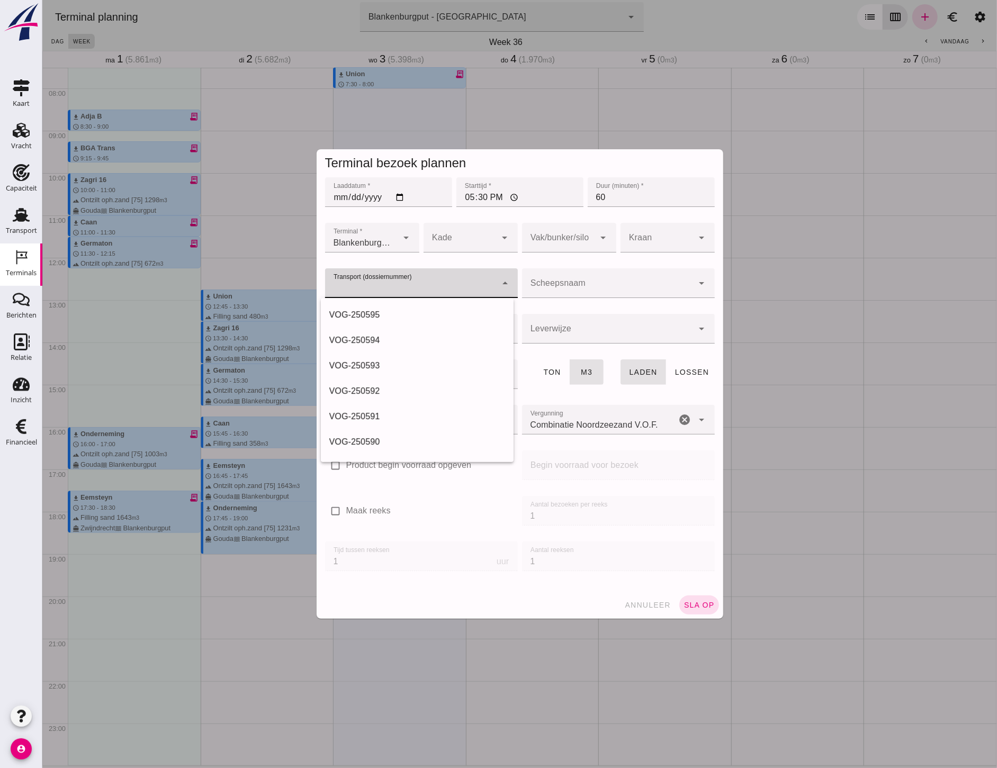
click at [389, 341] on div "VOG-250594" at bounding box center [417, 340] width 176 height 13
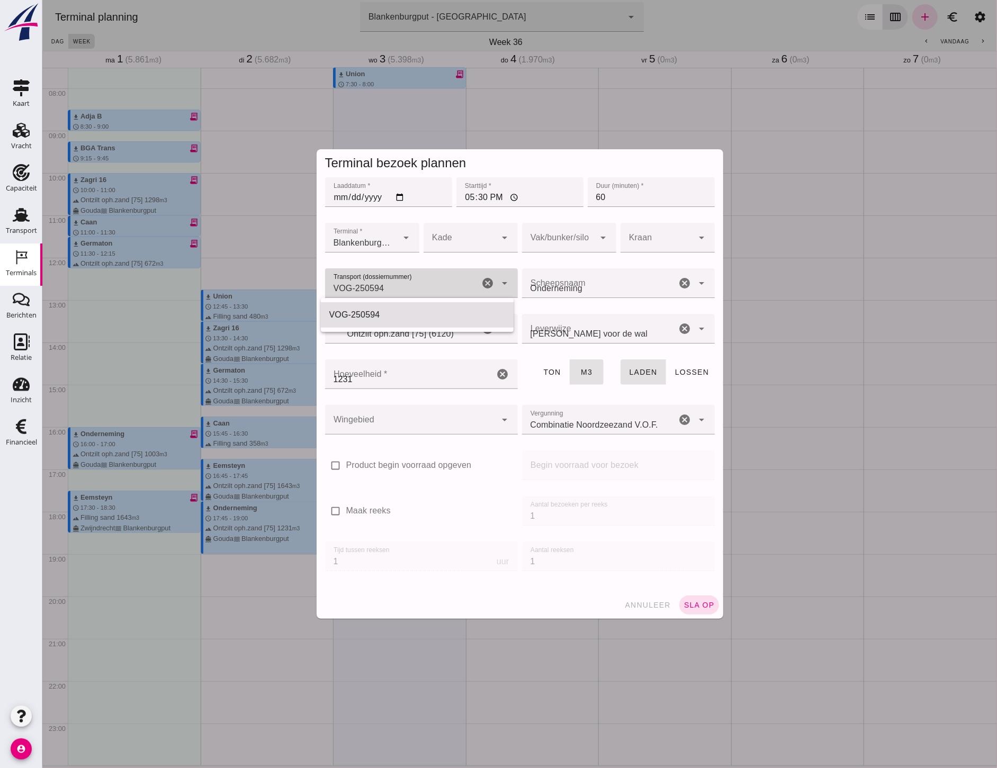
type input "VOG-250594"
type input "franco_on_shore"
type input "1231"
click div
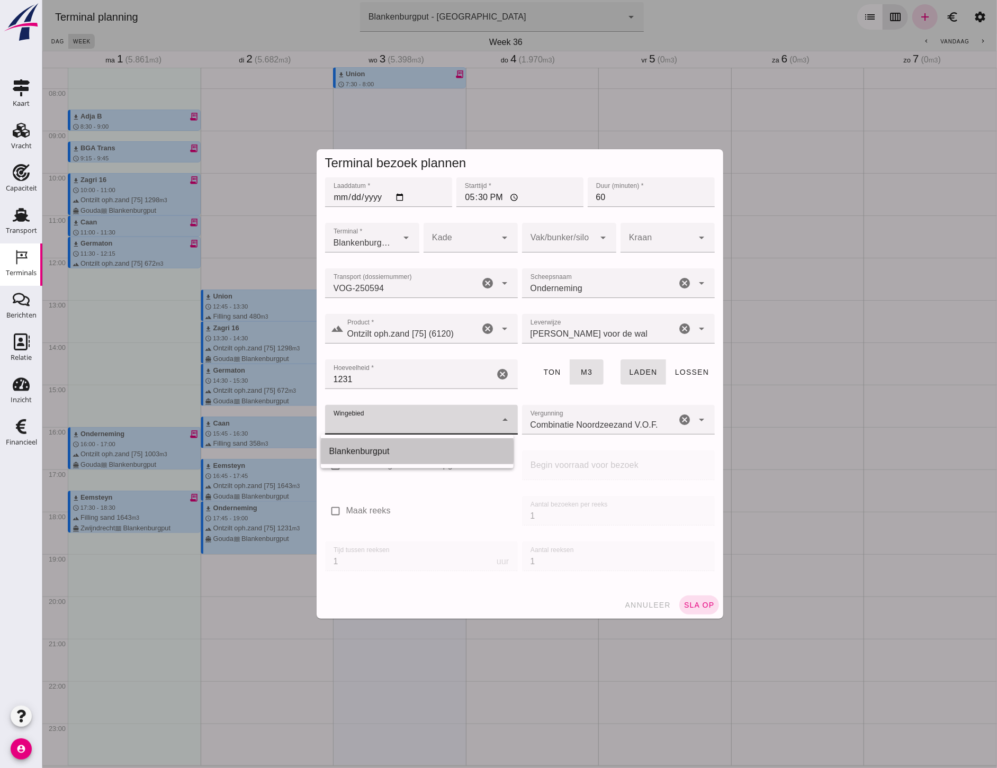
click at [412, 454] on div "Blankenburgput" at bounding box center [417, 451] width 176 height 13
type input "333"
click input "1231"
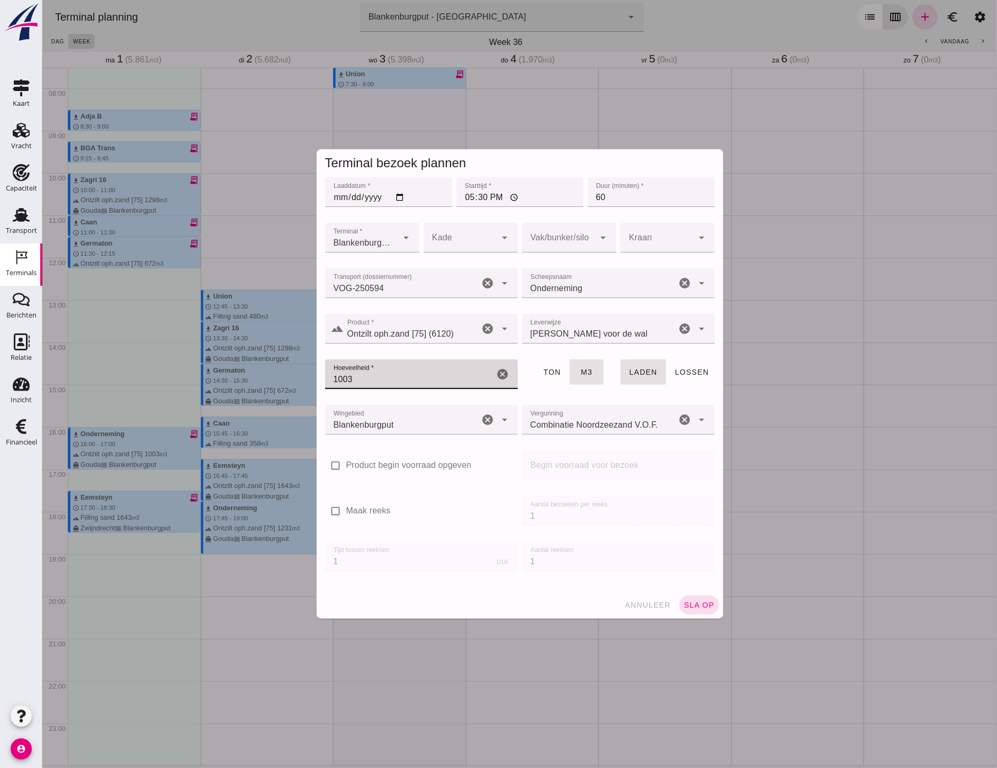
type input "1003"
click span "sla op"
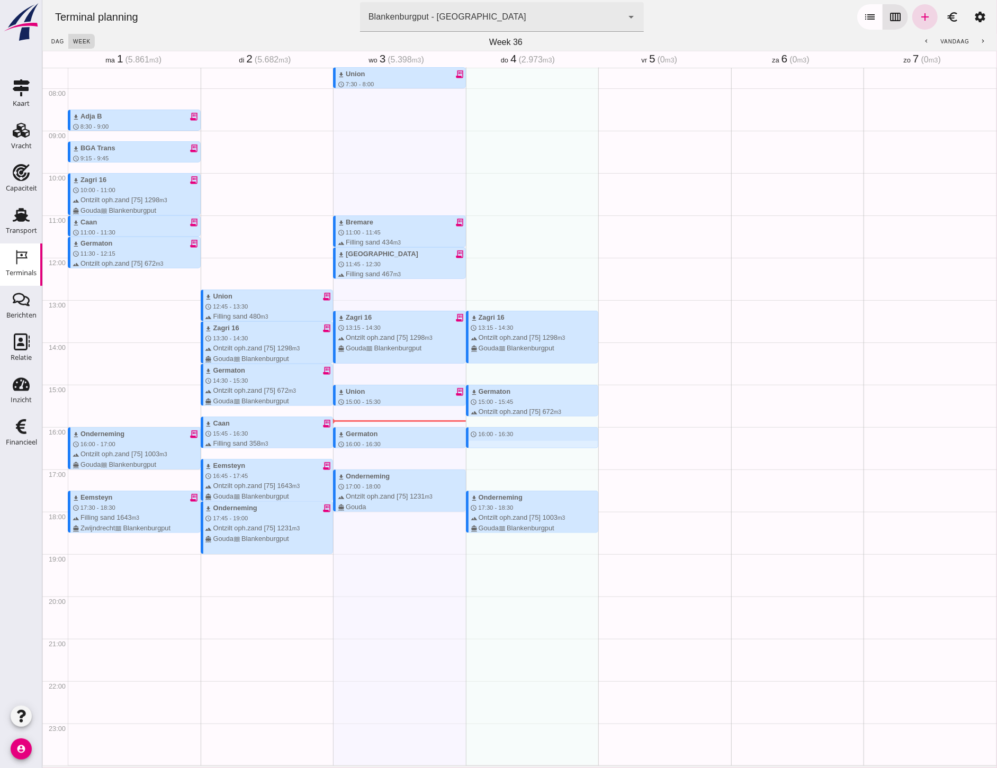
drag, startPoint x: 485, startPoint y: 431, endPoint x: 484, endPoint y: 449, distance: 18.0
click at [484, 449] on div "download Zagri 16 schedule 13:15 - 14:30 terrain Ontzilt oph.zand [75] 1298 m3 …" at bounding box center [531, 258] width 133 height 1016
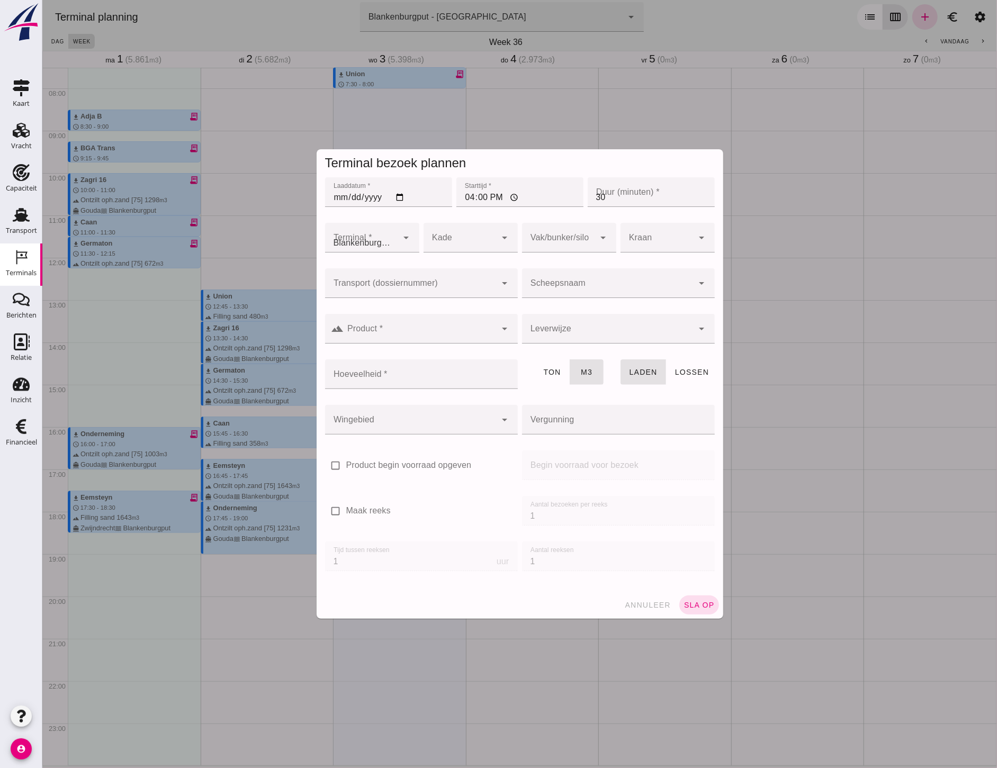
type input "Combinatie Noordzeezand V.O.F."
click input "Transport (dossiernummer)"
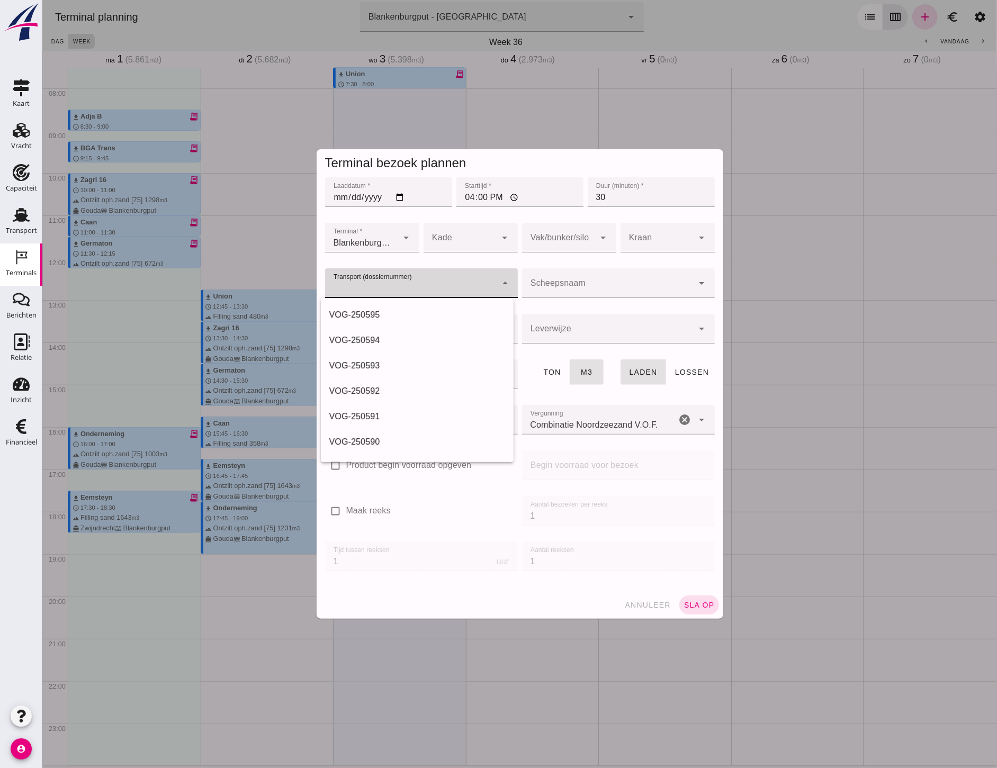
click at [377, 316] on div "VOG-250595" at bounding box center [417, 315] width 176 height 13
type input "VOG-250595"
type input "franco_on_board"
type input "336"
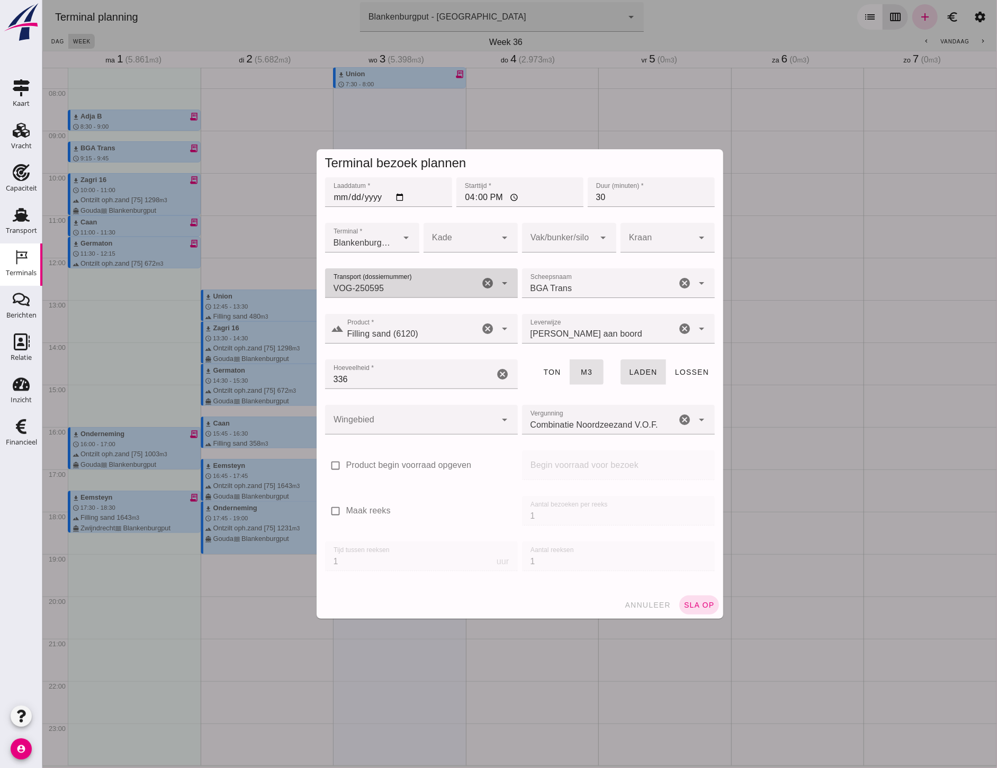
click div
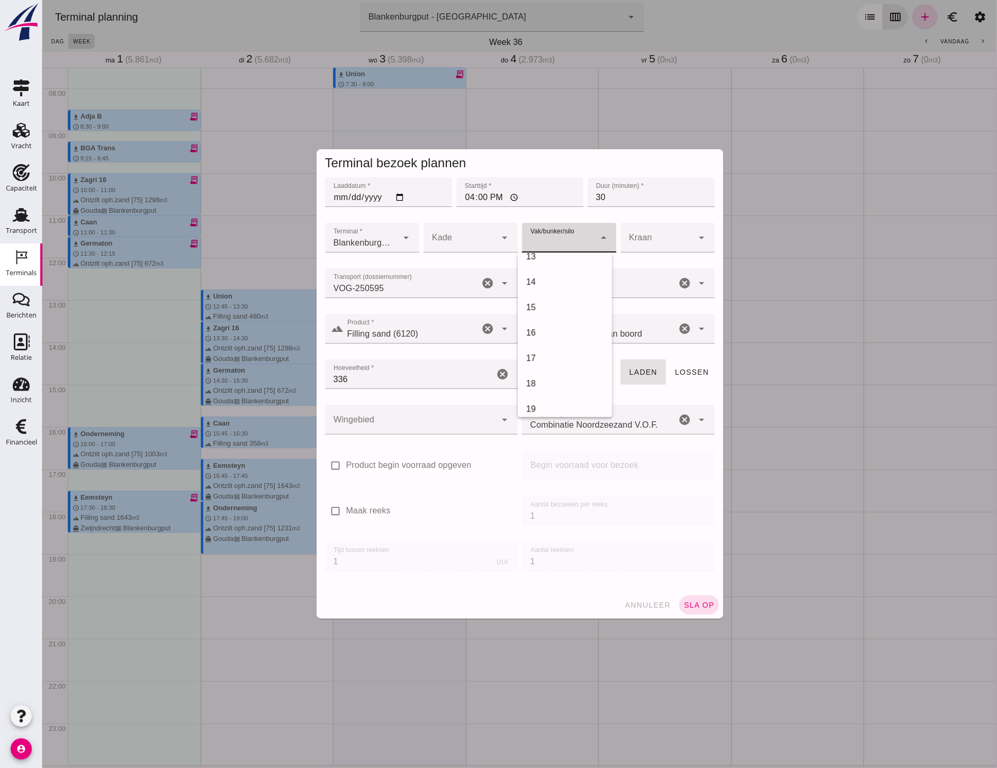
scroll to position [294, 0]
click div "18"
type input "366"
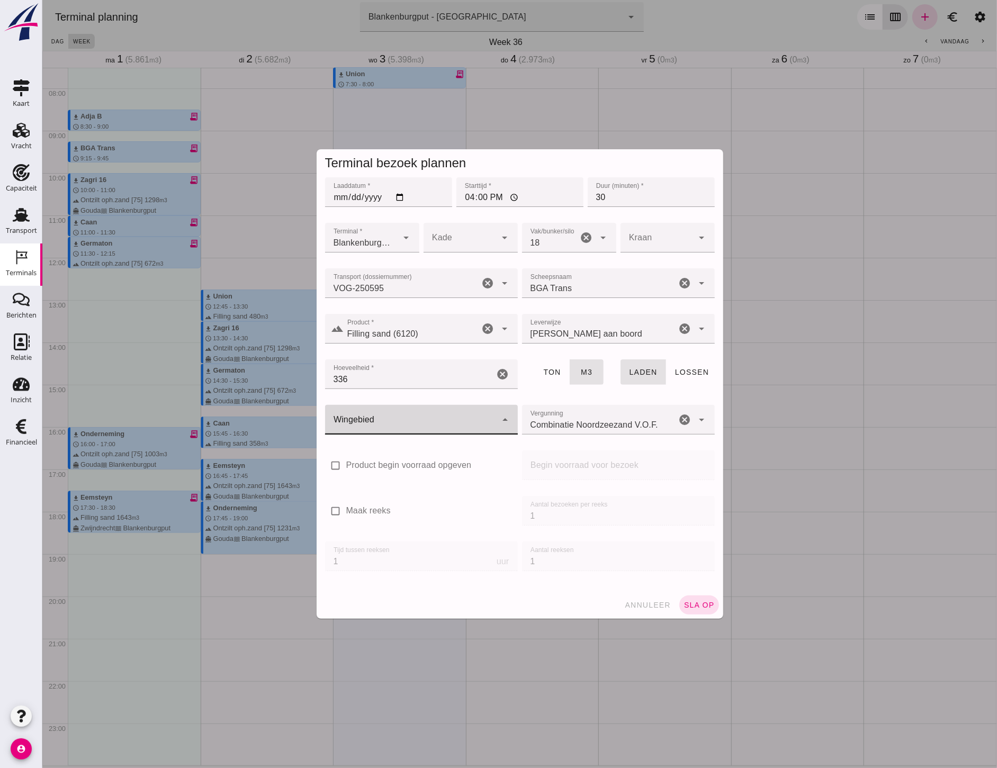
click div
click at [420, 453] on div "Blankenburgput" at bounding box center [417, 451] width 176 height 13
type input "333"
click span "sla op"
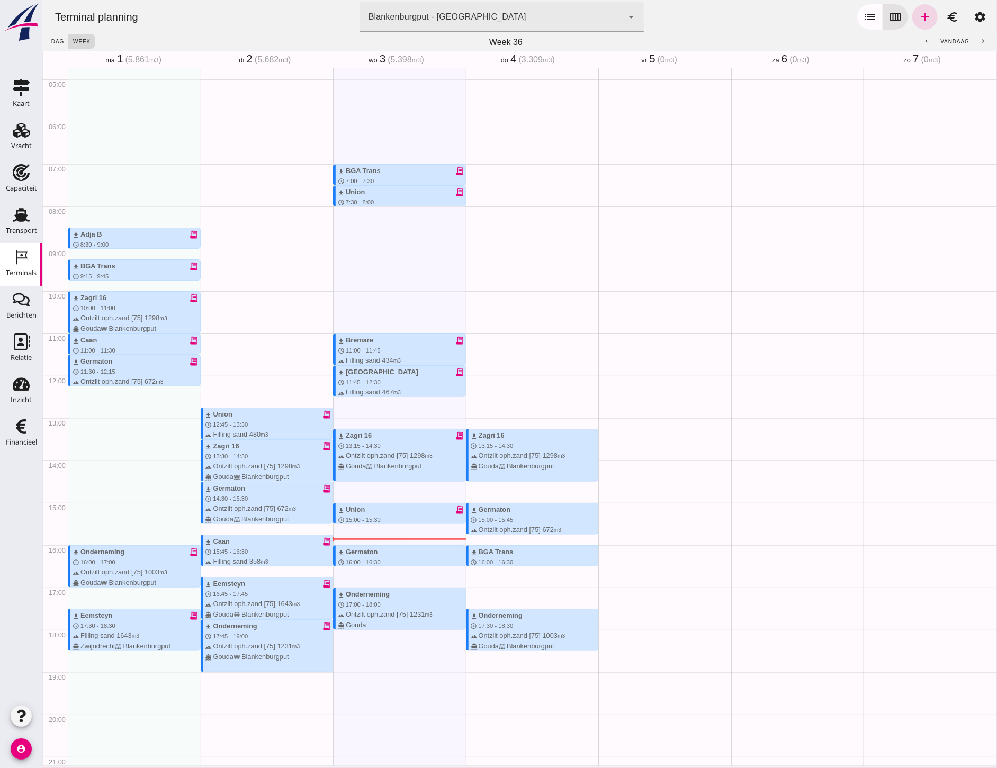
scroll to position [141, 0]
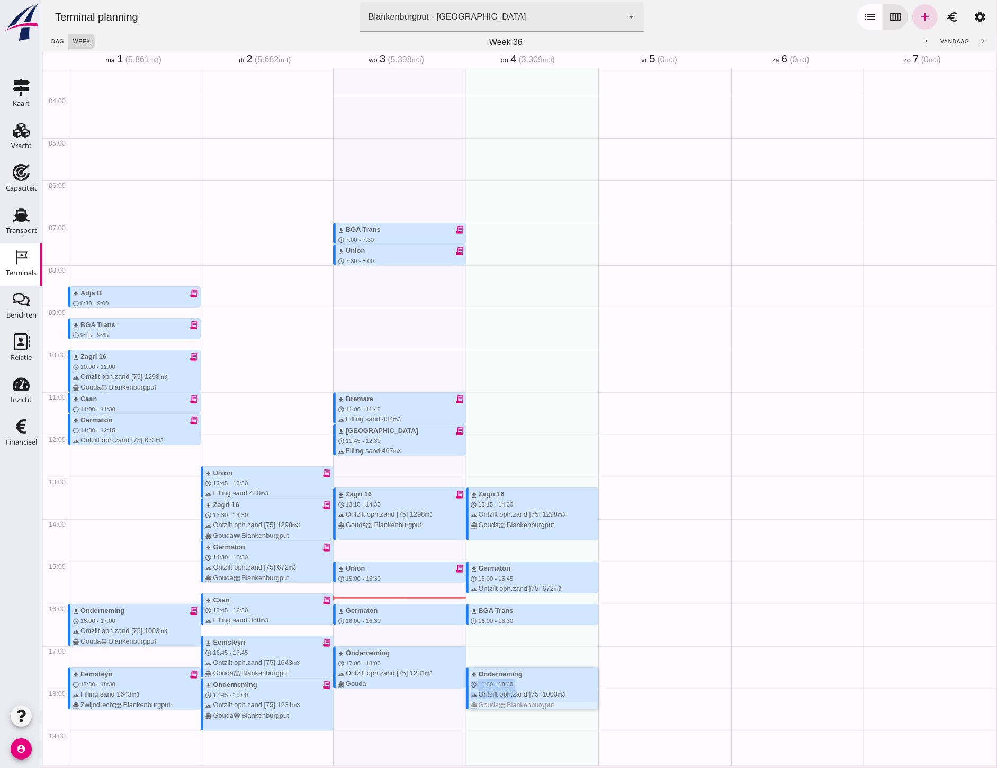
drag, startPoint x: 507, startPoint y: 692, endPoint x: 509, endPoint y: 664, distance: 27.7
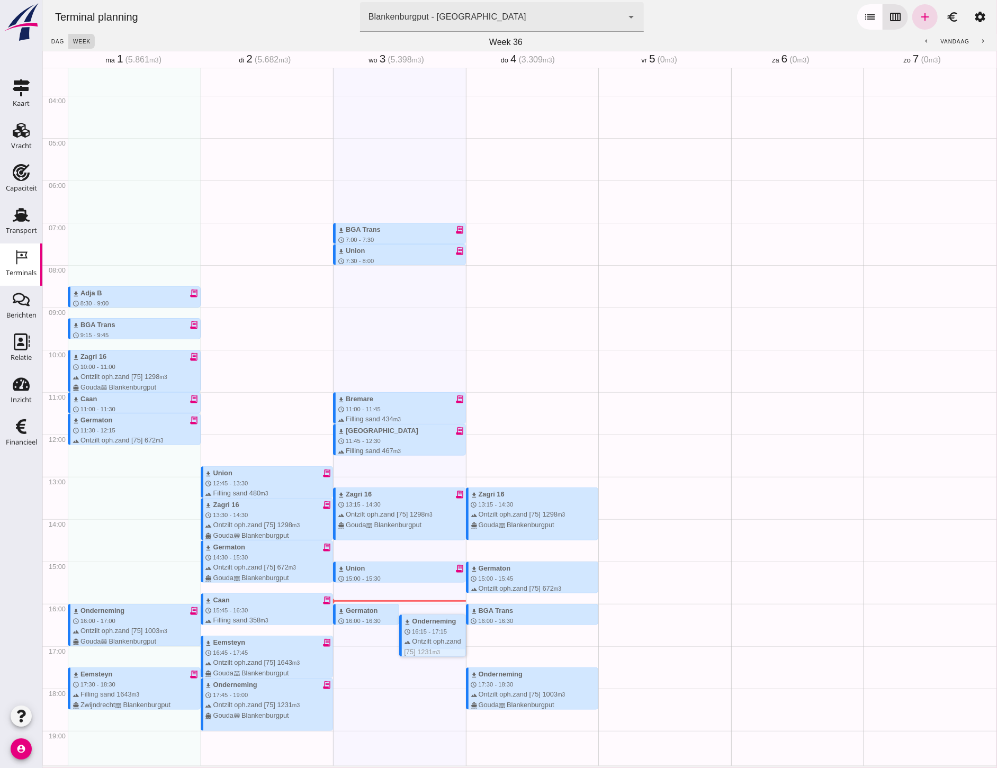
drag, startPoint x: 368, startPoint y: 619, endPoint x: 373, endPoint y: 622, distance: 5.9
click div
click at [361, 691] on div "download BGA Trans receipt_long schedule 7:00 - 7:30 terrain Filling sand 336 m…" at bounding box center [398, 434] width 133 height 1016
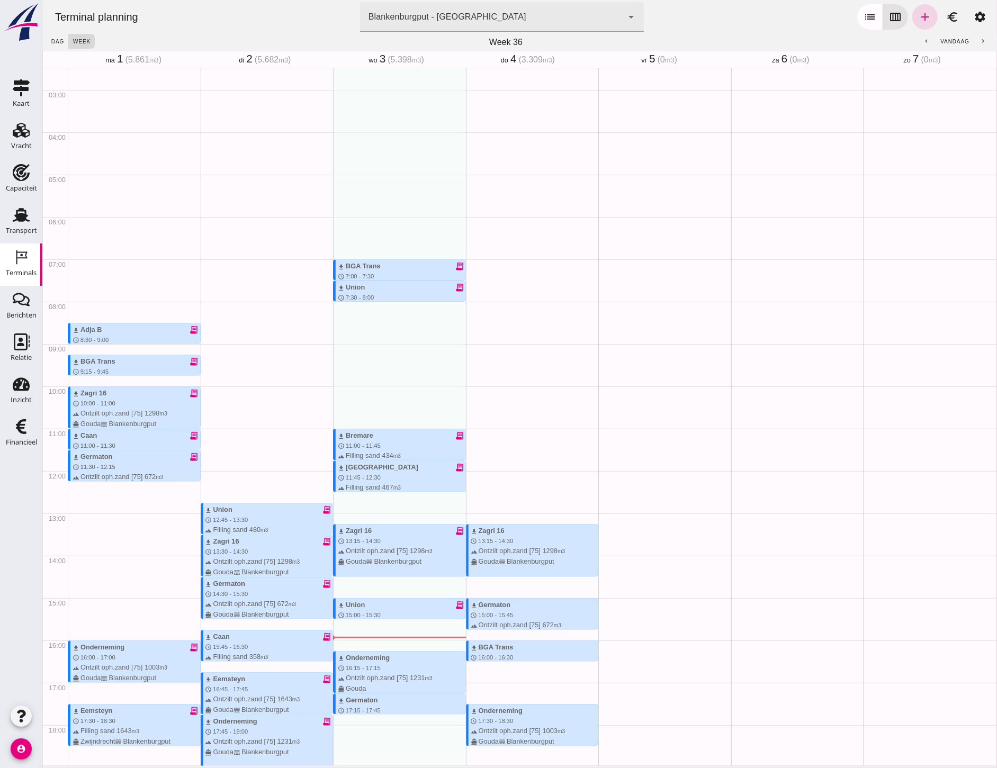
scroll to position [83, 0]
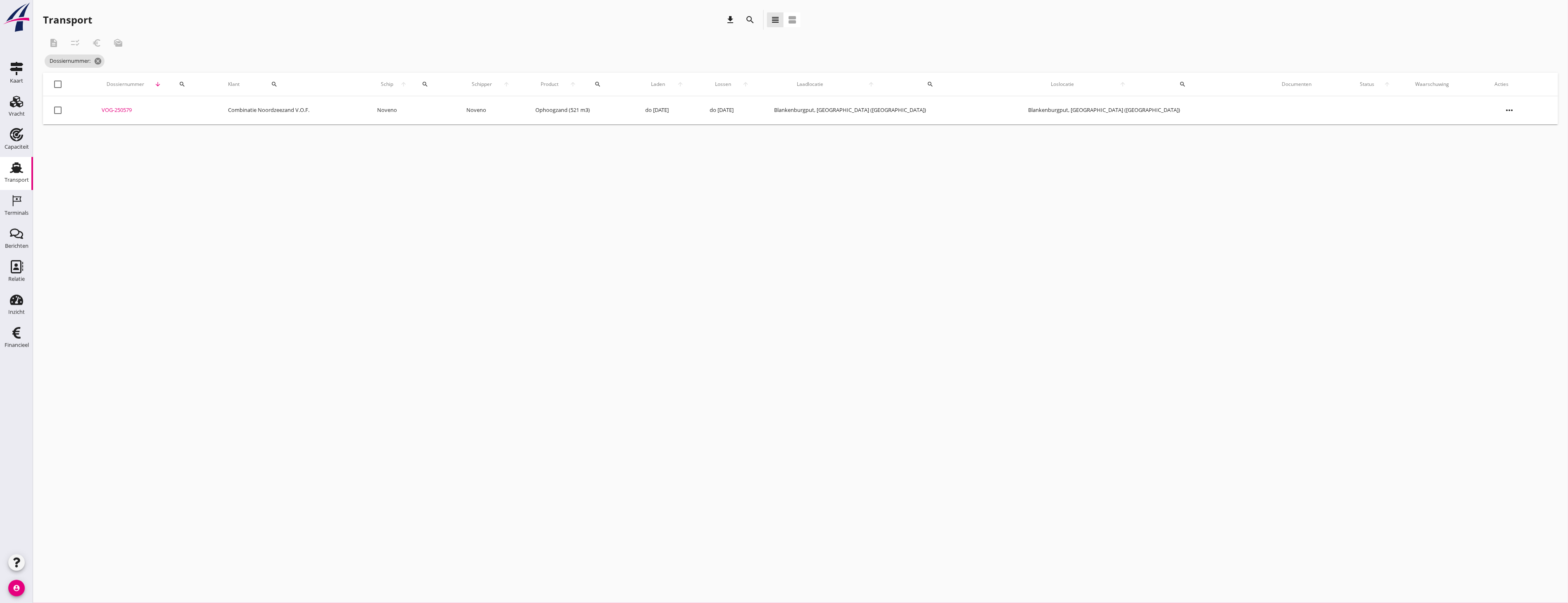
click at [11, 211] on div "Terminals" at bounding box center [16, 212] width 24 height 5
